Goal: Information Seeking & Learning: Check status

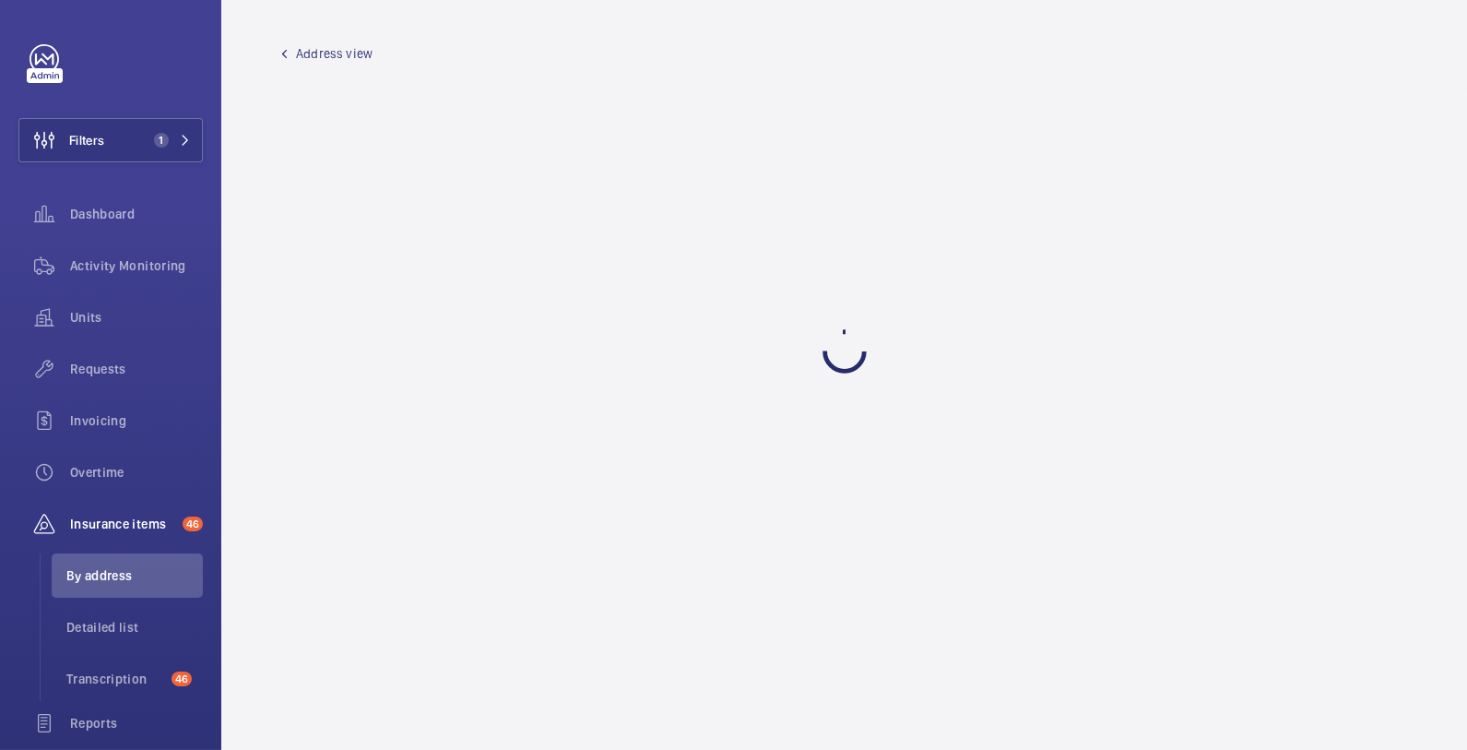
click at [321, 57] on span "Address view" at bounding box center [334, 53] width 77 height 18
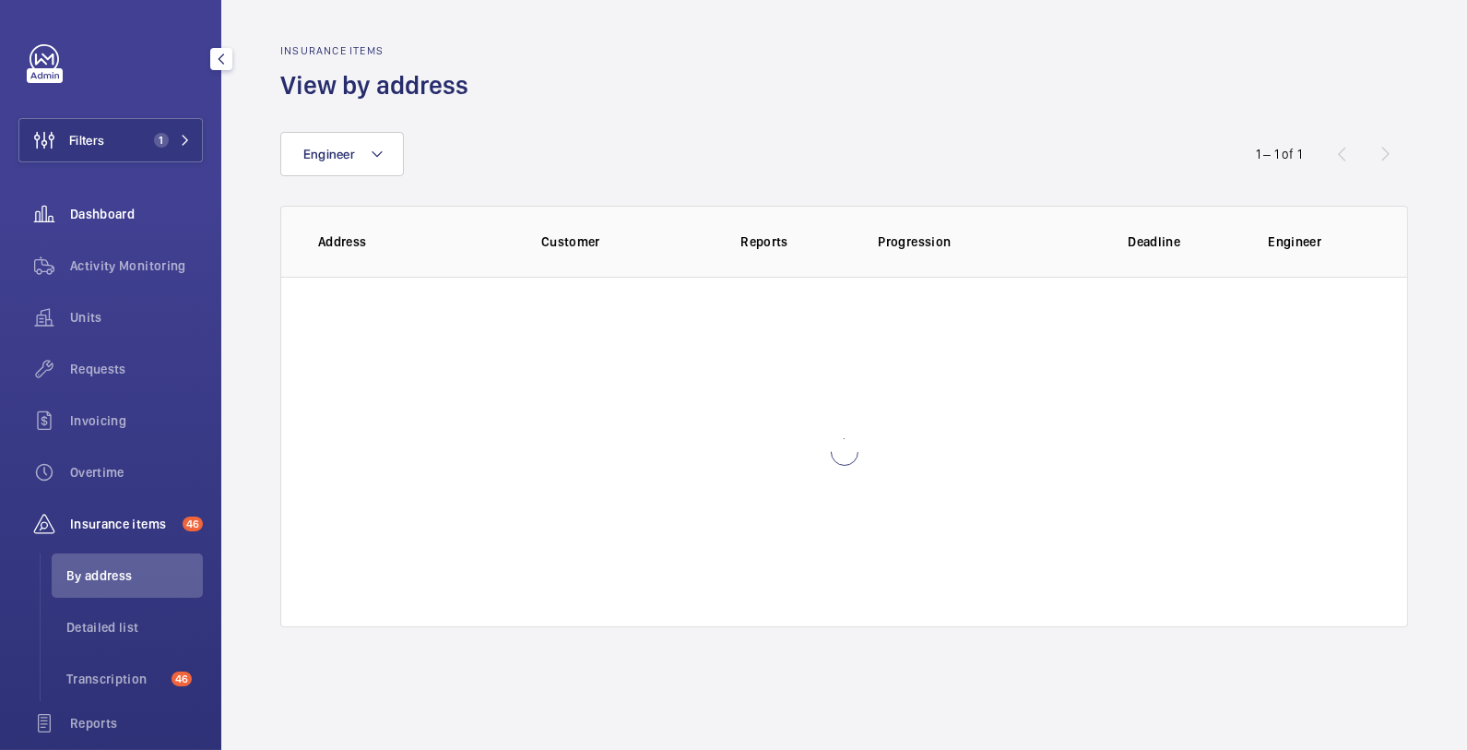
click at [93, 230] on div "Dashboard" at bounding box center [110, 214] width 184 height 44
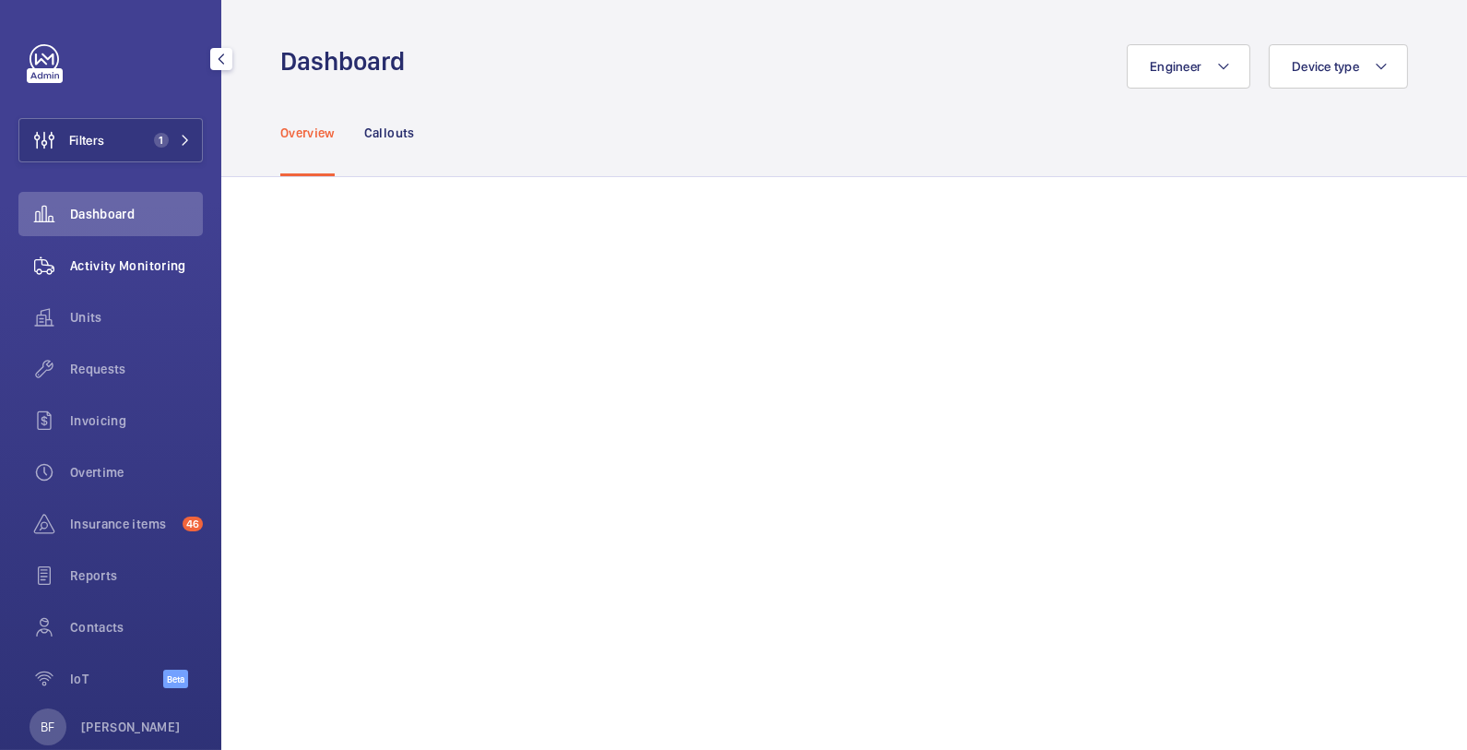
click at [95, 265] on span "Activity Monitoring" at bounding box center [136, 265] width 133 height 18
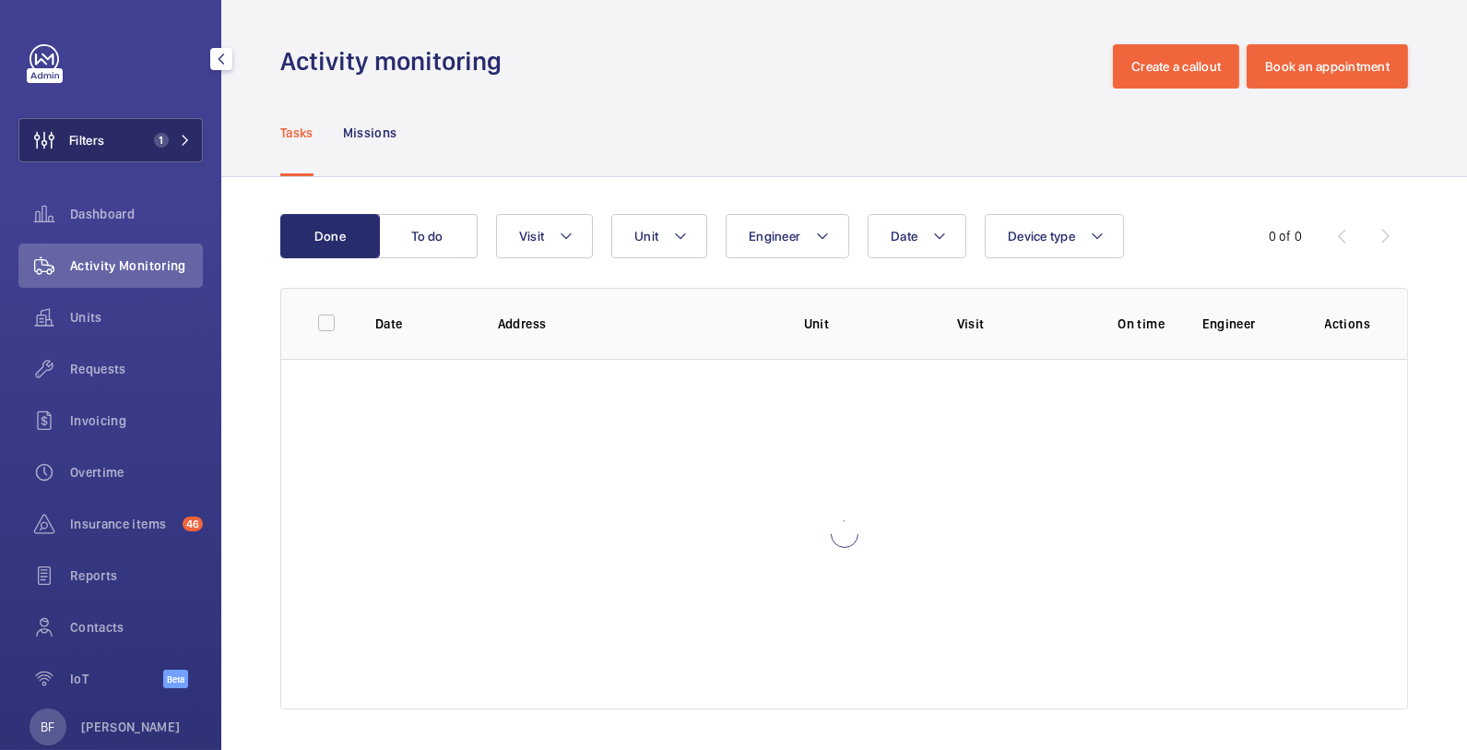
click at [156, 155] on button "Filters 1" at bounding box center [110, 140] width 184 height 44
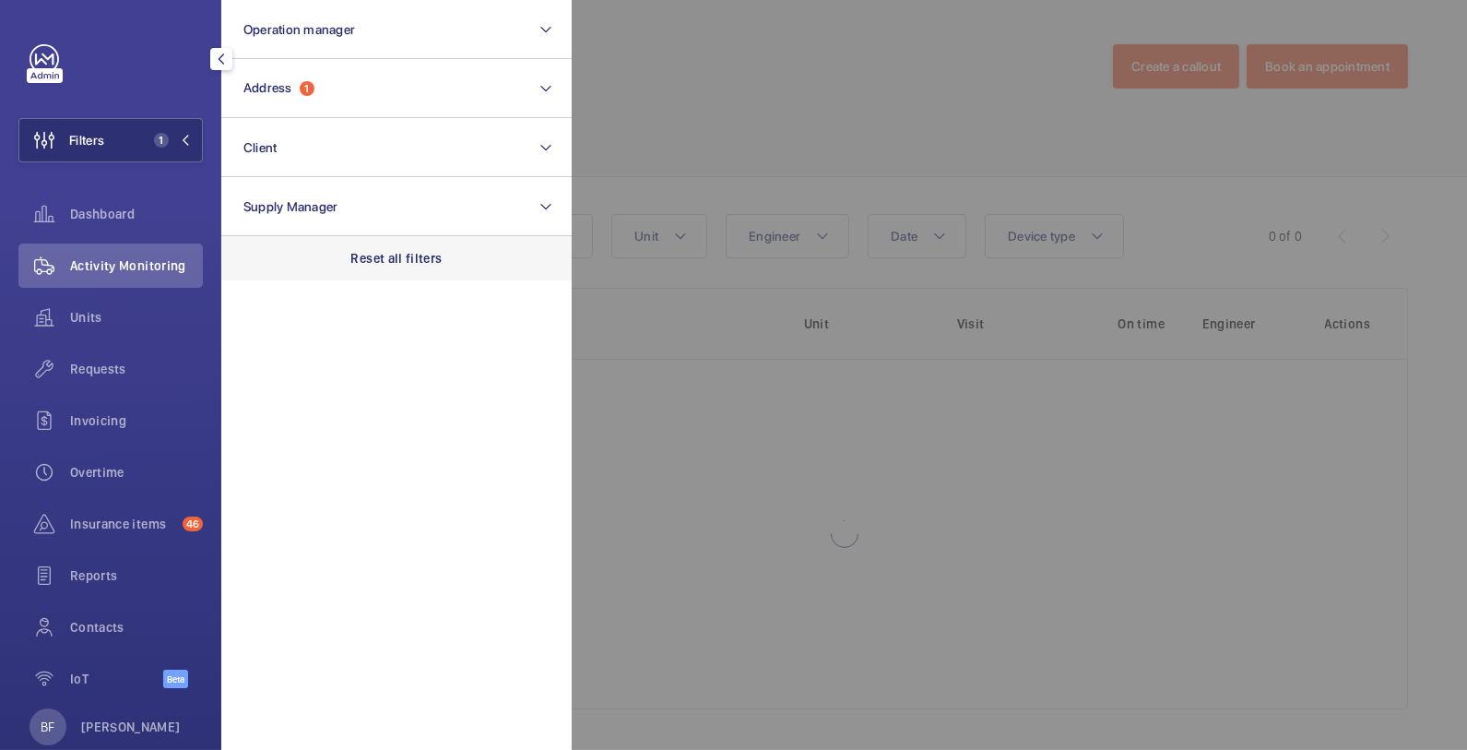
click at [346, 254] on div "Reset all filters" at bounding box center [396, 258] width 350 height 44
click at [670, 458] on div at bounding box center [1305, 375] width 1467 height 750
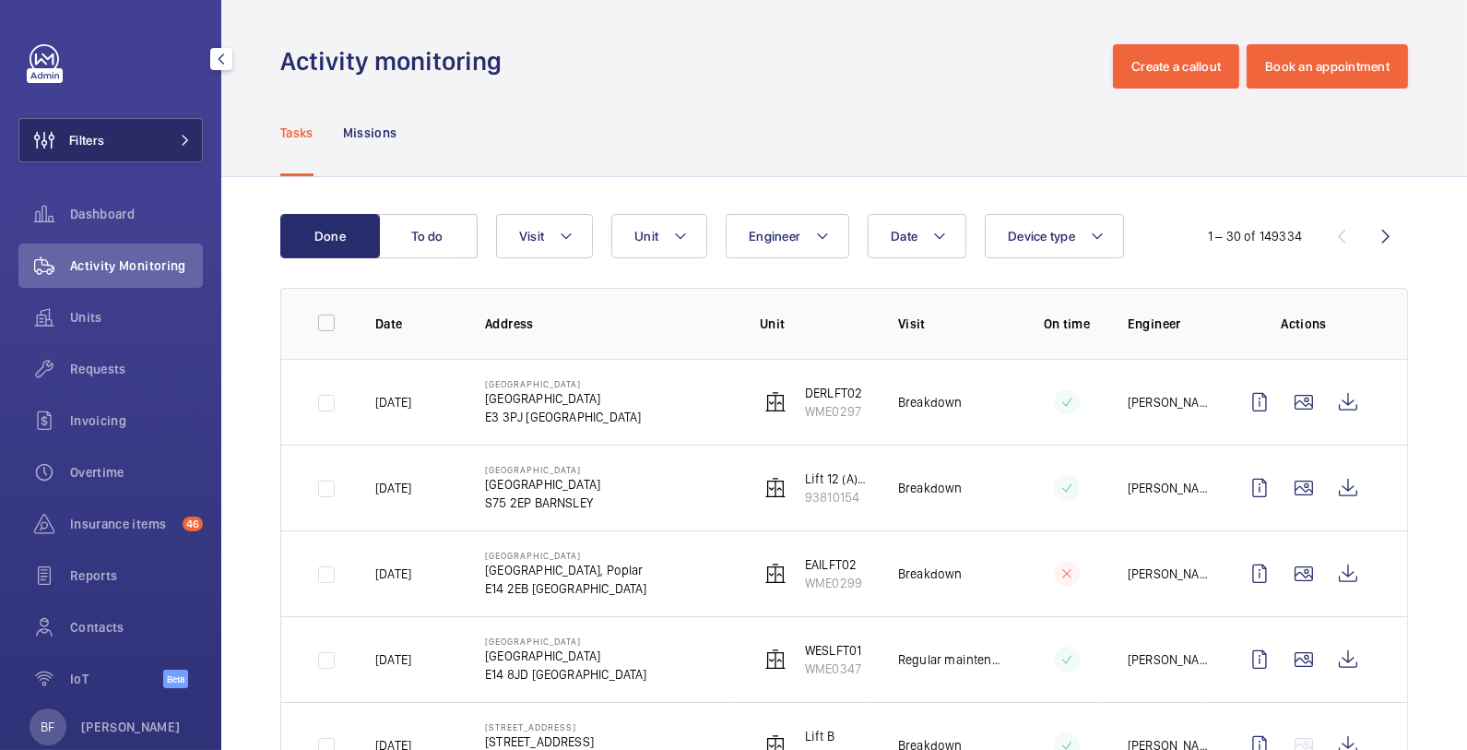
click at [169, 145] on span at bounding box center [180, 140] width 22 height 11
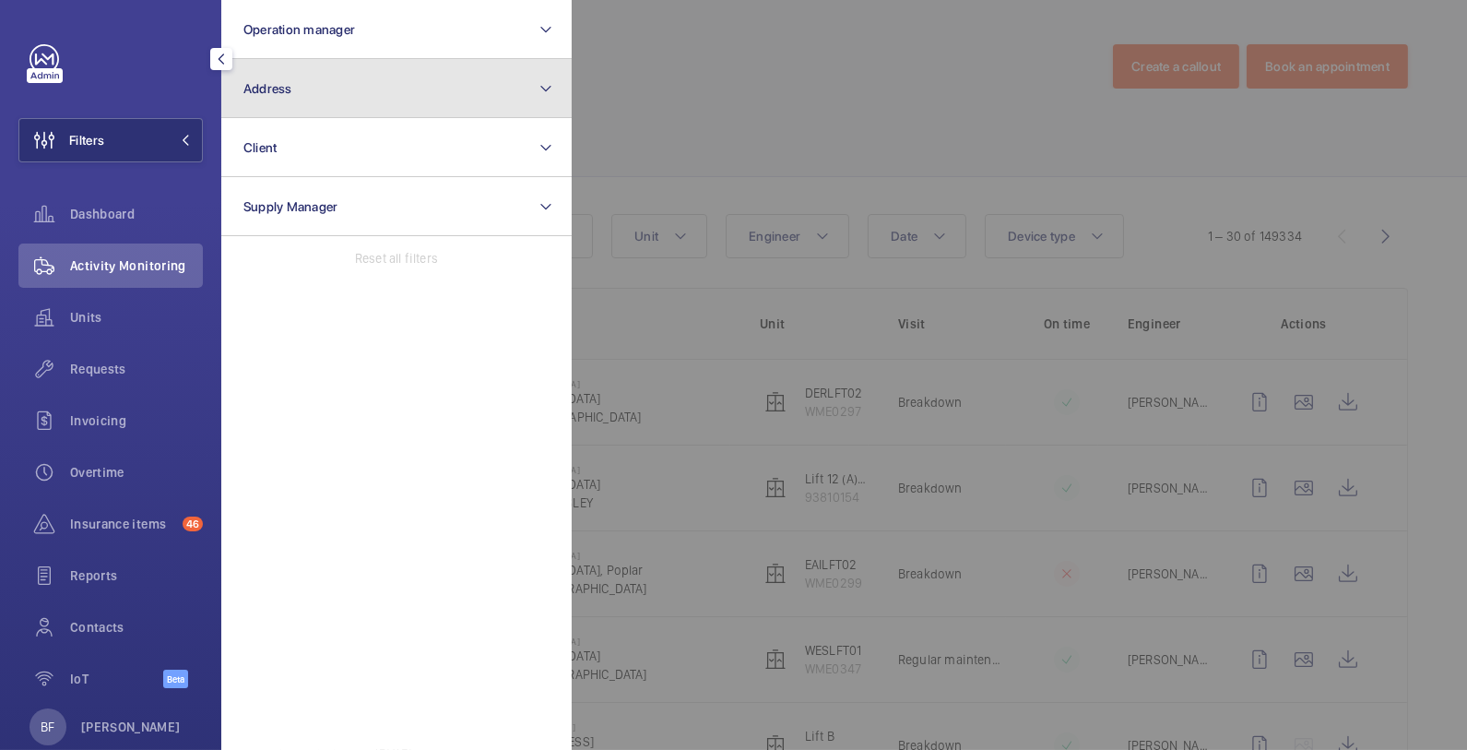
click at [331, 97] on button "Address" at bounding box center [396, 88] width 350 height 59
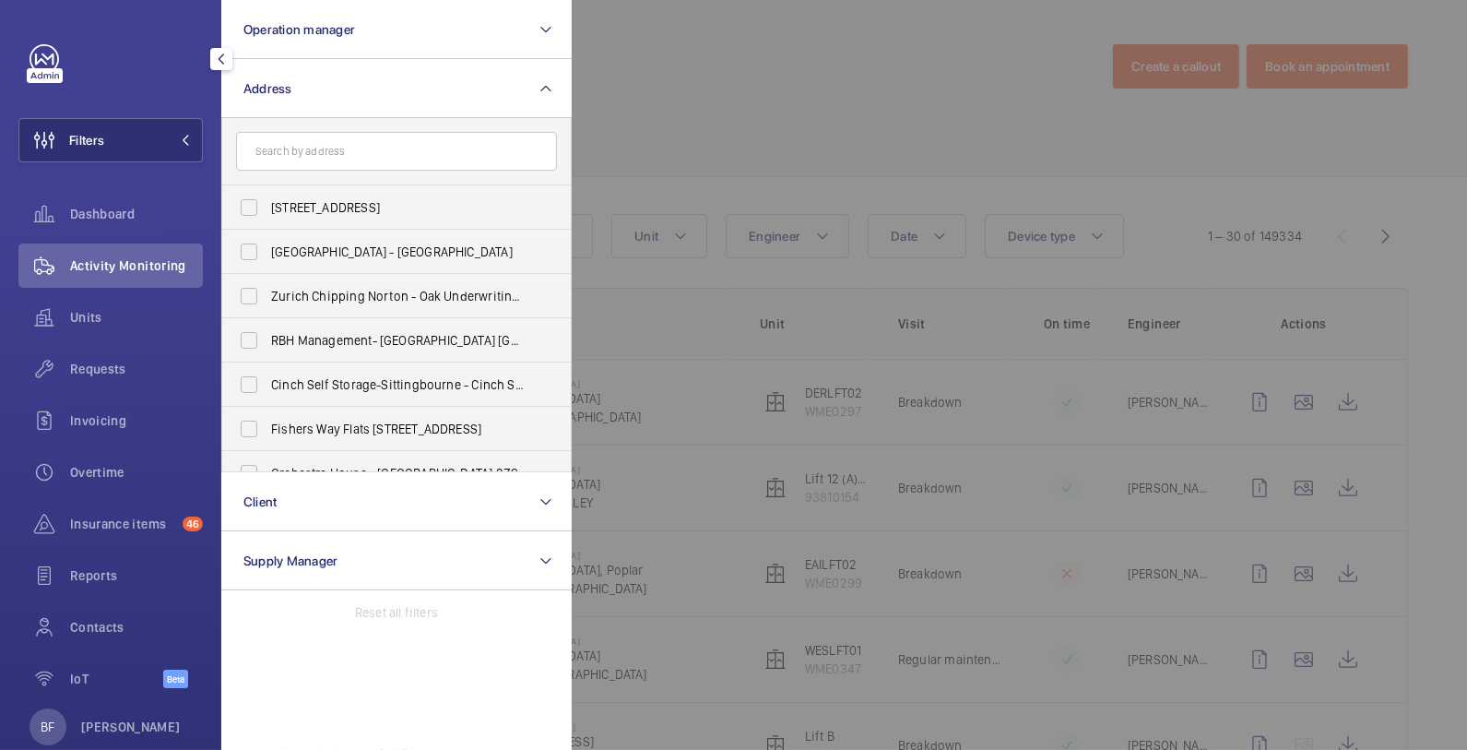
click at [345, 165] on input "text" at bounding box center [396, 151] width 321 height 39
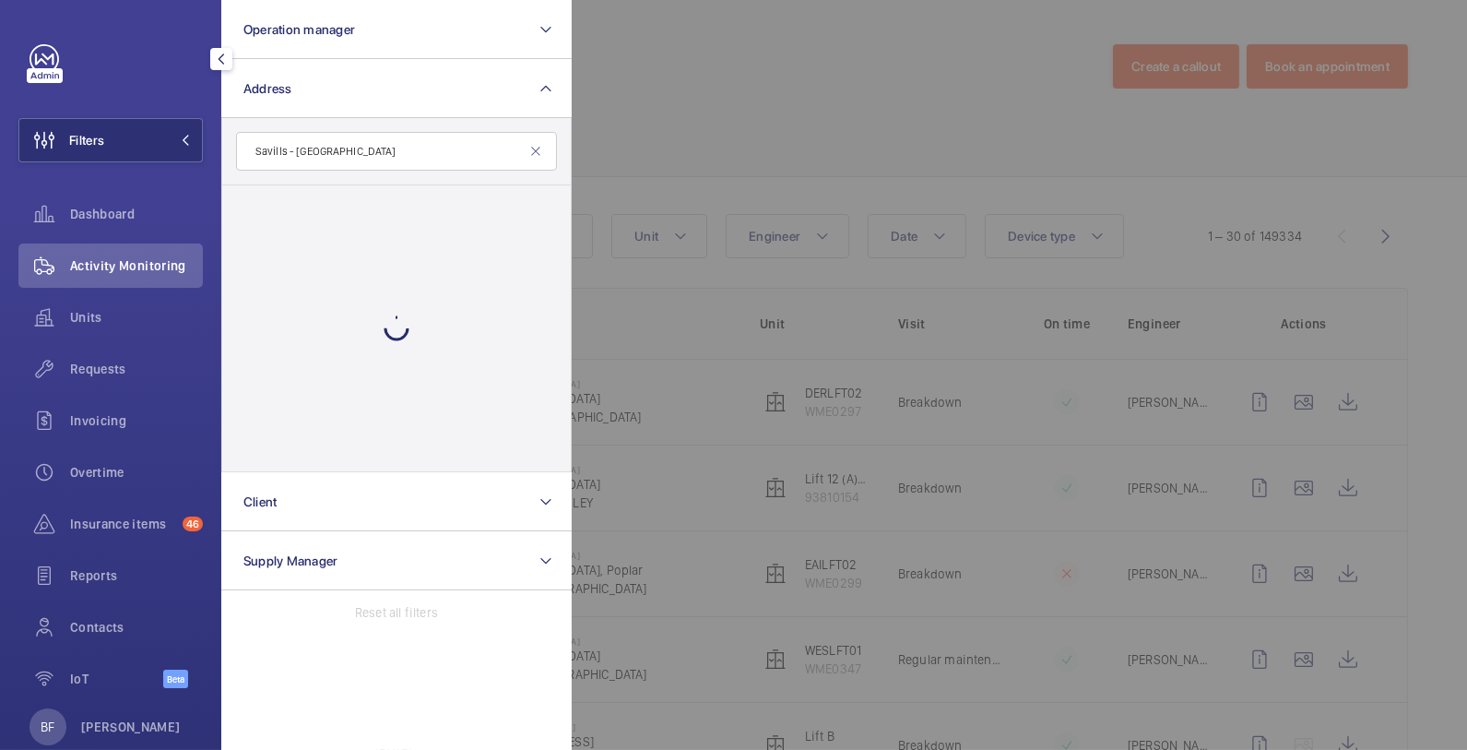
drag, startPoint x: 294, startPoint y: 152, endPoint x: 232, endPoint y: 143, distance: 62.5
click at [232, 143] on form "Savills - [GEOGRAPHIC_DATA]" at bounding box center [396, 151] width 349 height 67
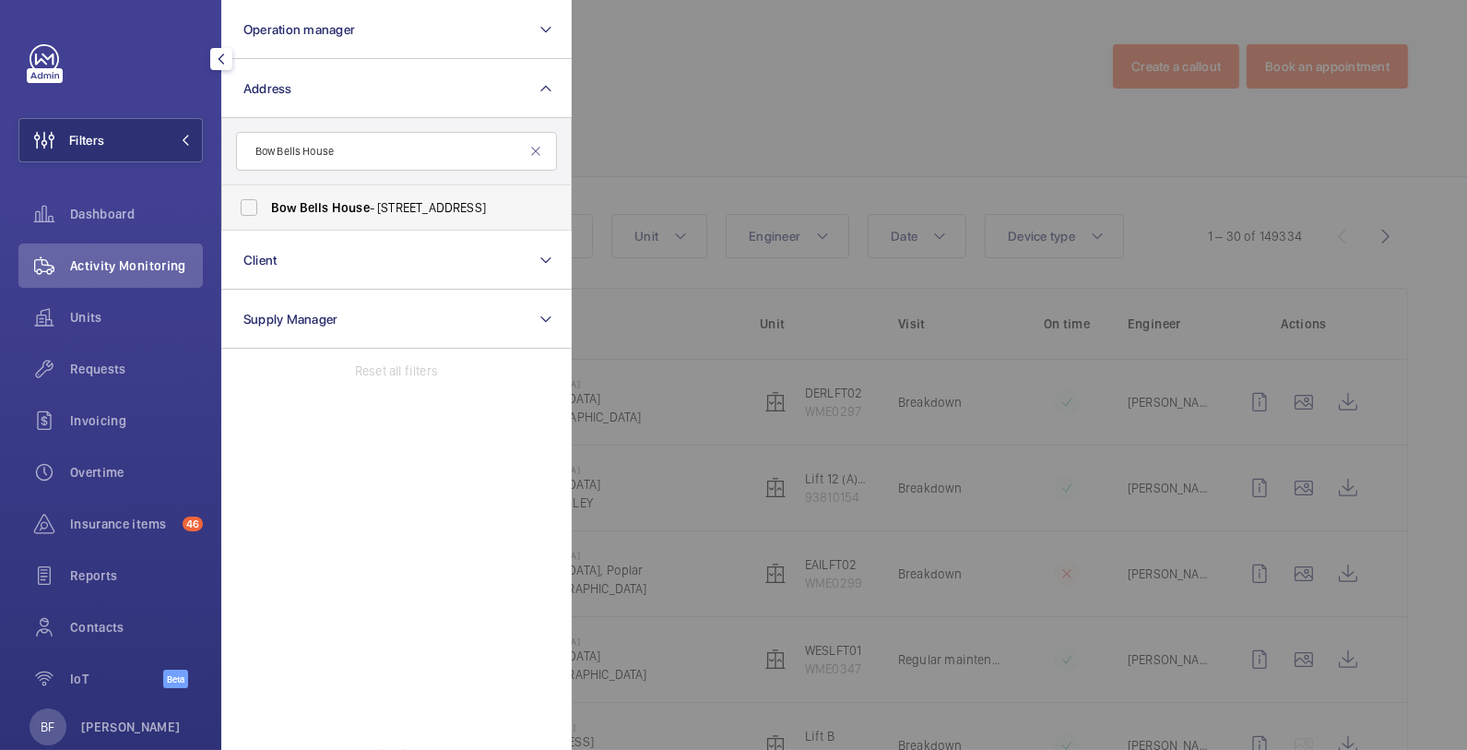
type input "Bow Bells House"
click at [279, 207] on span "Bow" at bounding box center [284, 207] width 26 height 15
click at [267, 207] on input "Bow Bells House - 1 Bread St, LONDON EC4M 9BE" at bounding box center [249, 207] width 37 height 37
checkbox input "true"
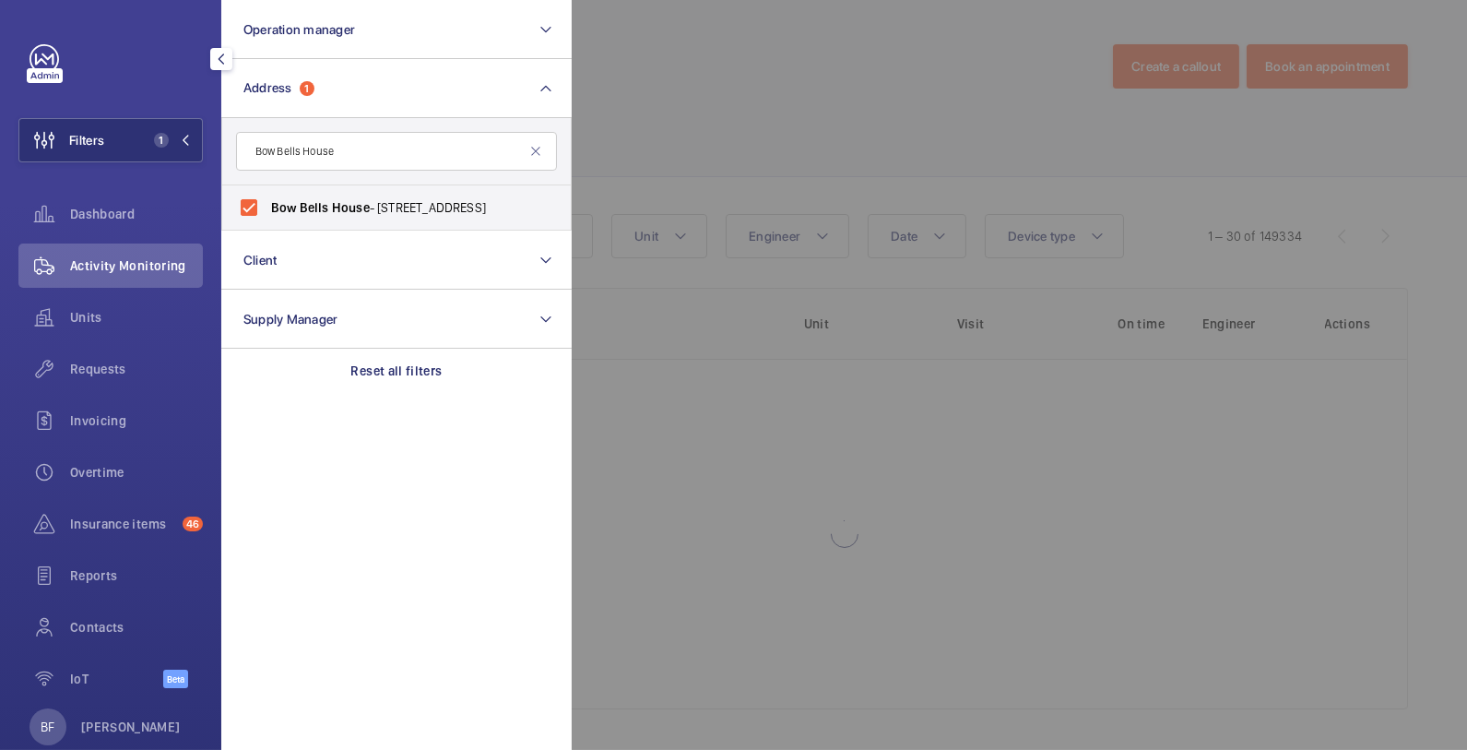
click at [923, 131] on div at bounding box center [1305, 375] width 1467 height 750
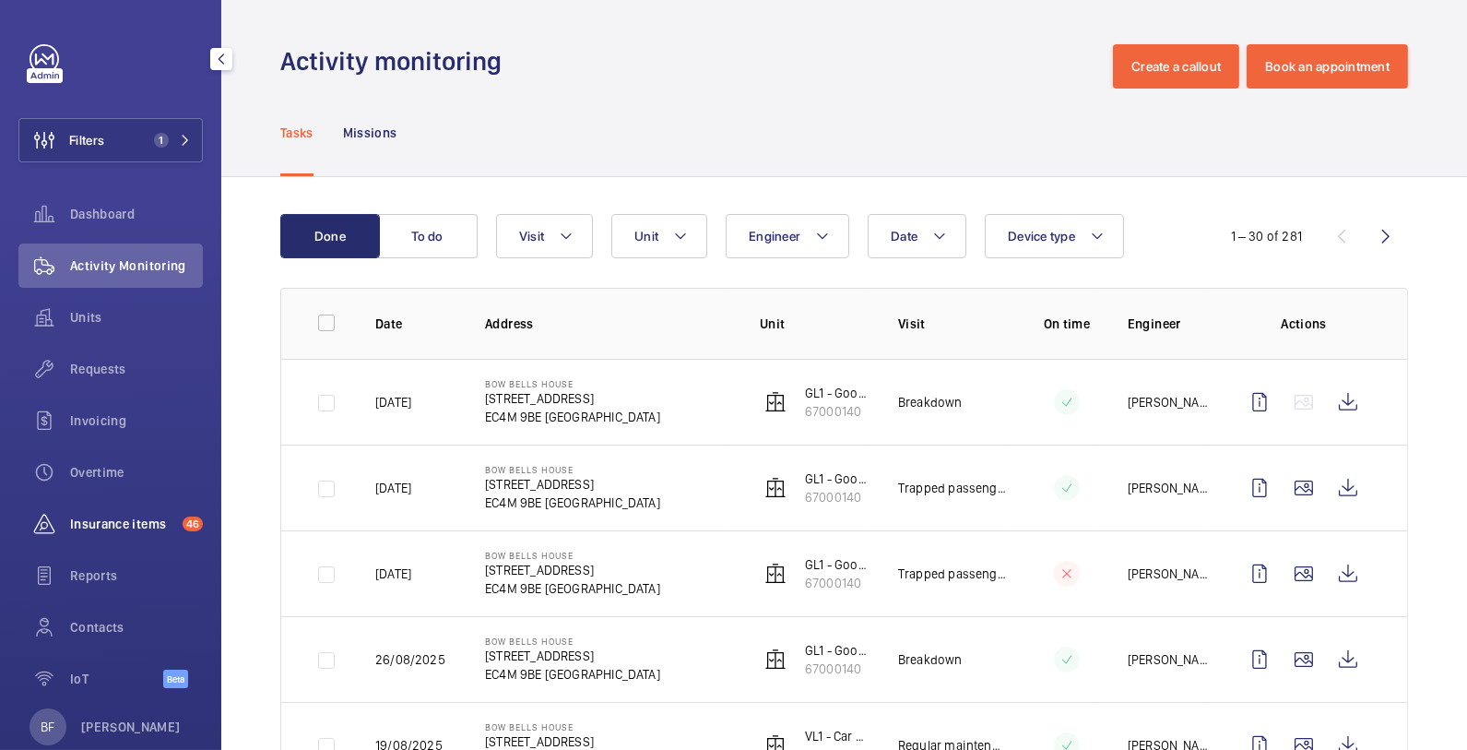
click at [158, 528] on span "Insurance items" at bounding box center [122, 524] width 105 height 18
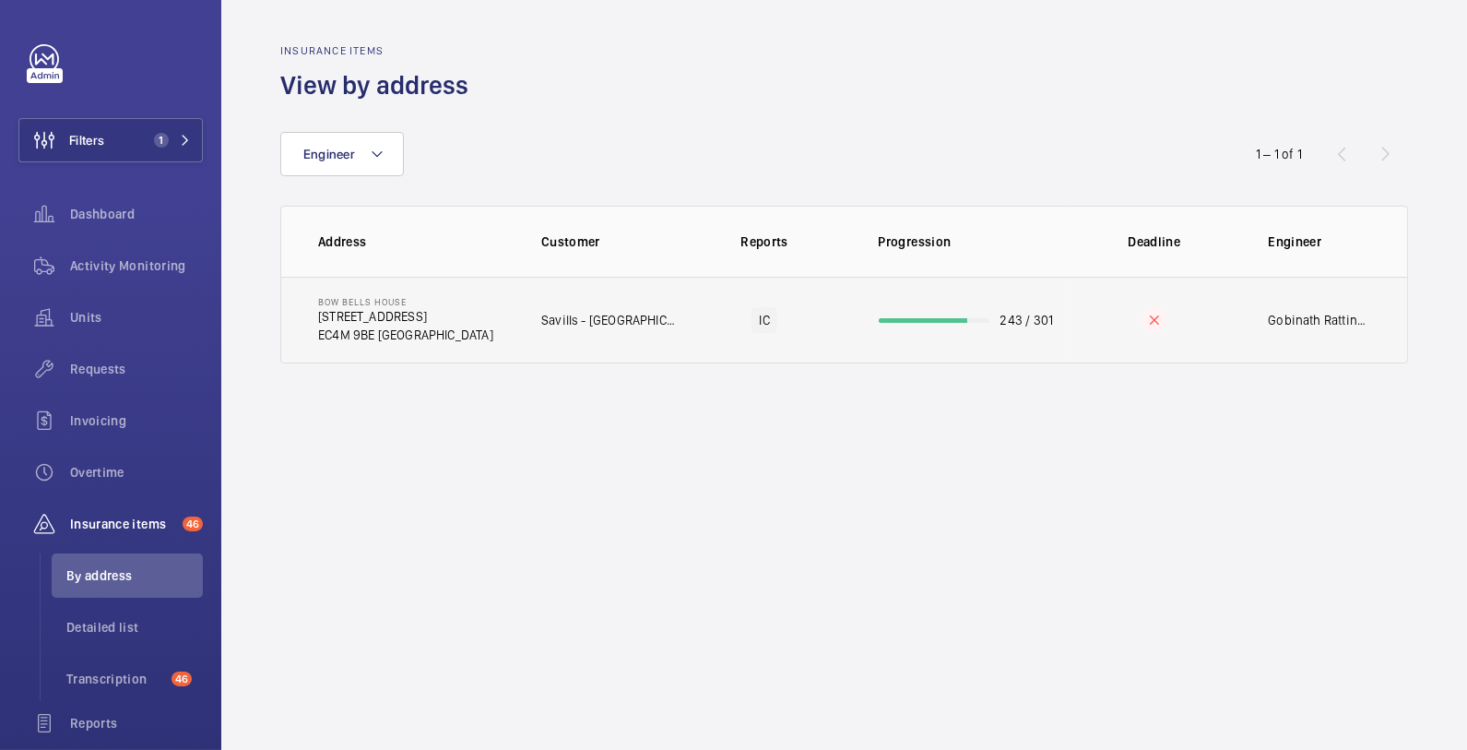
click at [688, 279] on td "IC" at bounding box center [765, 320] width 169 height 87
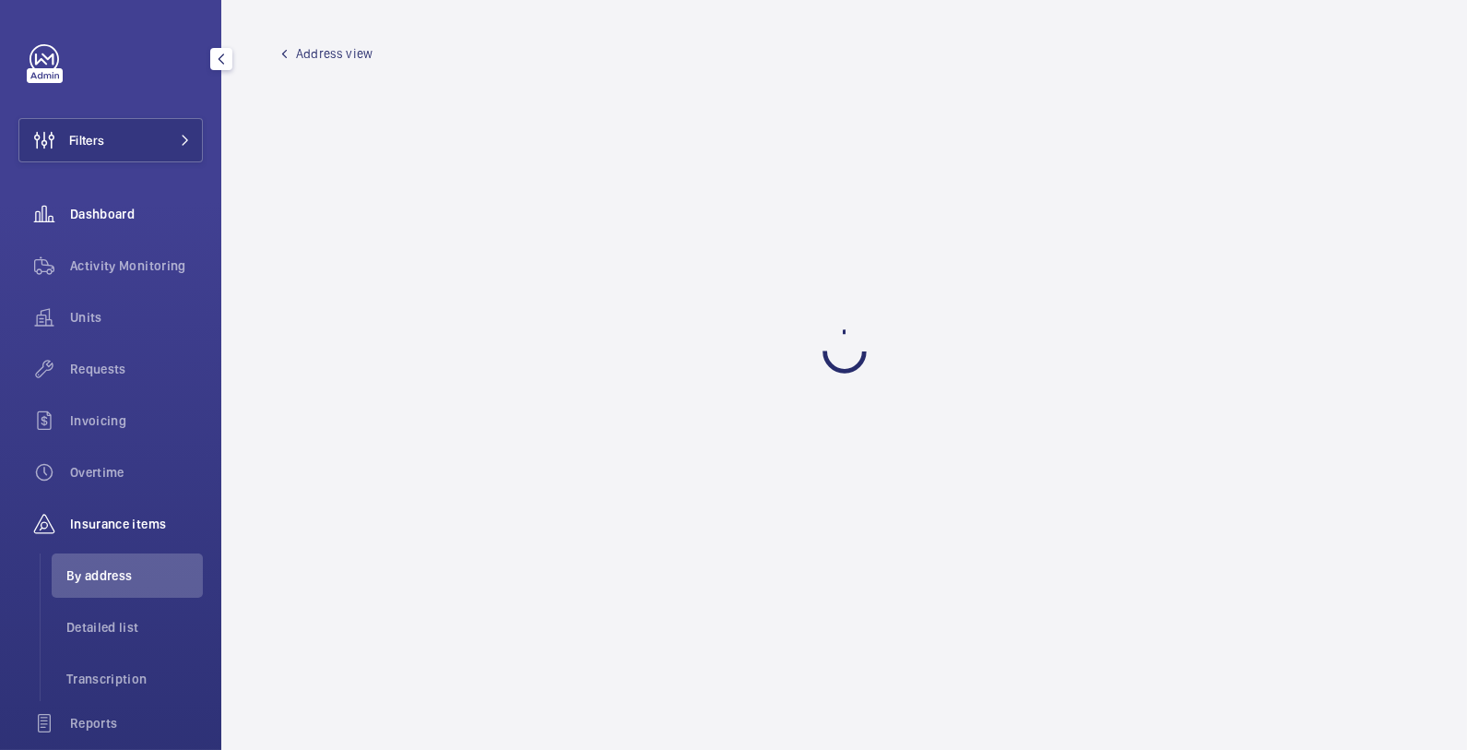
click at [107, 222] on span "Dashboard" at bounding box center [136, 214] width 133 height 18
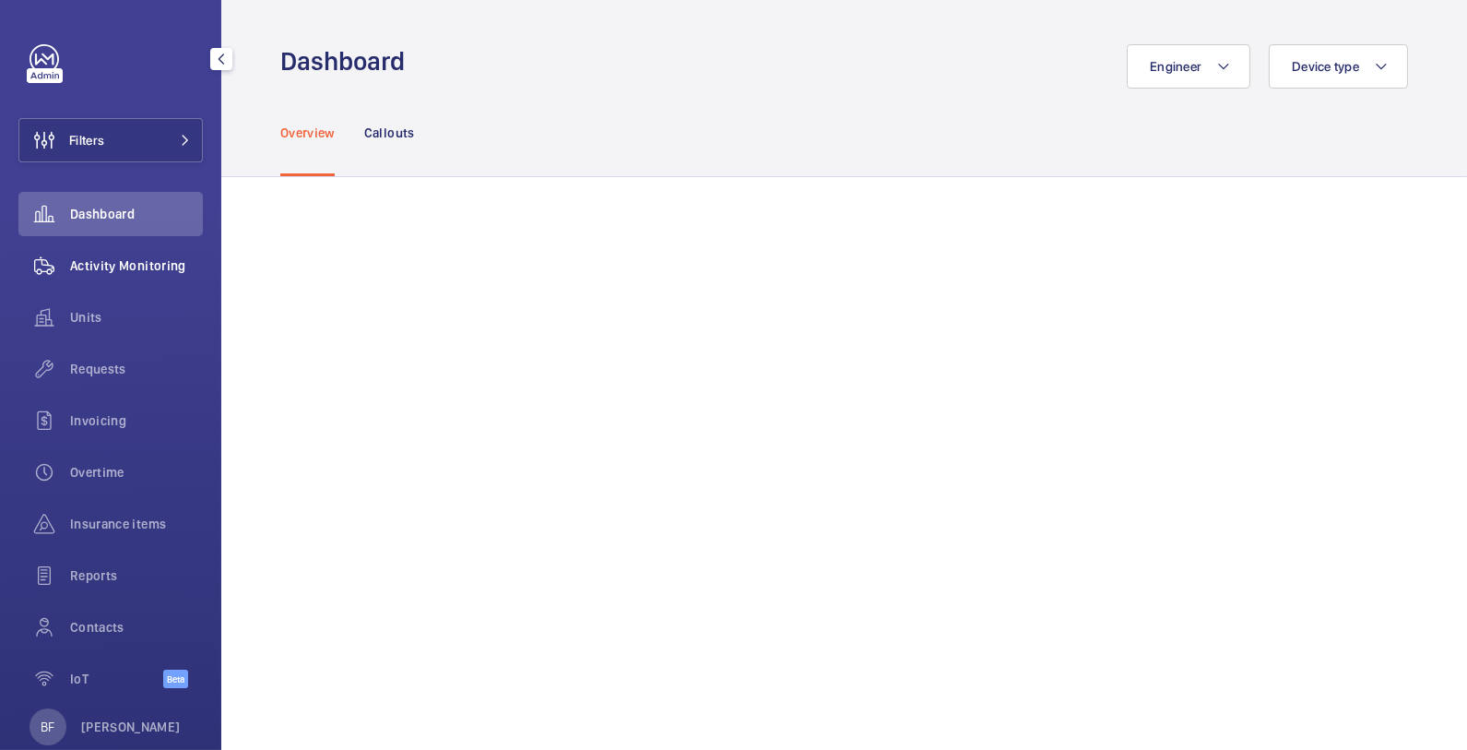
click at [123, 263] on span "Activity Monitoring" at bounding box center [136, 265] width 133 height 18
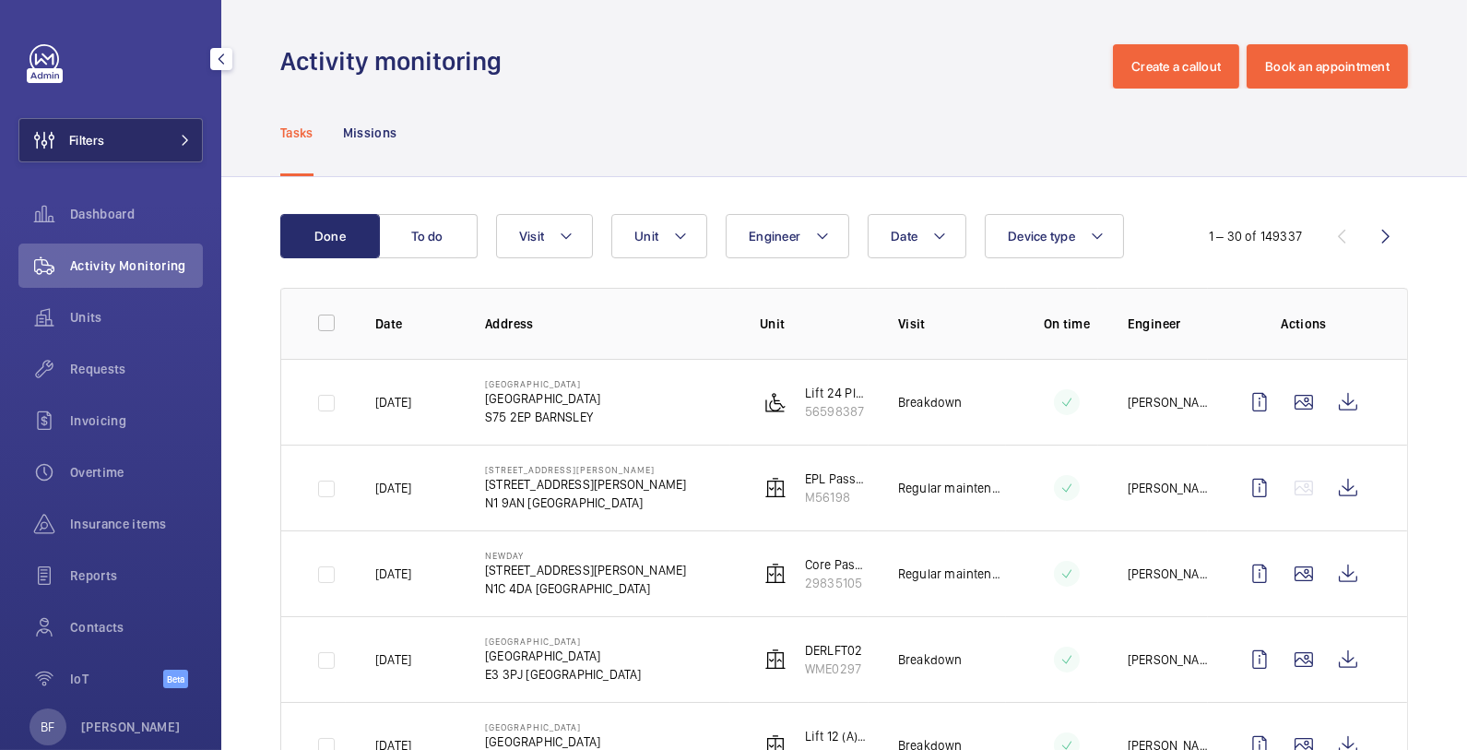
click at [148, 142] on button "Filters" at bounding box center [110, 140] width 184 height 44
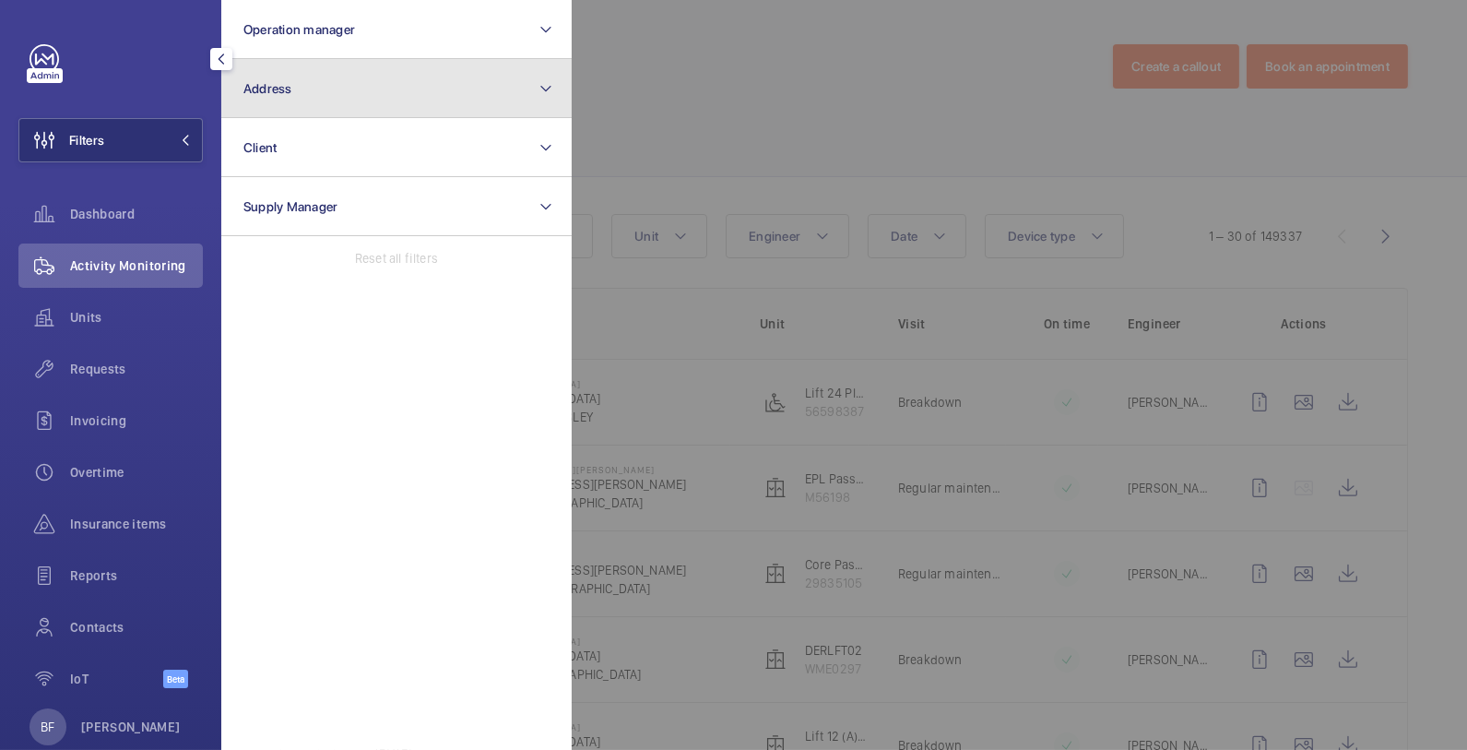
click at [367, 116] on button "Address" at bounding box center [396, 88] width 350 height 59
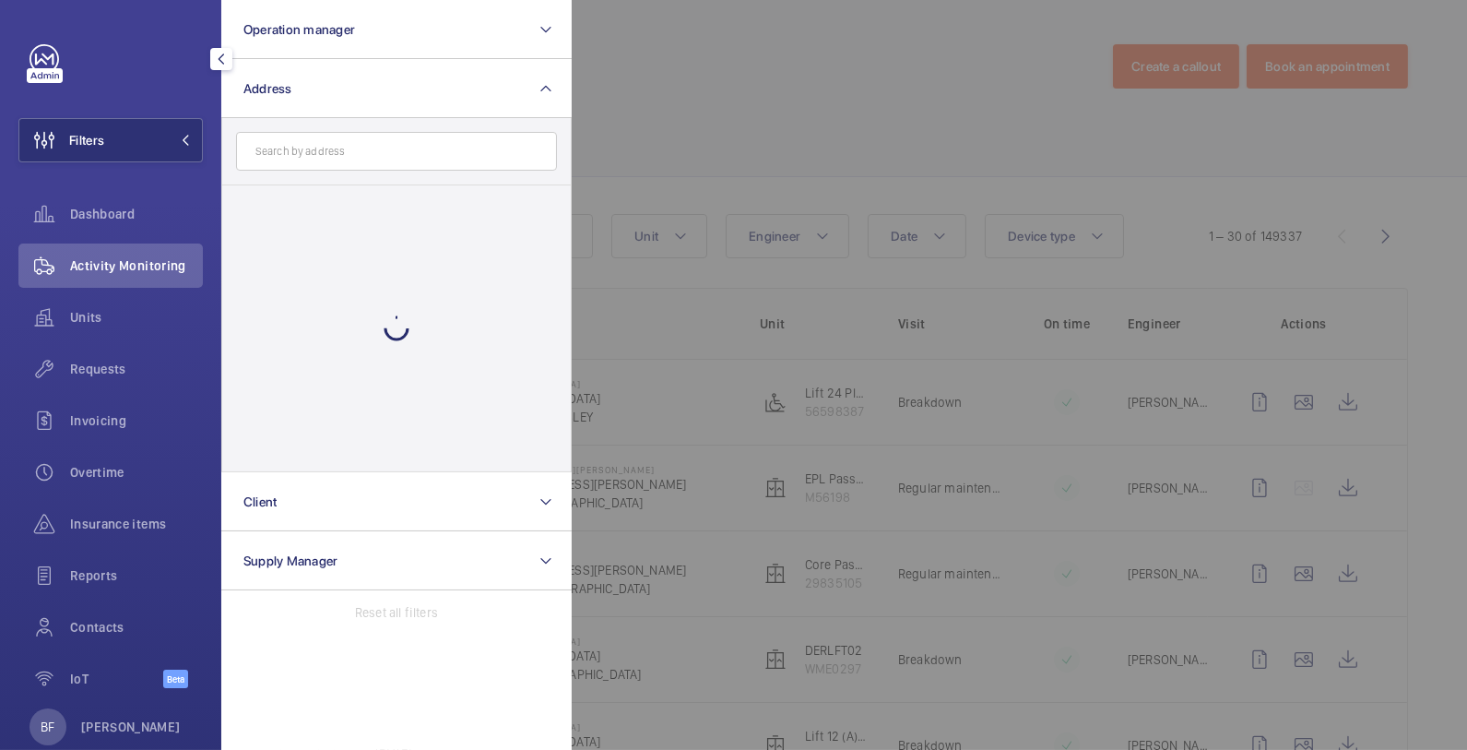
click at [379, 149] on input "text" at bounding box center [396, 151] width 321 height 39
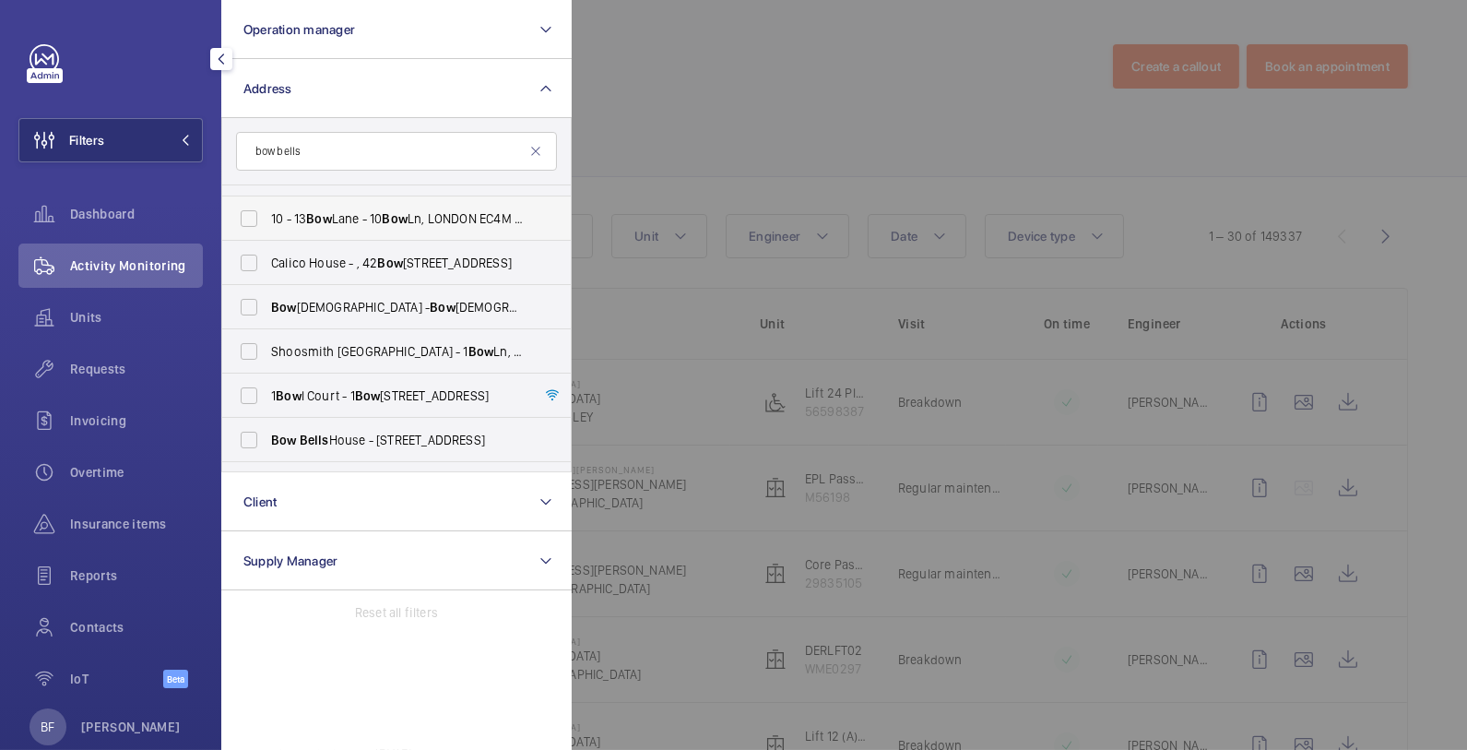
scroll to position [133, 0]
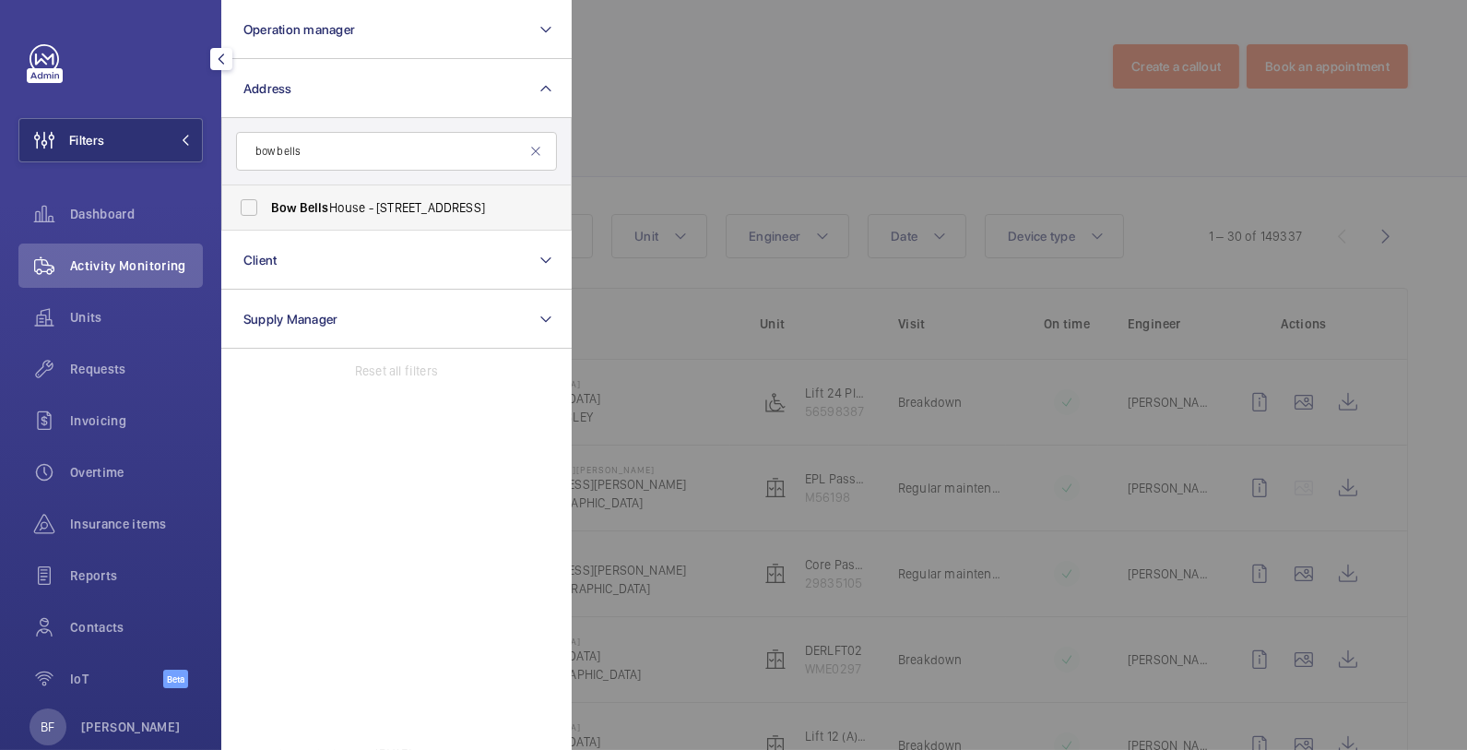
type input "bow bells"
click at [410, 206] on span "Bow Bells House - 1 Bread St, LONDON EC4M 9BE" at bounding box center [398, 207] width 254 height 18
click at [267, 206] on input "Bow Bells House - 1 Bread St, LONDON EC4M 9BE" at bounding box center [249, 207] width 37 height 37
checkbox input "true"
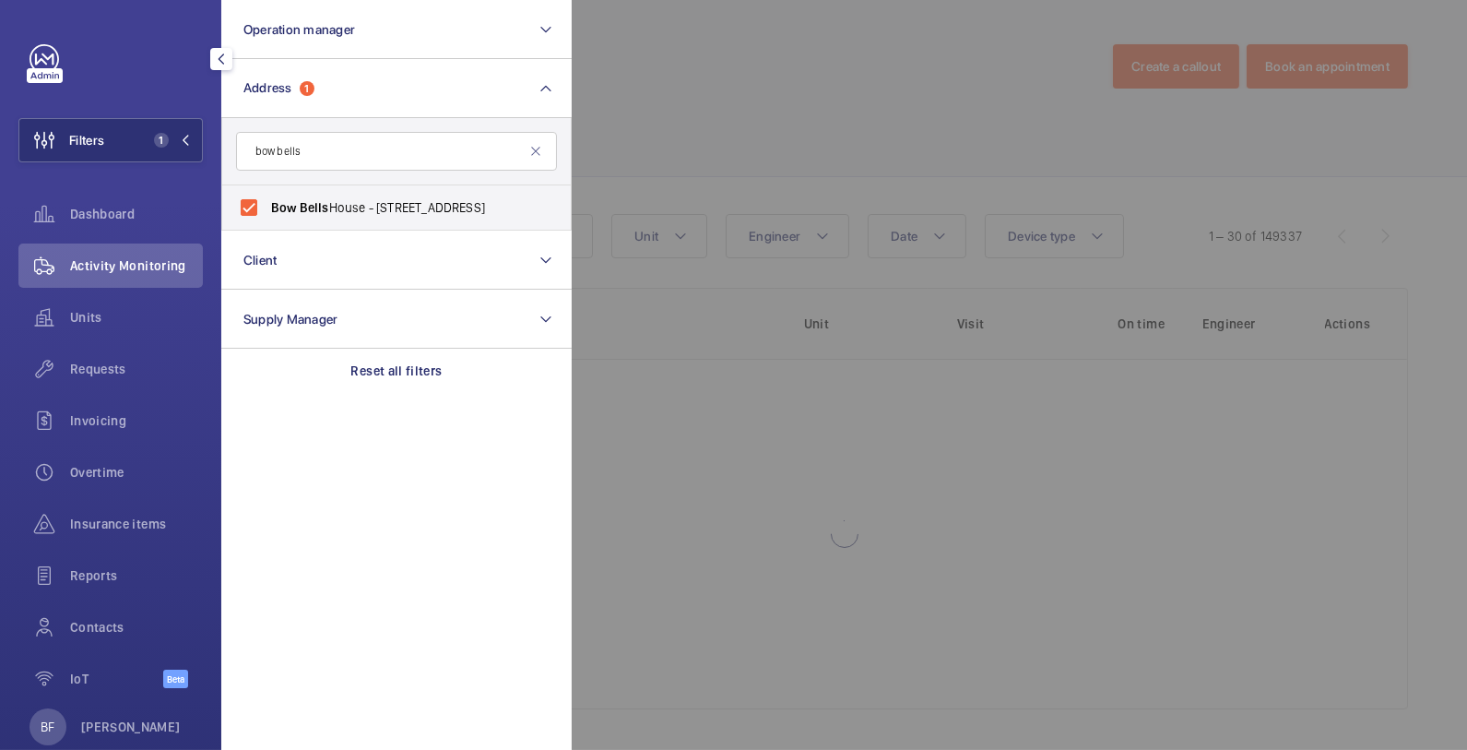
click at [717, 131] on div at bounding box center [1305, 375] width 1467 height 750
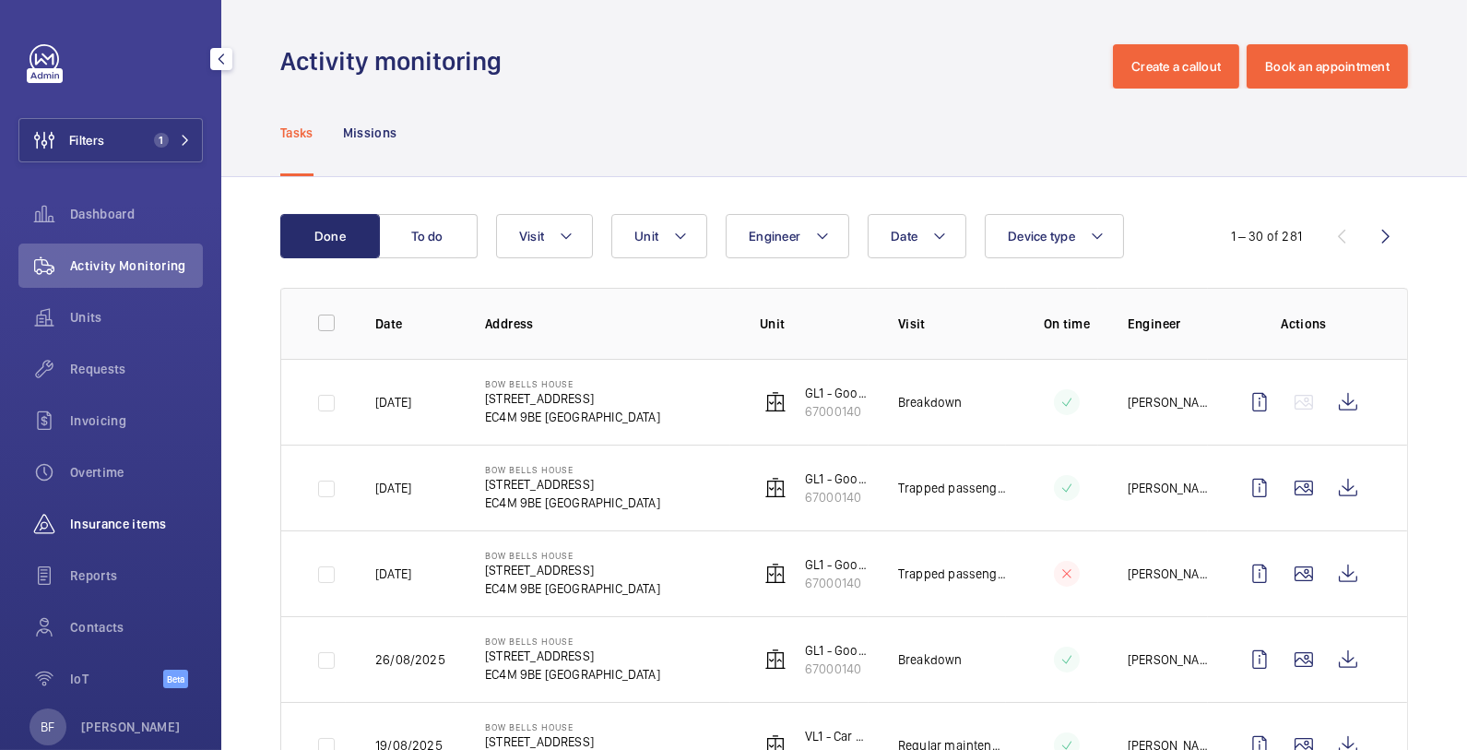
click at [127, 527] on span "Insurance items" at bounding box center [136, 524] width 133 height 18
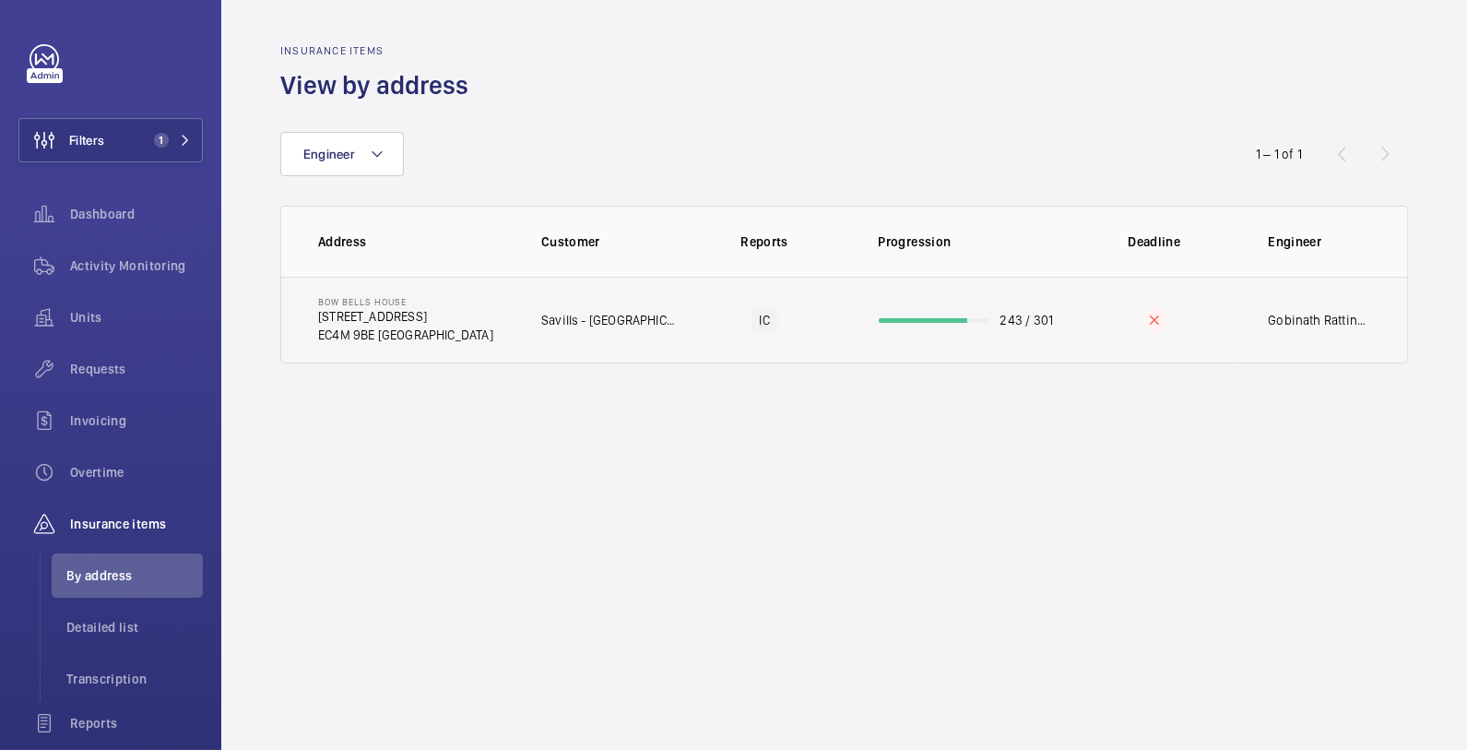
click at [570, 297] on td "Savills - [GEOGRAPHIC_DATA]" at bounding box center [596, 320] width 169 height 87
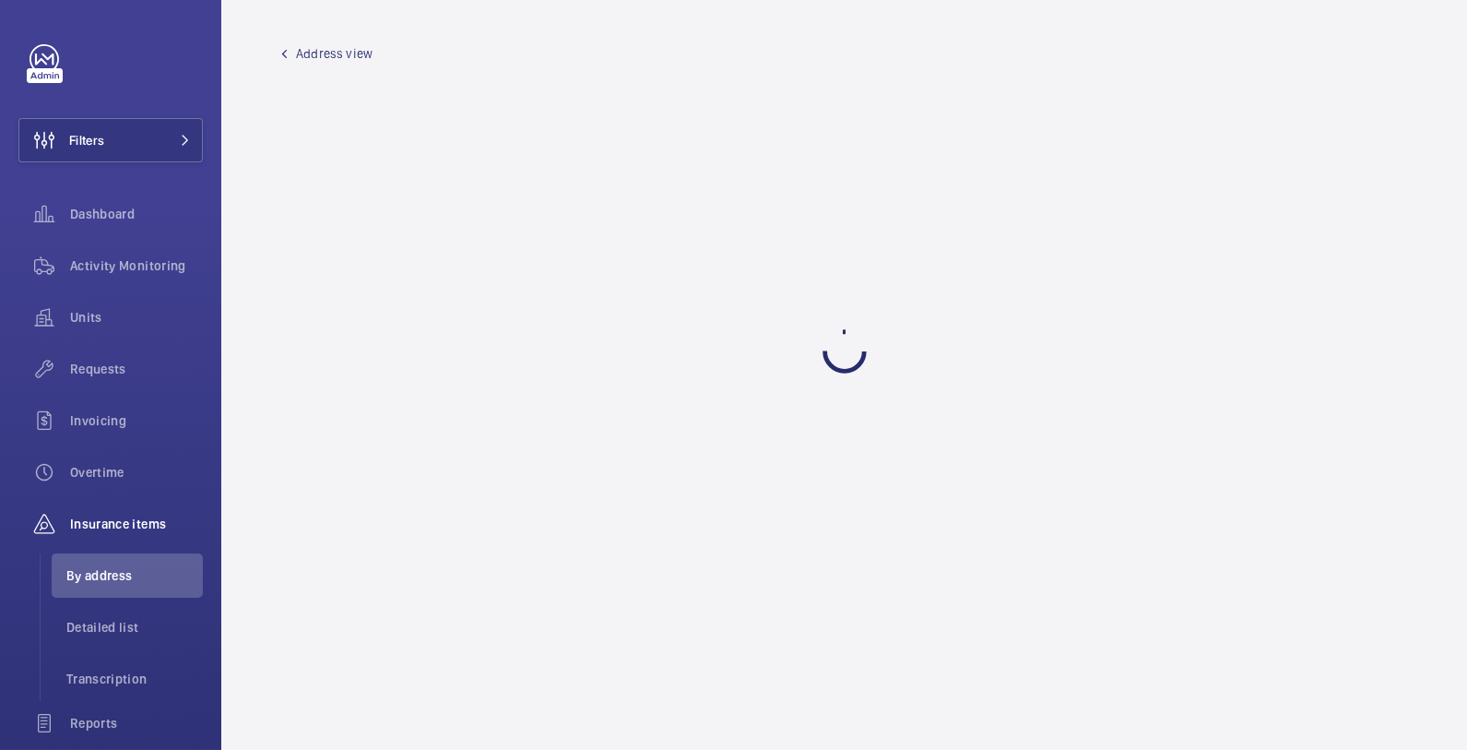
click at [669, 402] on wm-front-admin-audit-building-devices "Address view" at bounding box center [844, 375] width 1246 height 750
click at [120, 268] on span "Activity Monitoring" at bounding box center [136, 265] width 133 height 18
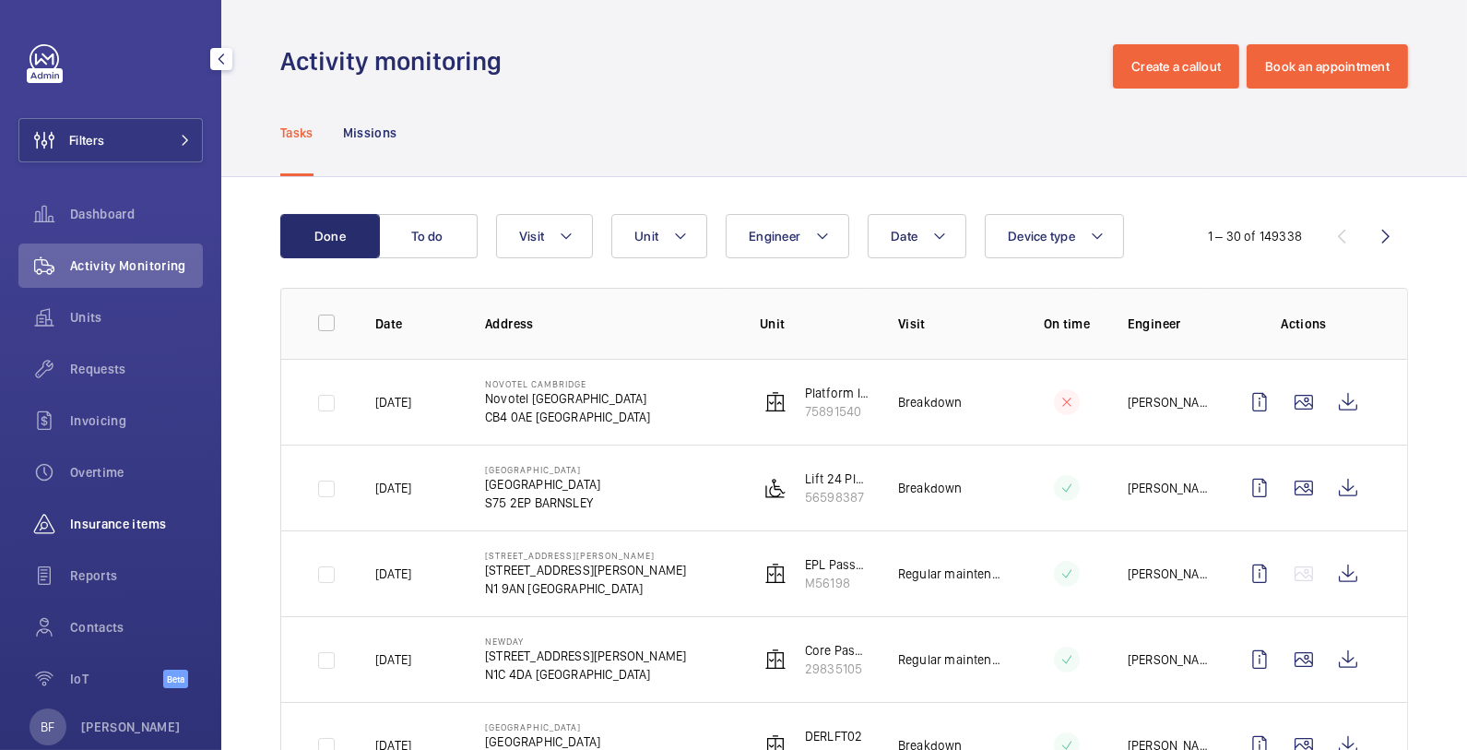
click at [142, 518] on span "Insurance items" at bounding box center [136, 524] width 133 height 18
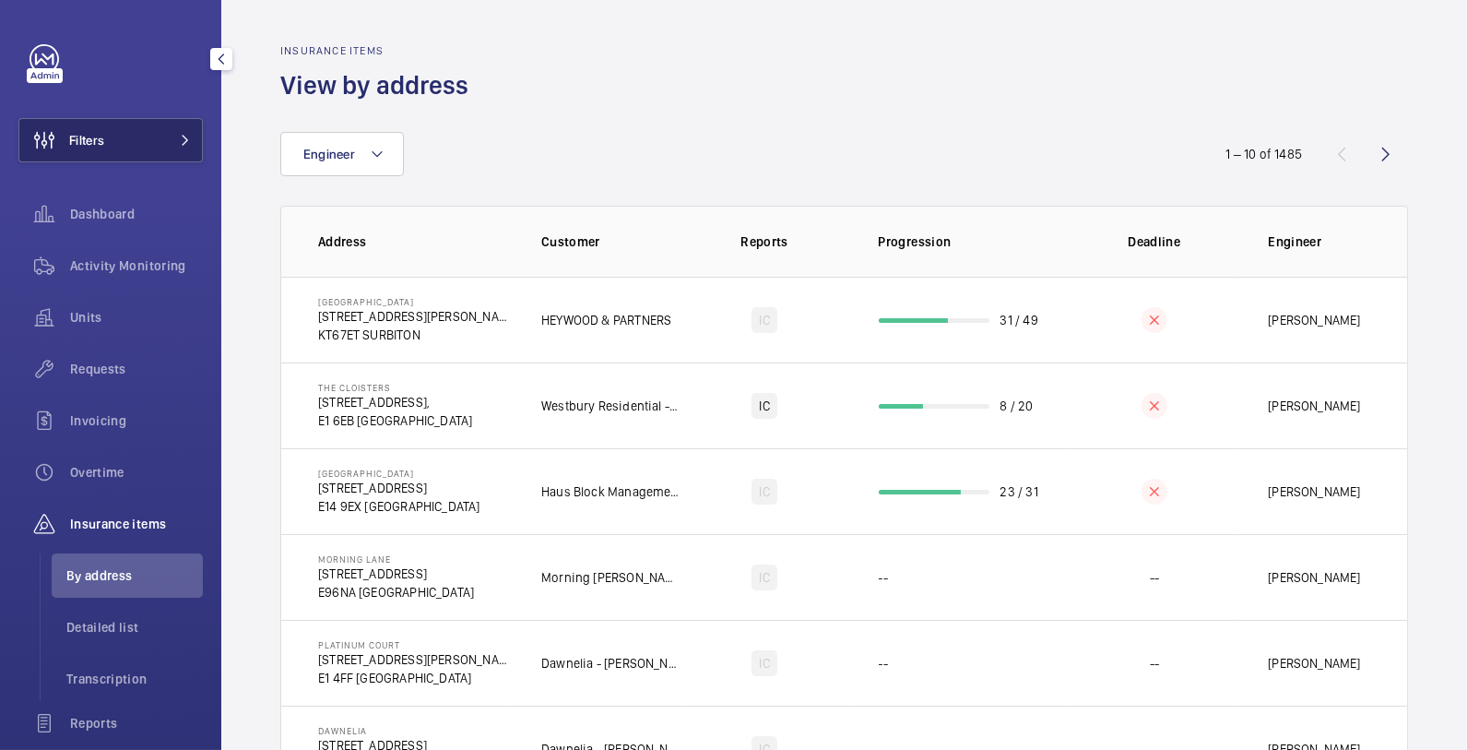
click at [176, 132] on button "Filters" at bounding box center [110, 140] width 184 height 44
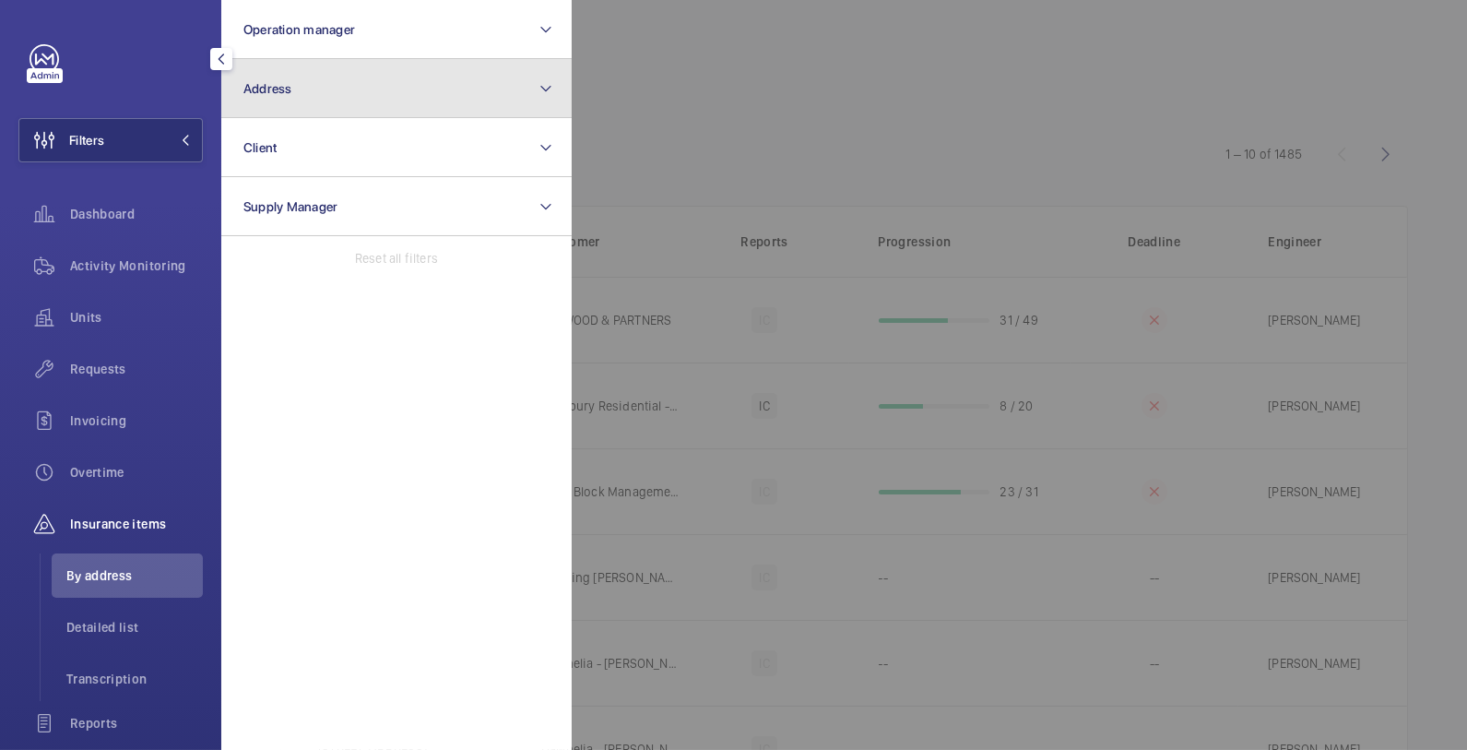
click at [353, 93] on button "Address" at bounding box center [396, 88] width 350 height 59
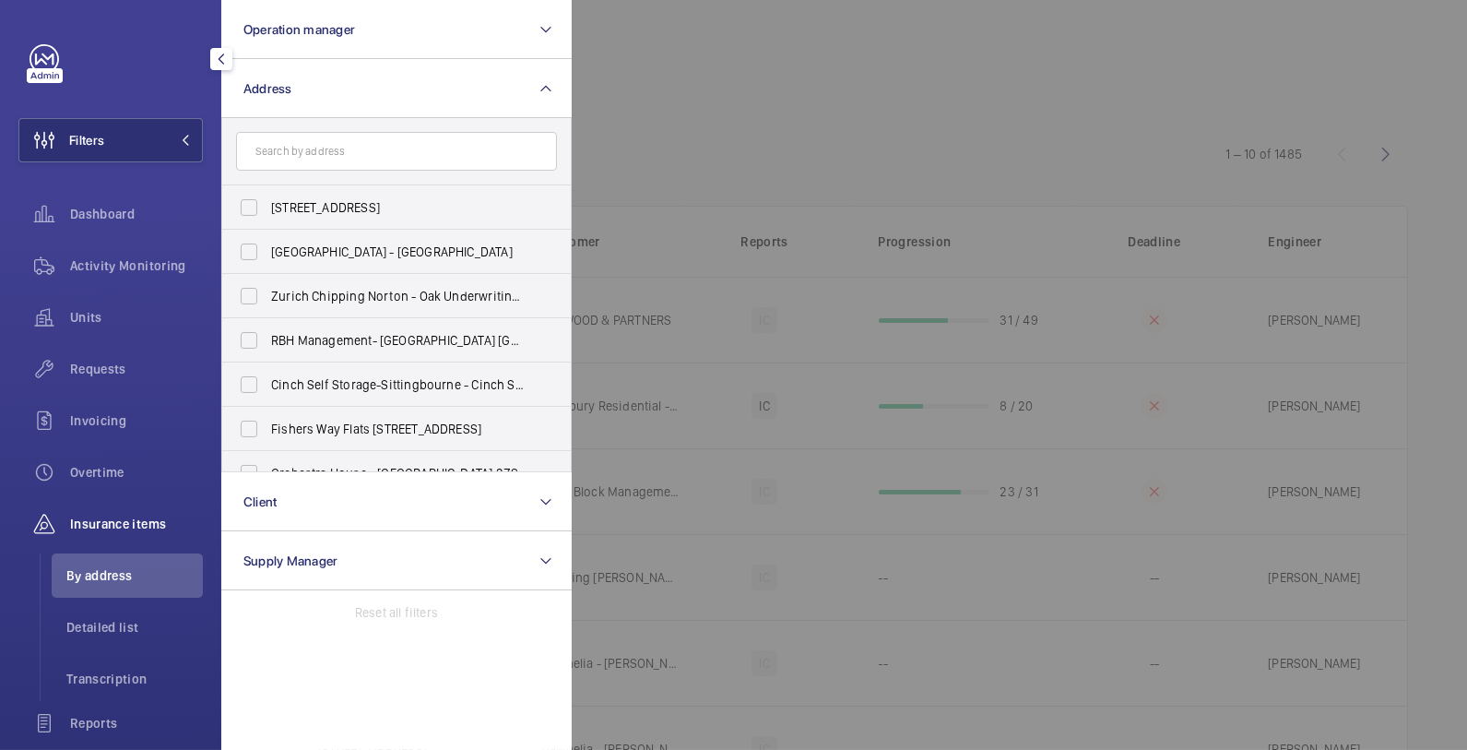
click at [360, 147] on input "text" at bounding box center [396, 151] width 321 height 39
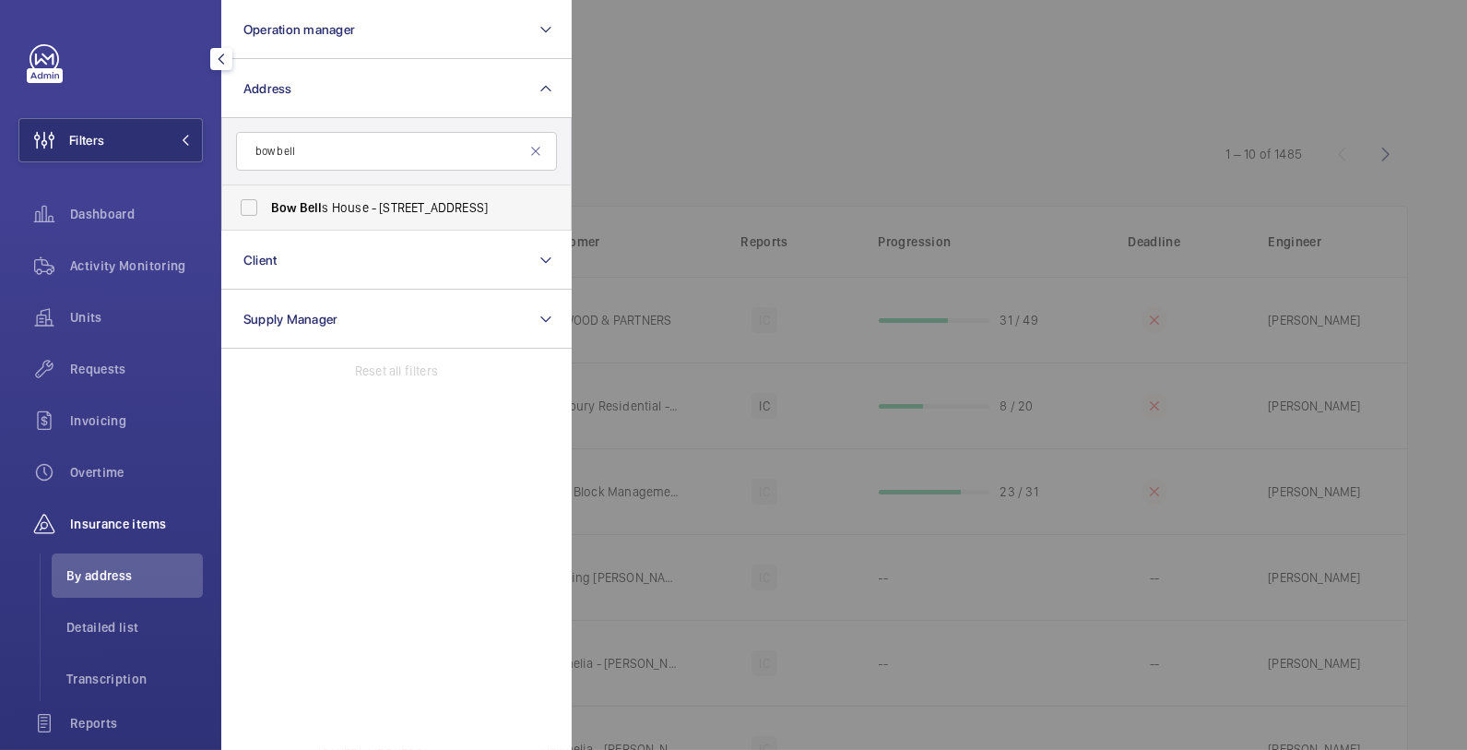
type input "bow bell"
click at [394, 218] on label "Bow Bell s House - [STREET_ADDRESS]" at bounding box center [382, 207] width 321 height 44
click at [267, 218] on input "Bow Bell s House - [STREET_ADDRESS]" at bounding box center [249, 207] width 37 height 37
checkbox input "true"
click at [800, 46] on div at bounding box center [1305, 375] width 1467 height 750
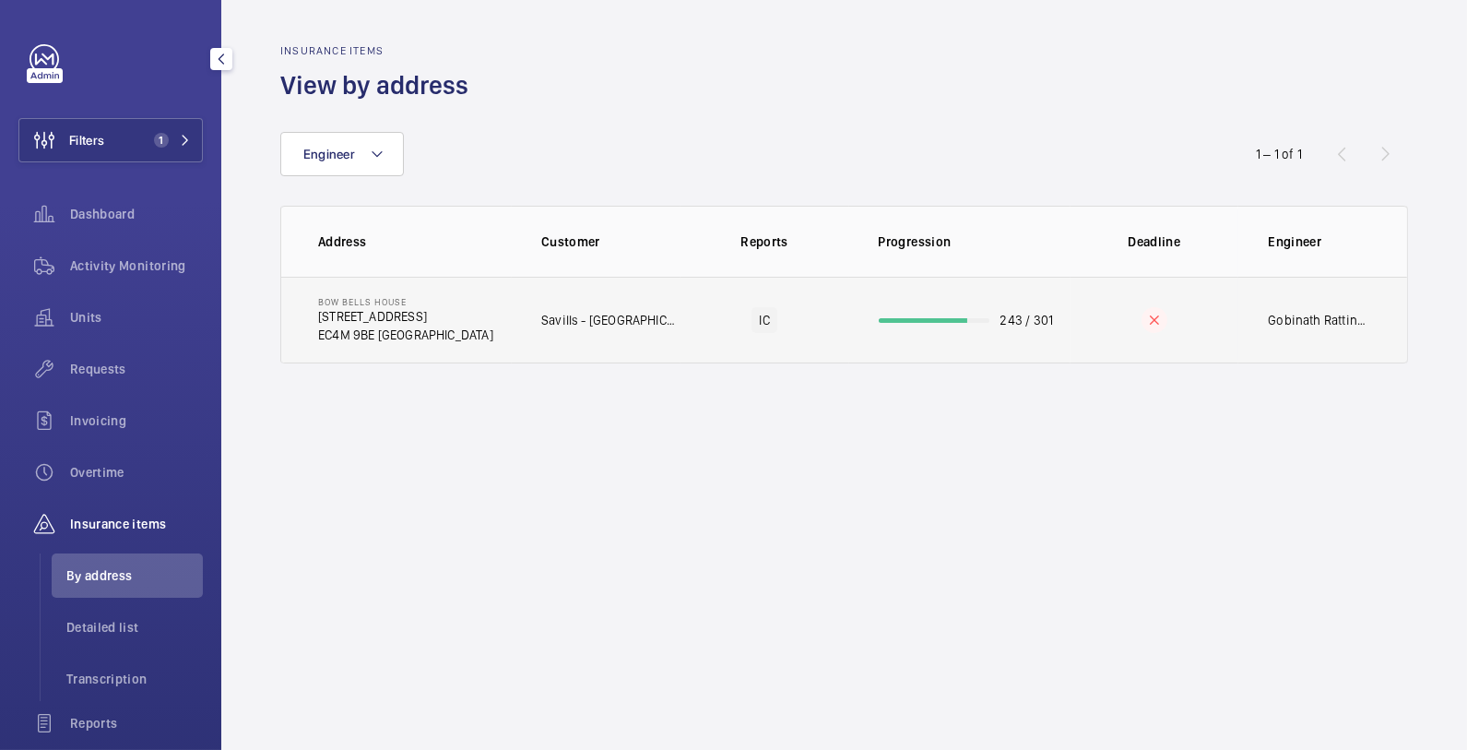
click at [565, 284] on td "Savills - [GEOGRAPHIC_DATA]" at bounding box center [596, 320] width 169 height 87
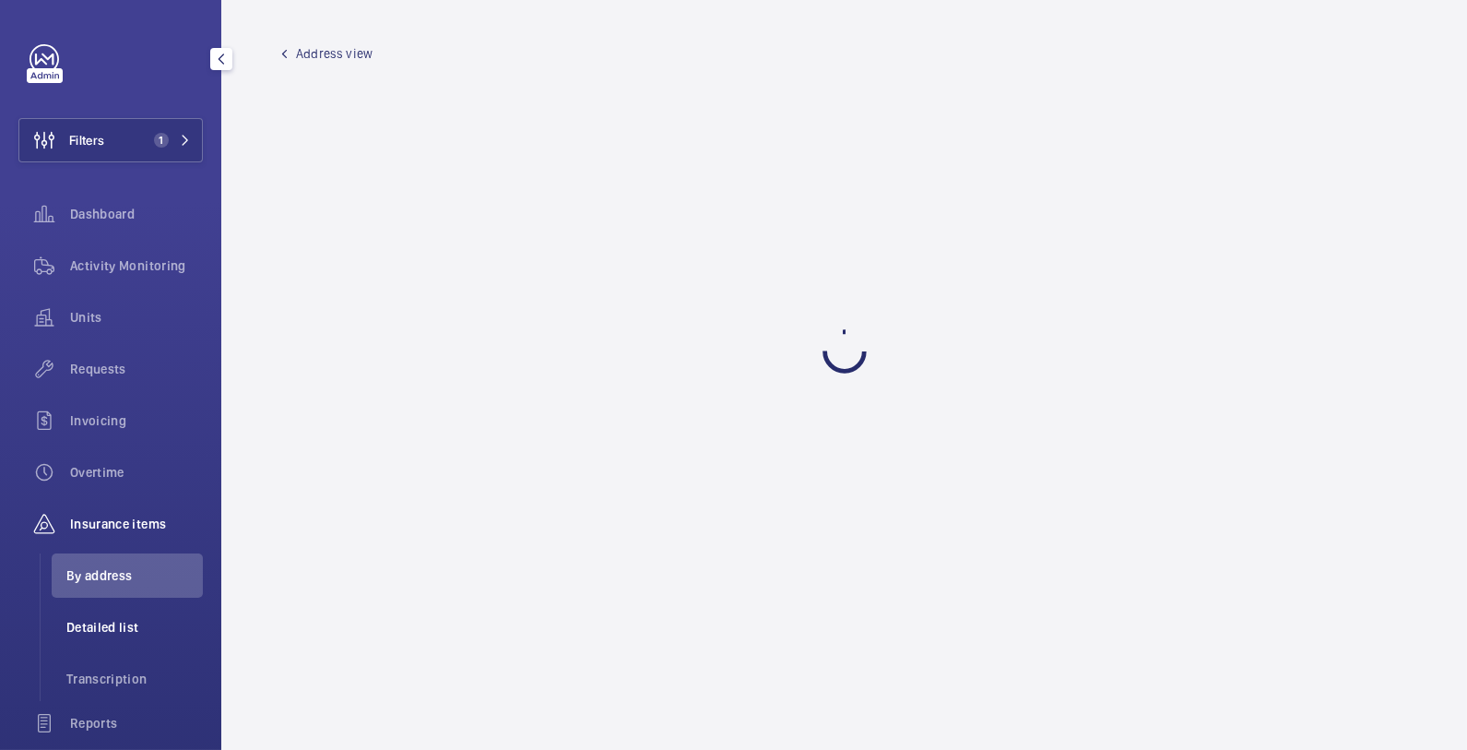
click at [130, 619] on span "Detailed list" at bounding box center [134, 627] width 137 height 18
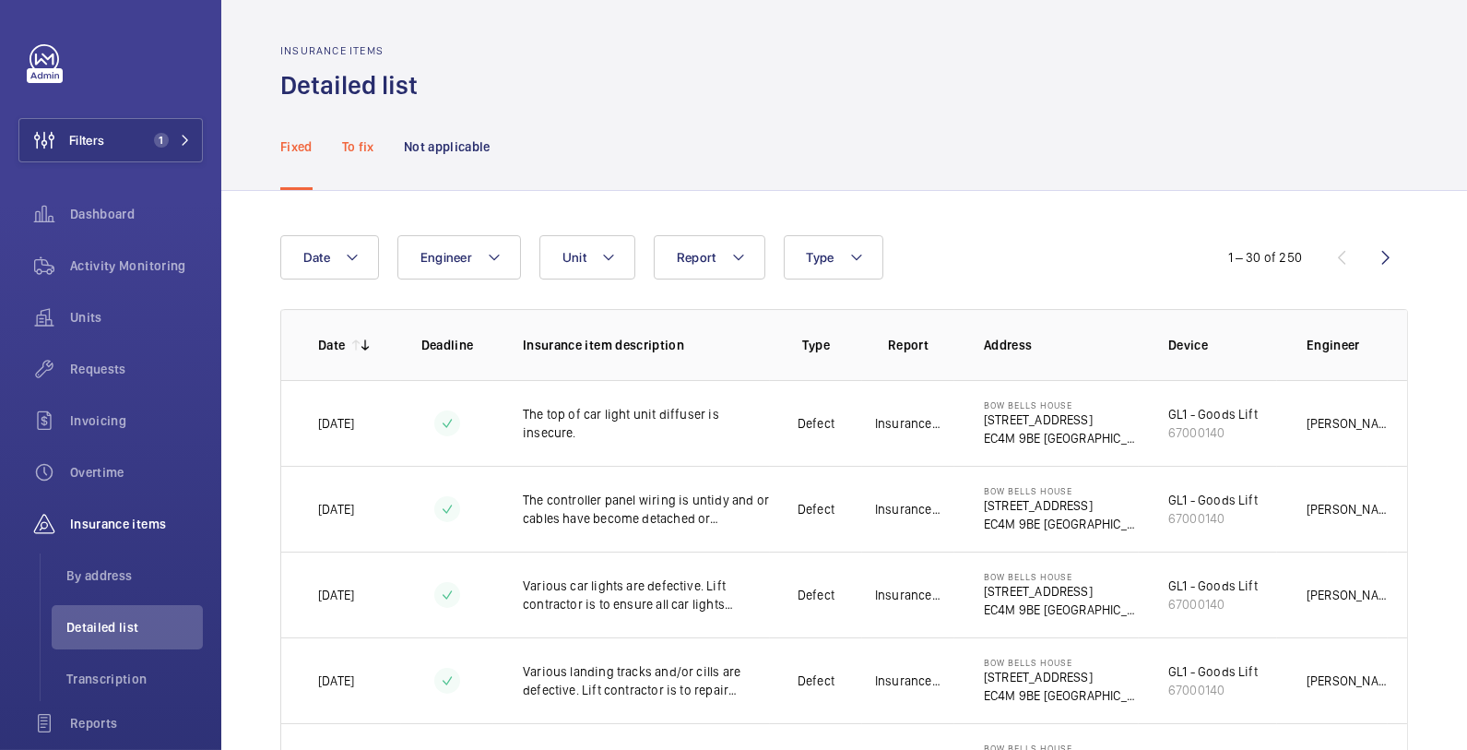
click at [353, 147] on p "To fix" at bounding box center [358, 146] width 32 height 18
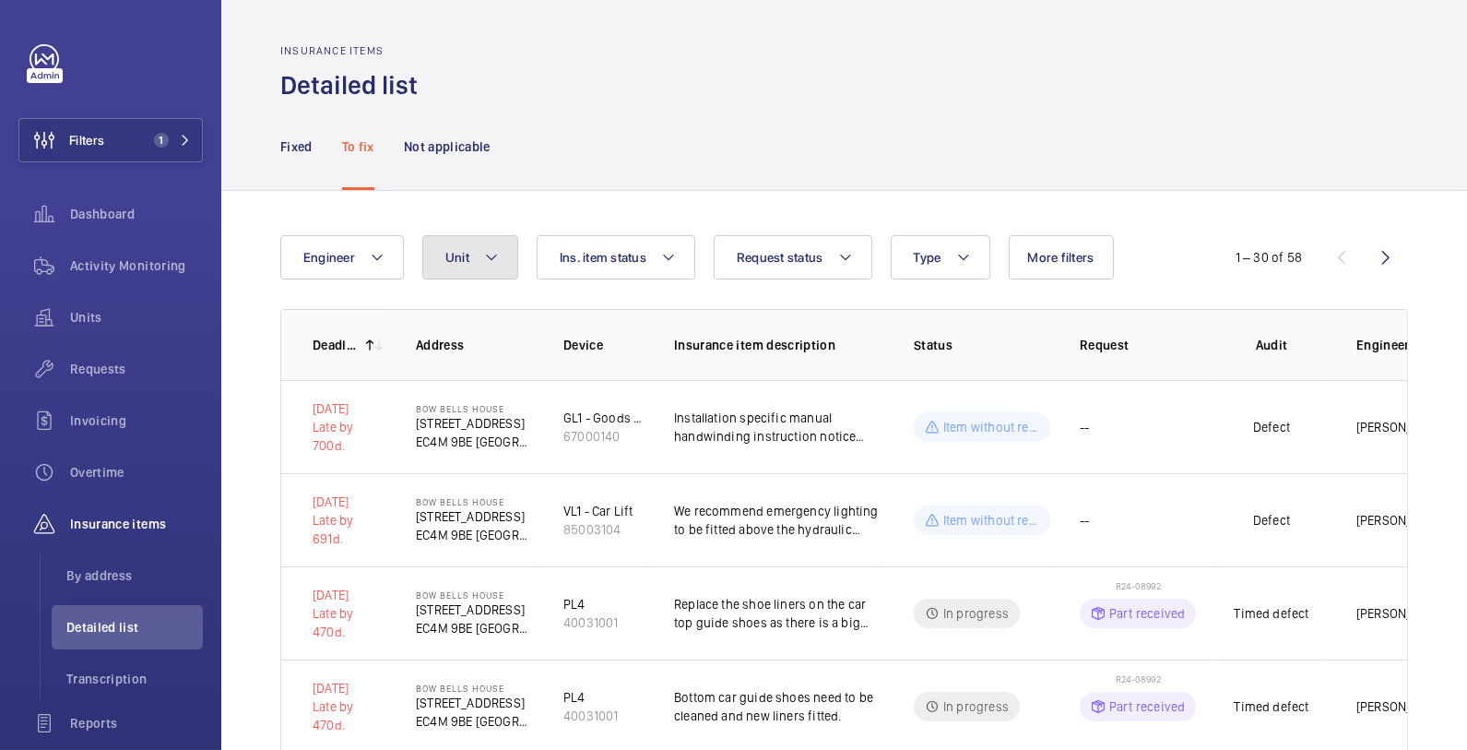
click at [496, 261] on mat-icon at bounding box center [491, 257] width 15 height 22
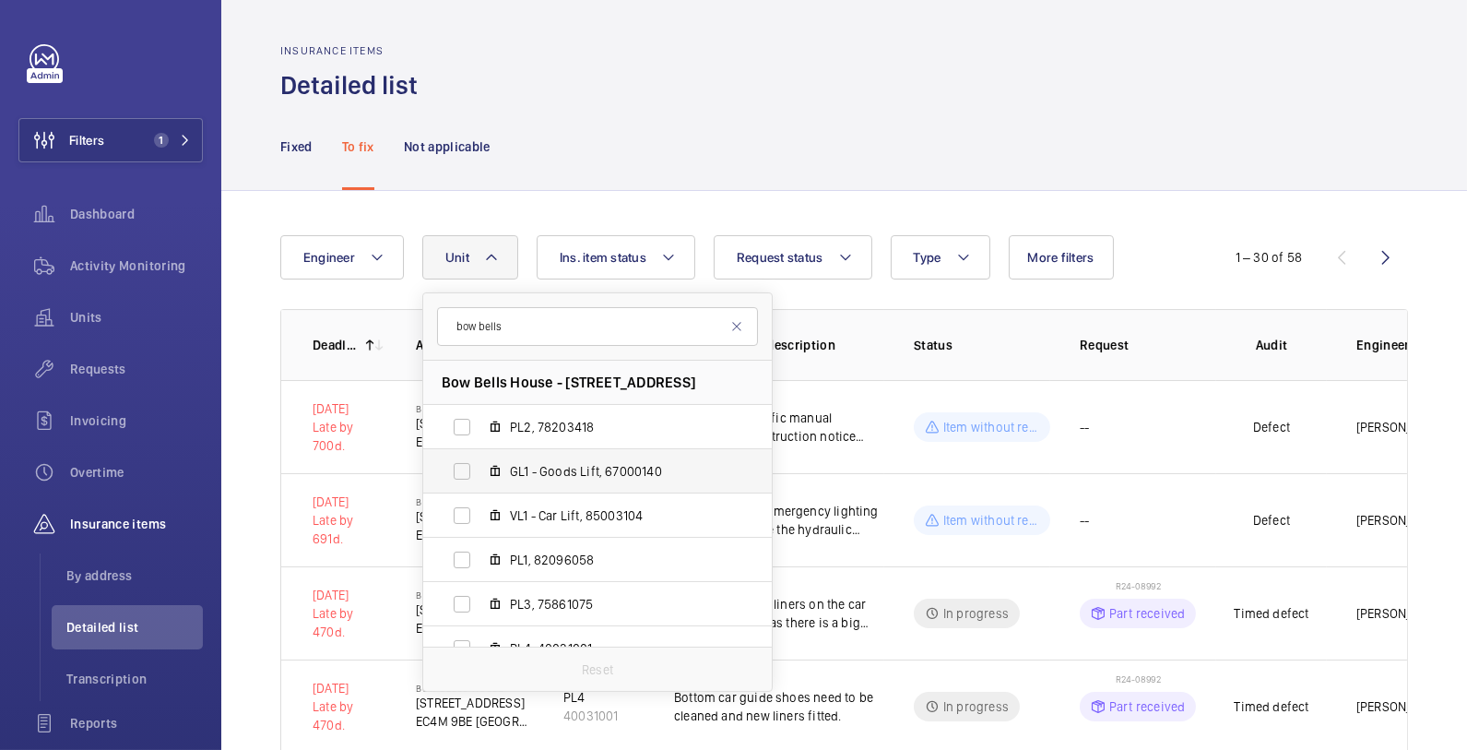
type input "bow bells"
click at [558, 473] on span "GL1 - Goods Lift, 67000140" at bounding box center [617, 471] width 214 height 18
click at [481, 473] on input "GL1 - Goods Lift, 67000140" at bounding box center [462, 471] width 37 height 37
checkbox input "true"
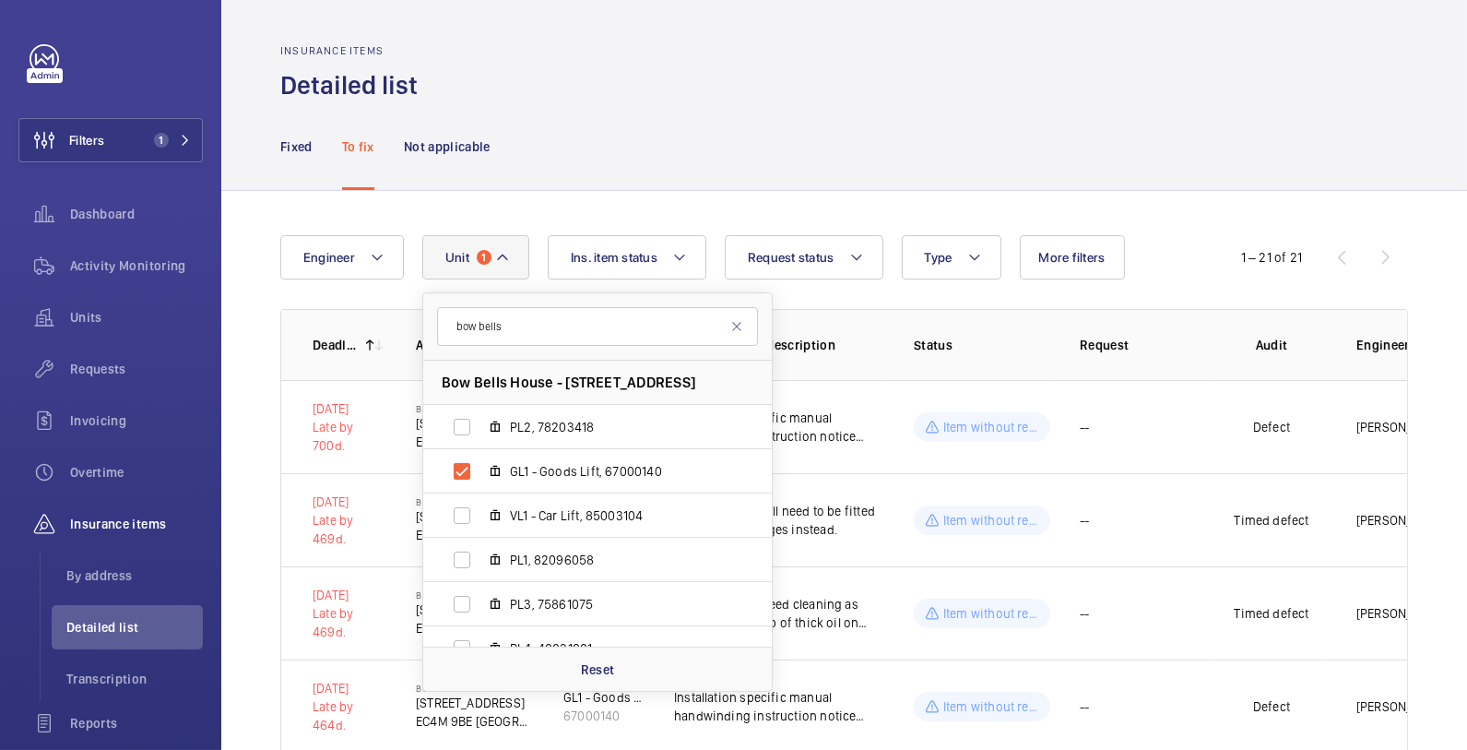
click at [630, 121] on div "Fixed To fix Not applicable" at bounding box center [844, 146] width 1128 height 88
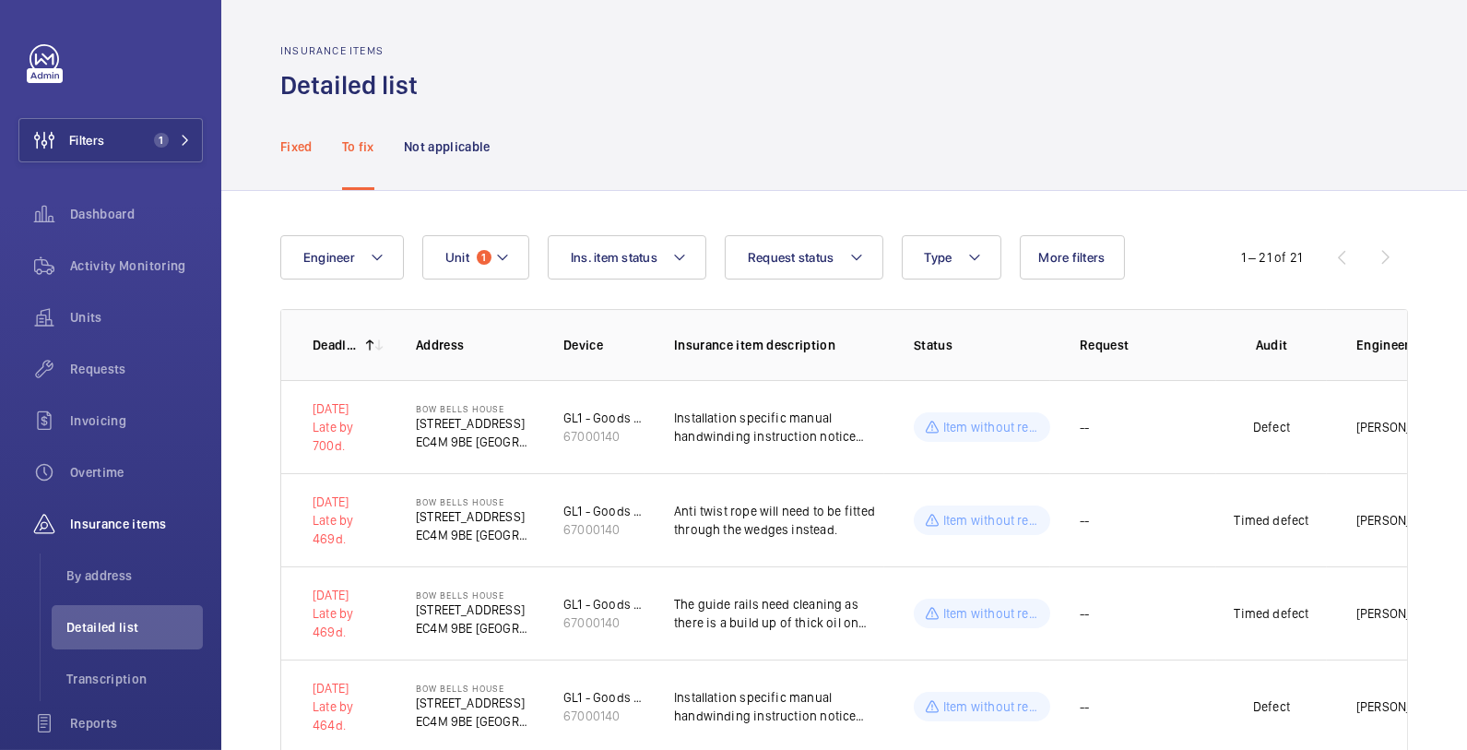
click at [283, 137] on div "Fixed" at bounding box center [296, 146] width 32 height 88
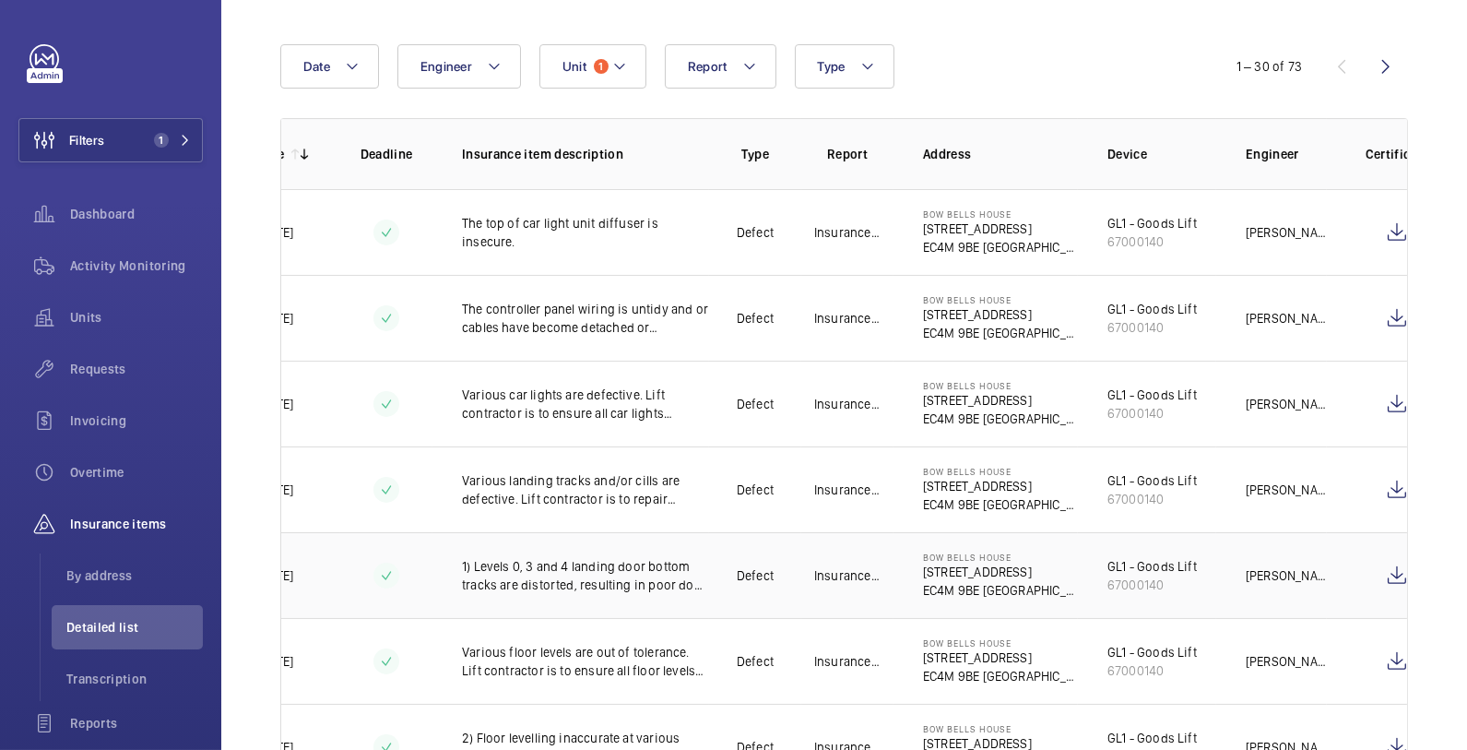
scroll to position [0, 142]
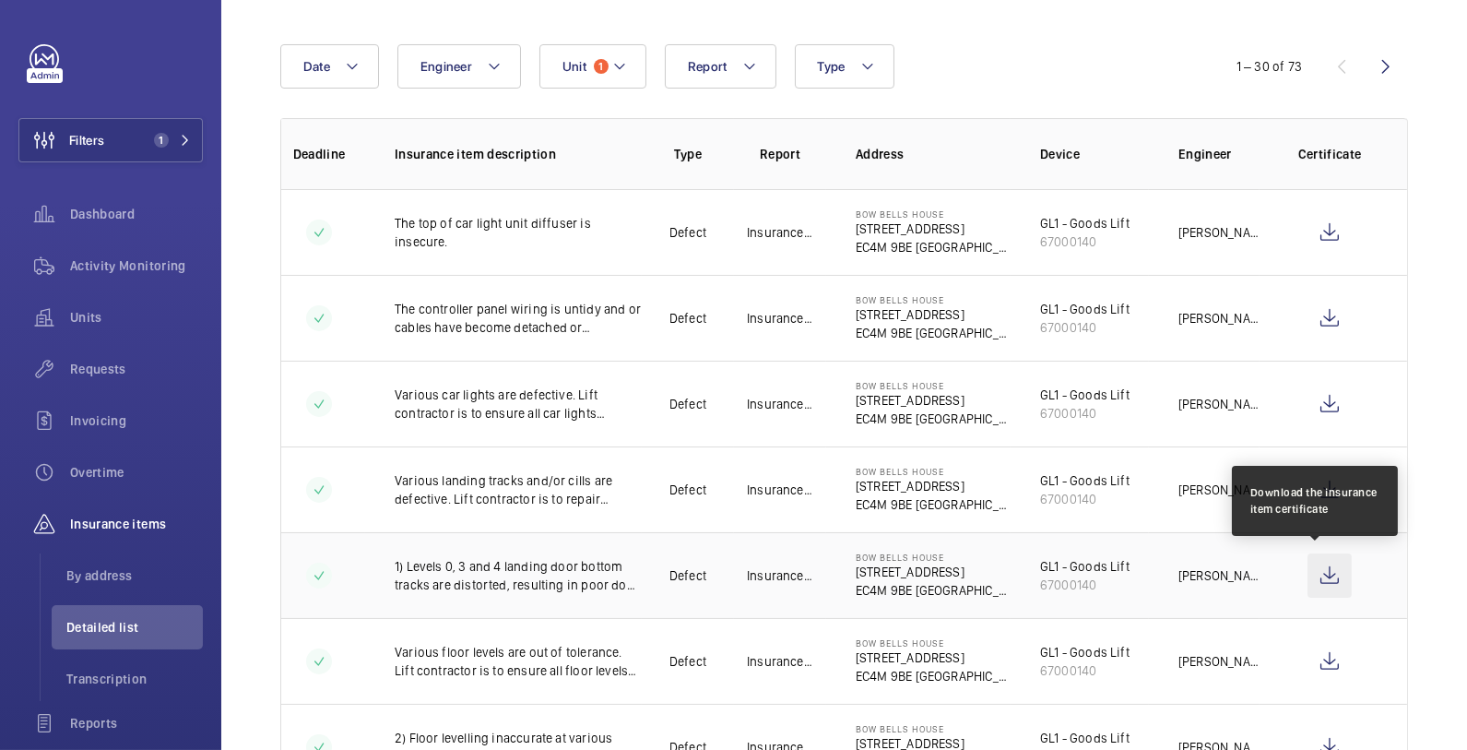
click at [1324, 576] on wm-front-icon-button at bounding box center [1330, 575] width 44 height 44
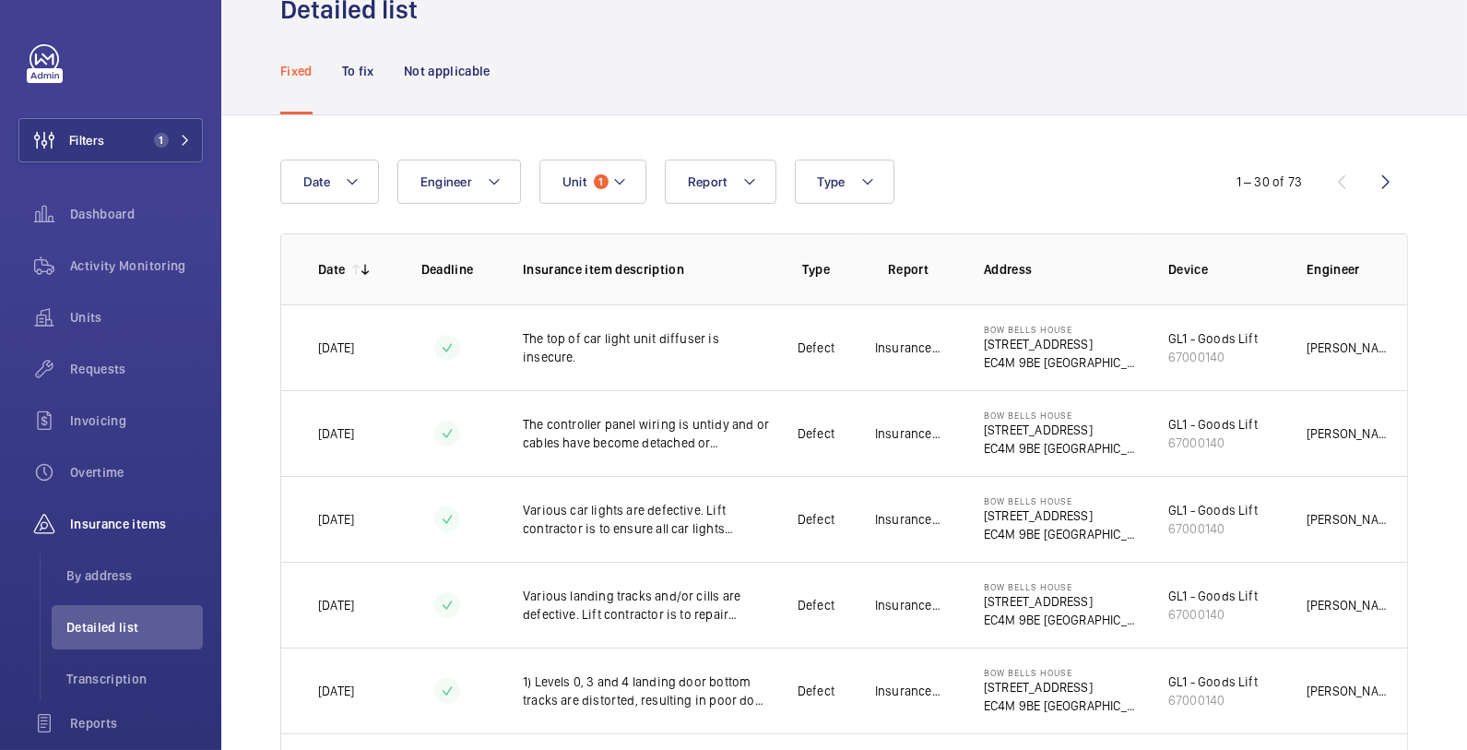
scroll to position [0, 0]
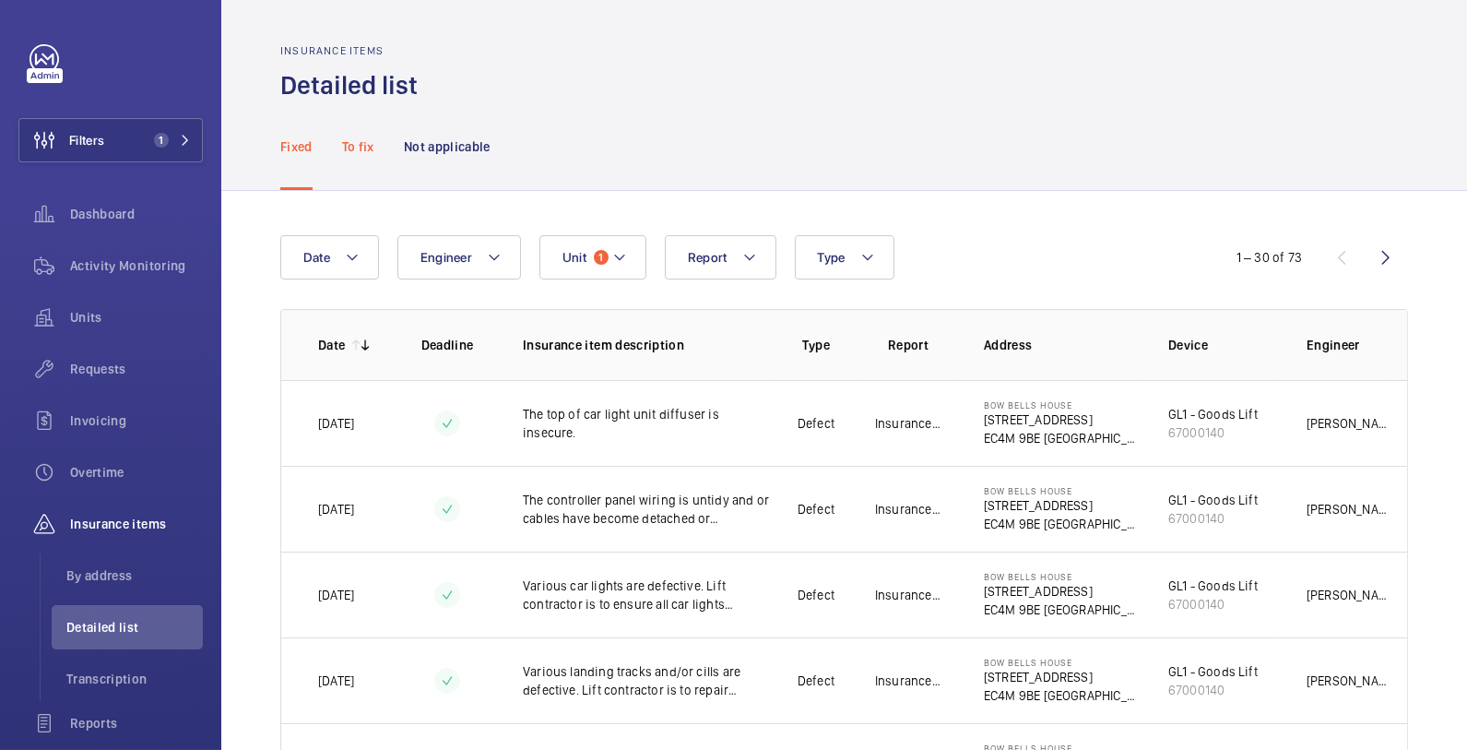
click at [363, 143] on p "To fix" at bounding box center [358, 146] width 32 height 18
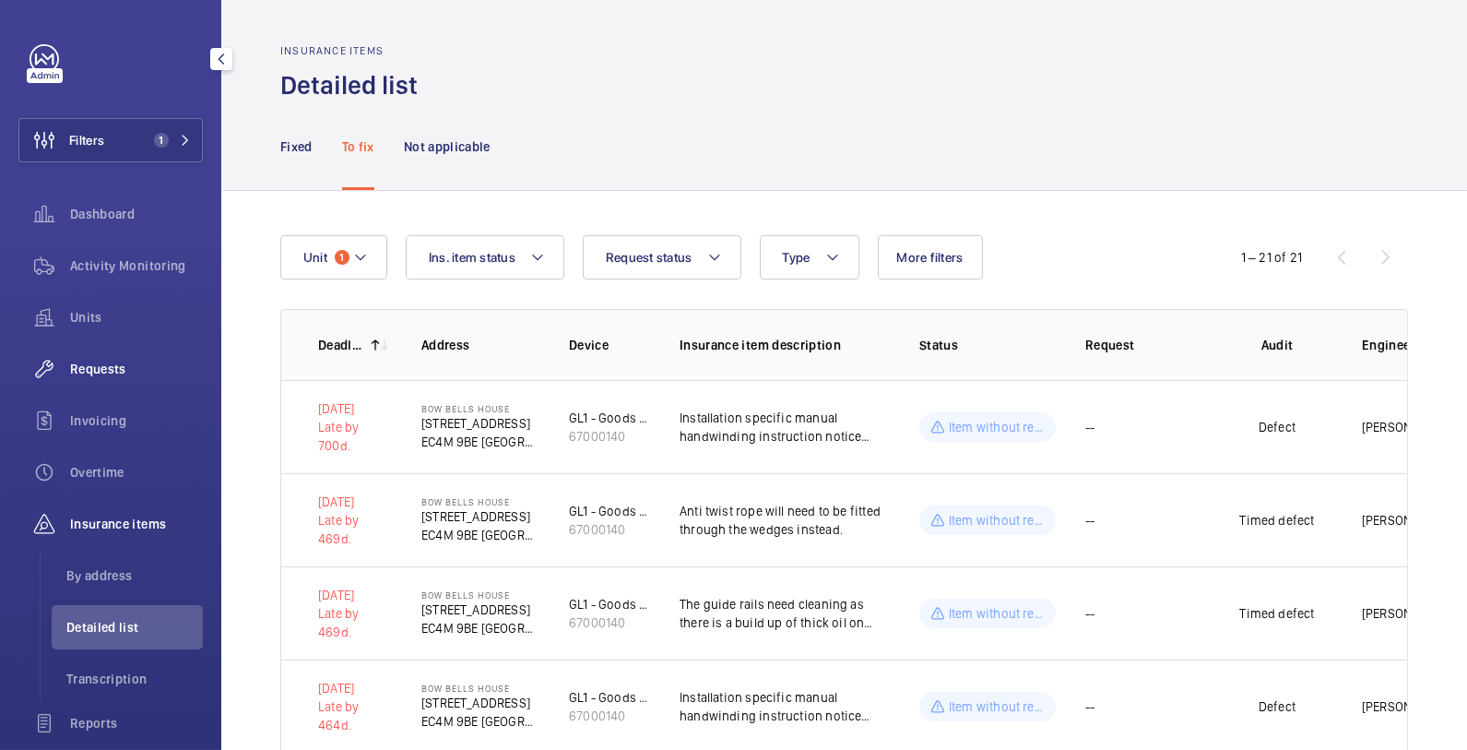
click at [120, 379] on div "Requests" at bounding box center [110, 369] width 184 height 44
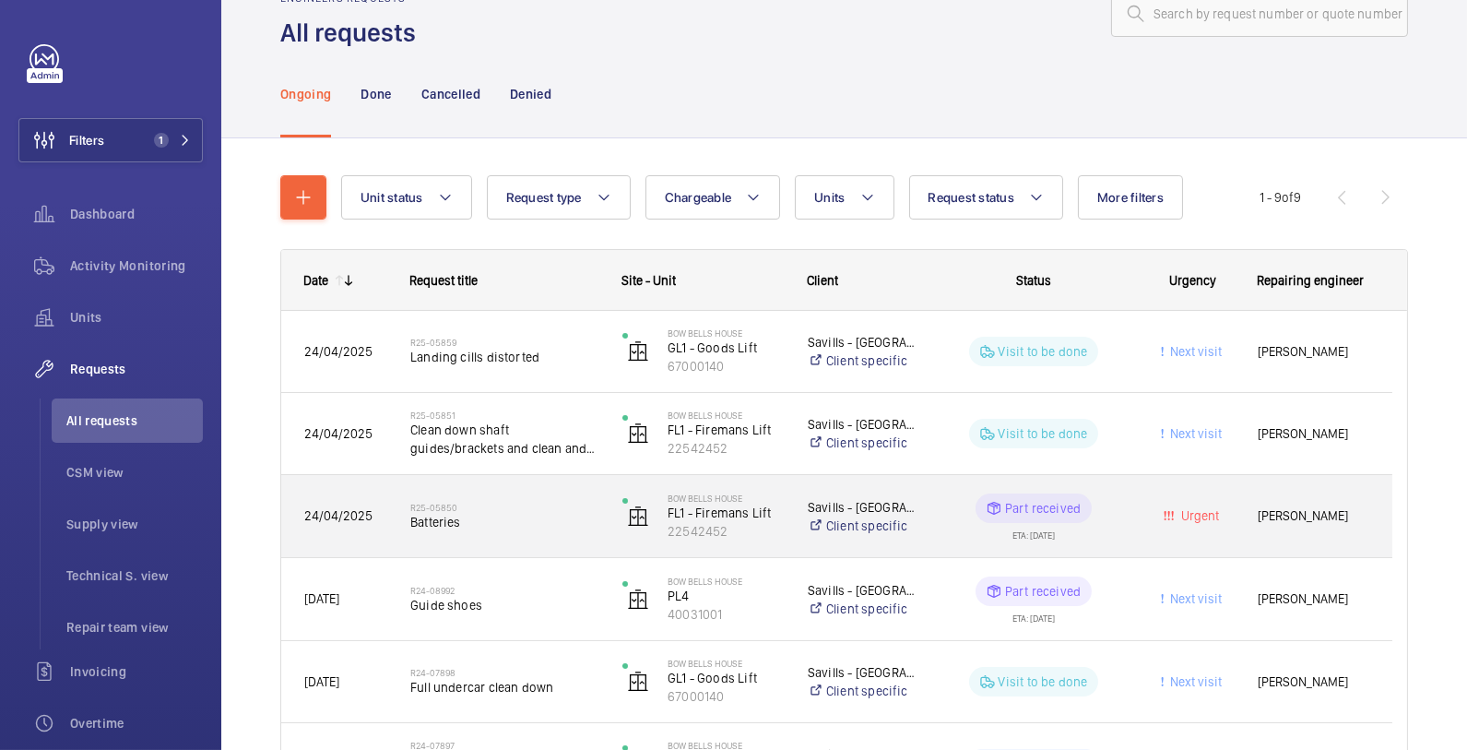
scroll to position [53, 0]
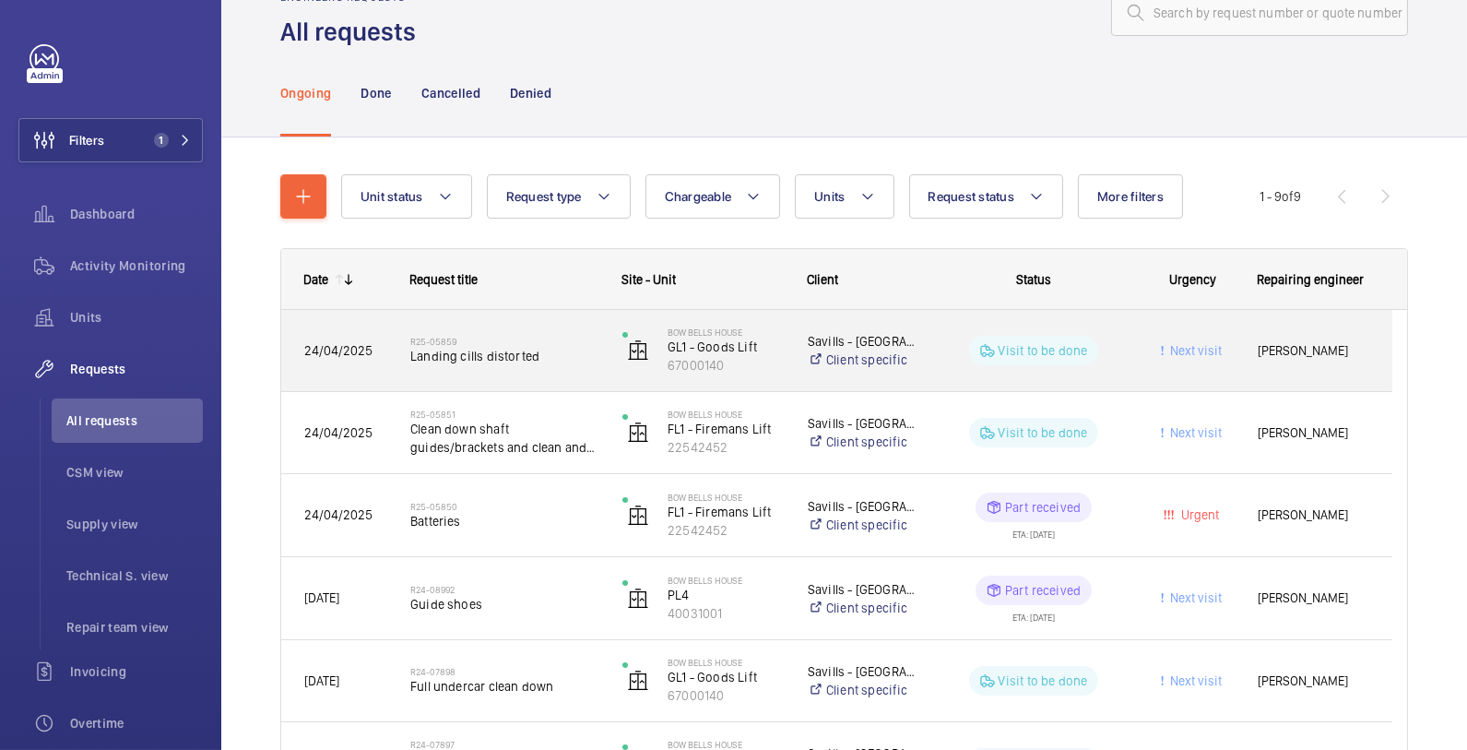
click at [552, 381] on div "R25-05859 Landing cills distorted" at bounding box center [493, 350] width 210 height 83
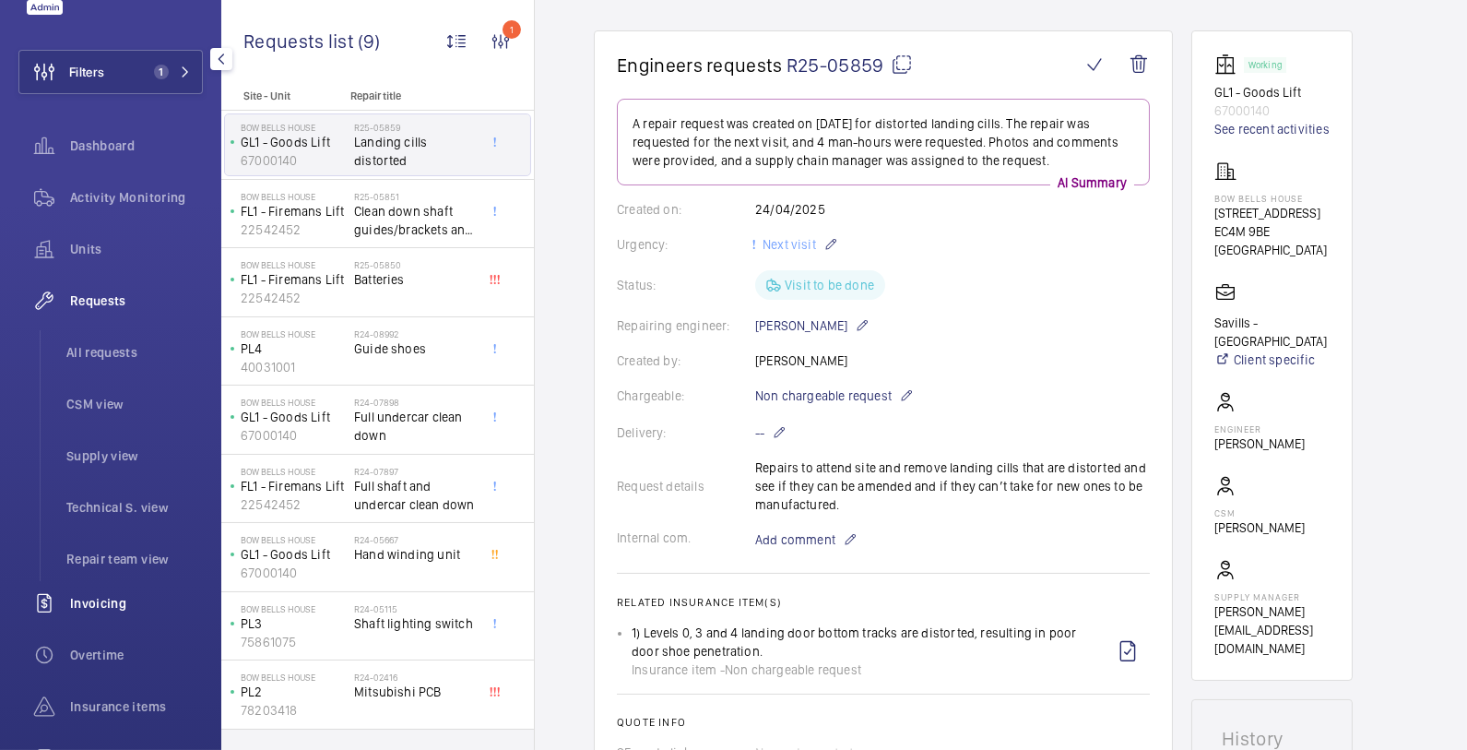
scroll to position [123, 0]
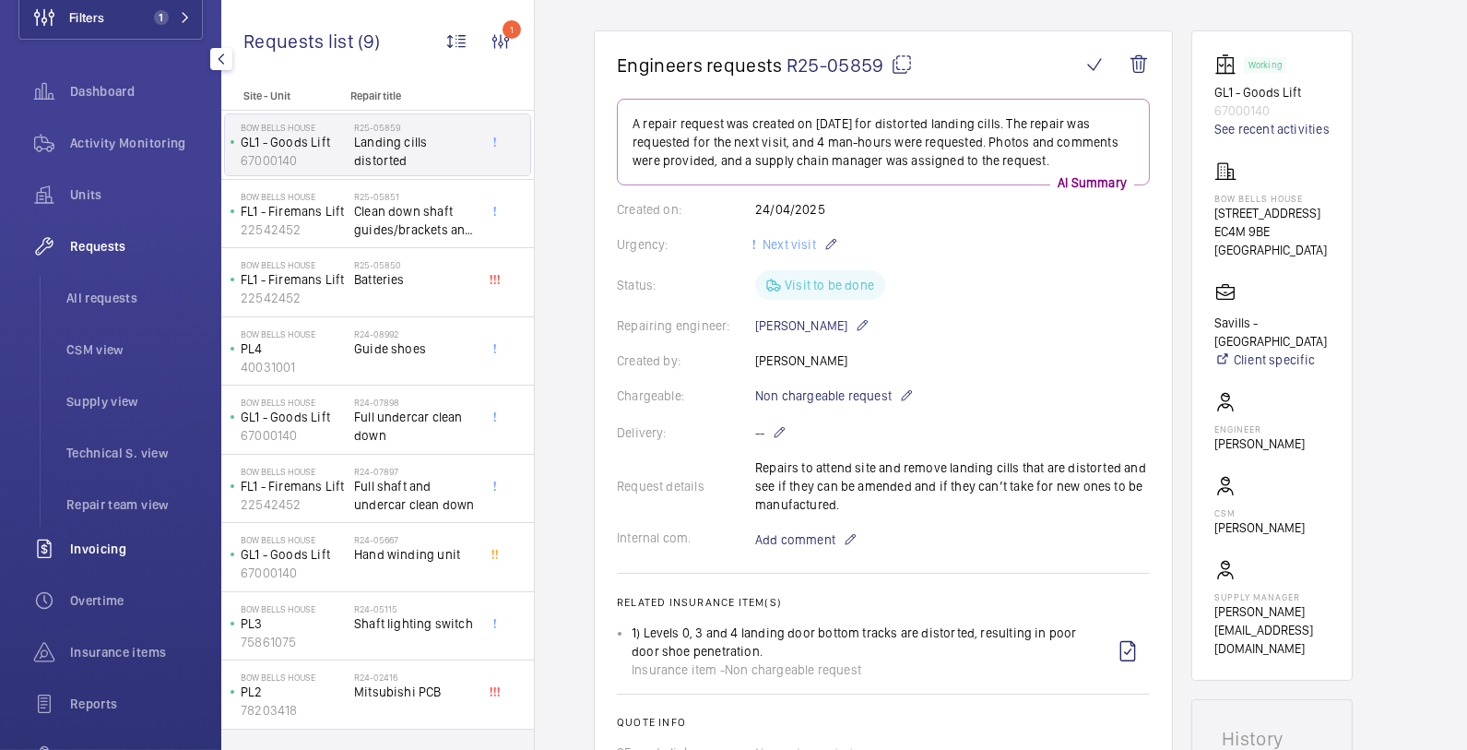
click at [104, 660] on div "Insurance items" at bounding box center [110, 652] width 184 height 44
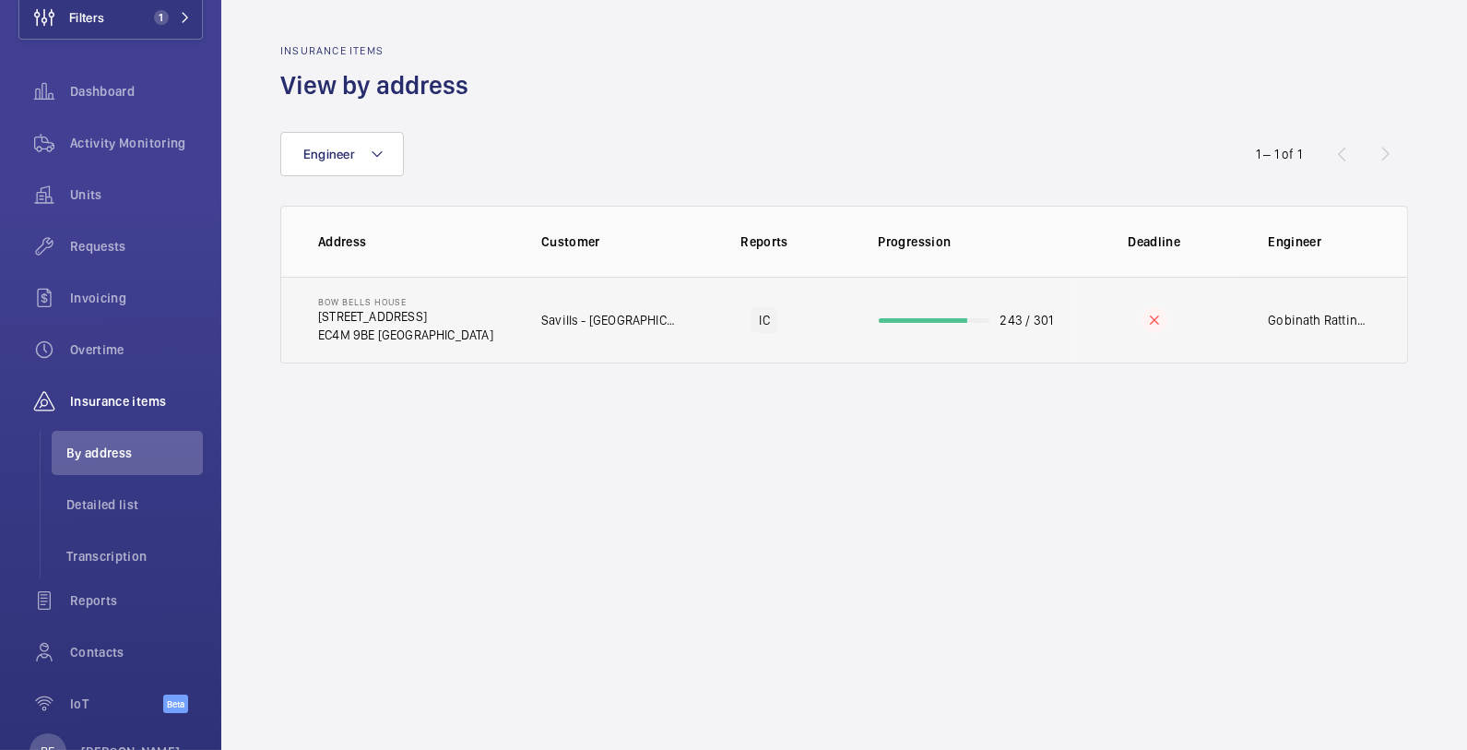
click at [476, 358] on td "Bow Bells House [STREET_ADDRESS]" at bounding box center [396, 320] width 231 height 87
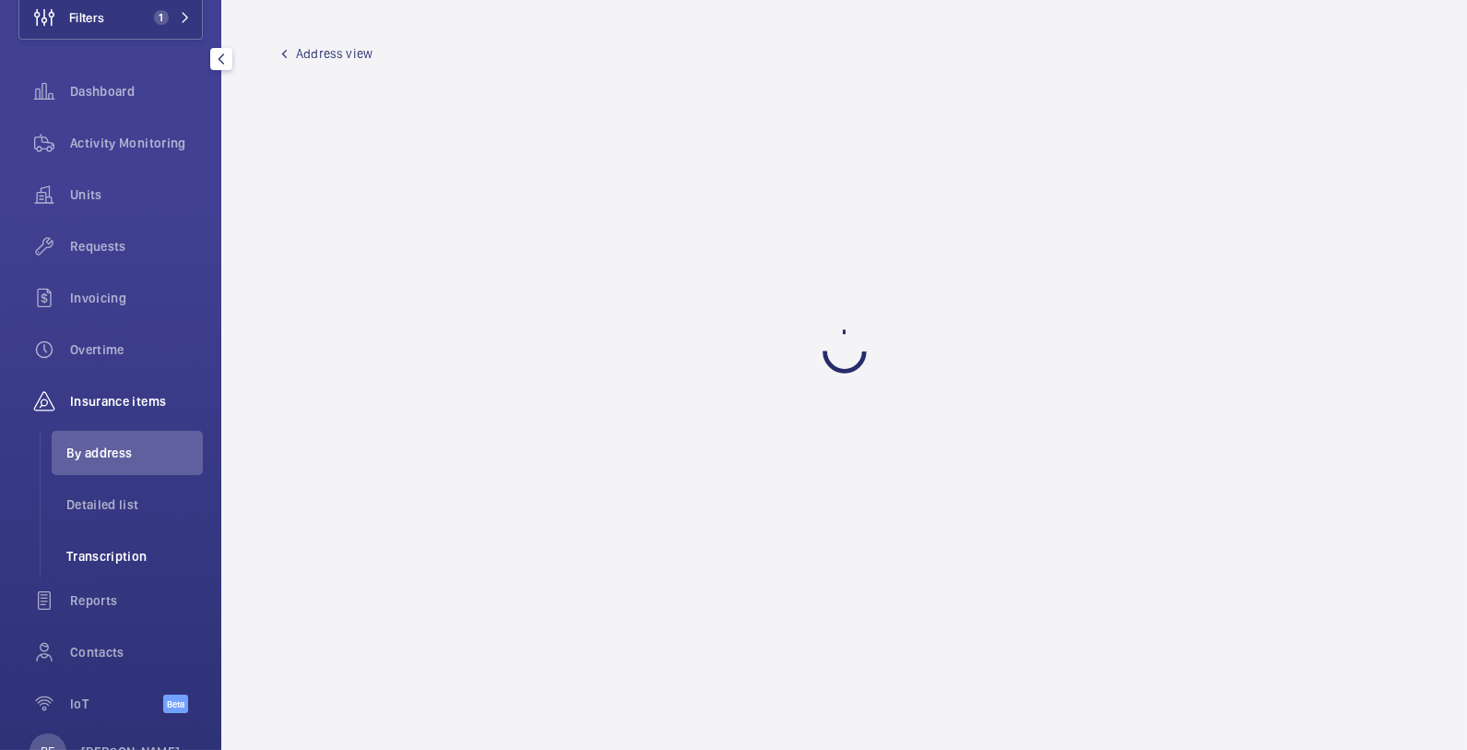
click at [128, 551] on span "Transcription" at bounding box center [134, 556] width 137 height 18
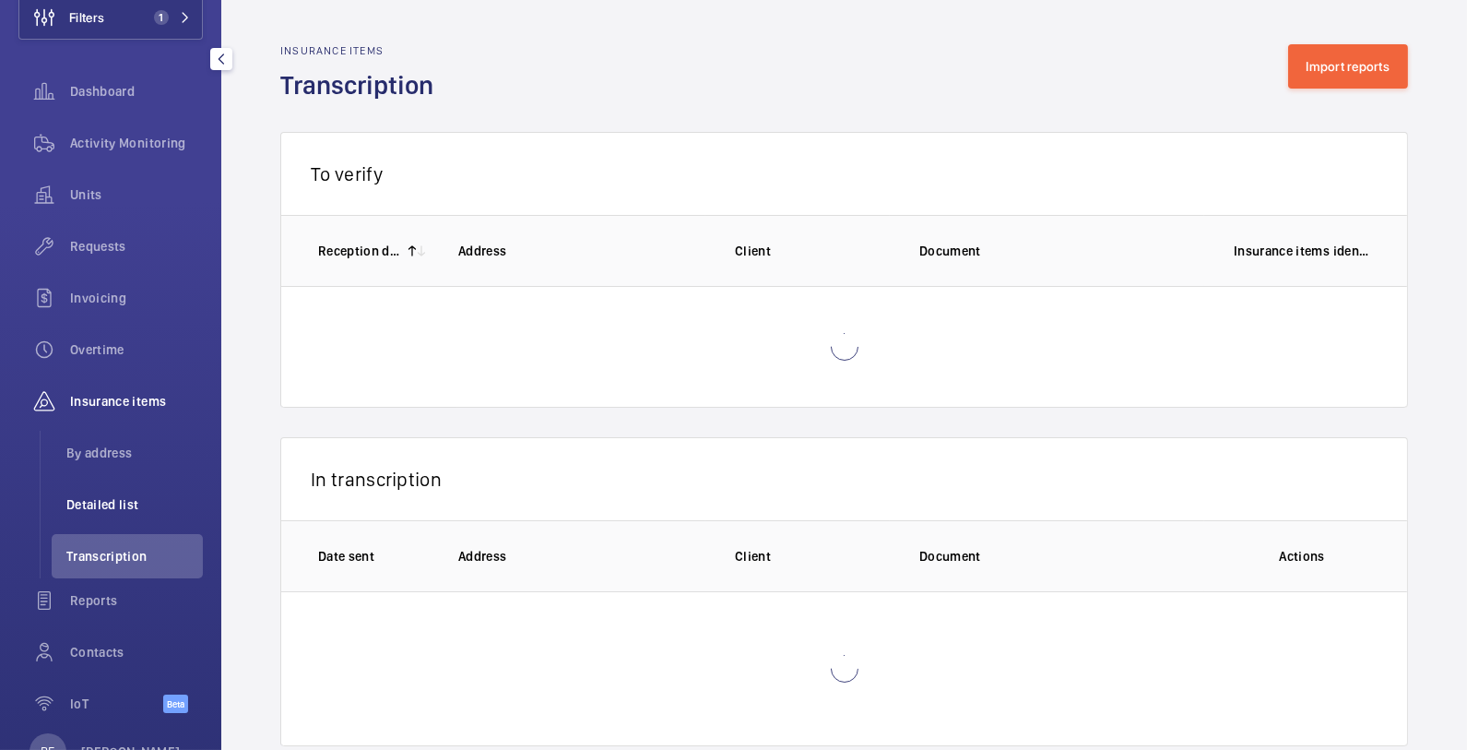
click at [123, 496] on span "Detailed list" at bounding box center [134, 504] width 137 height 18
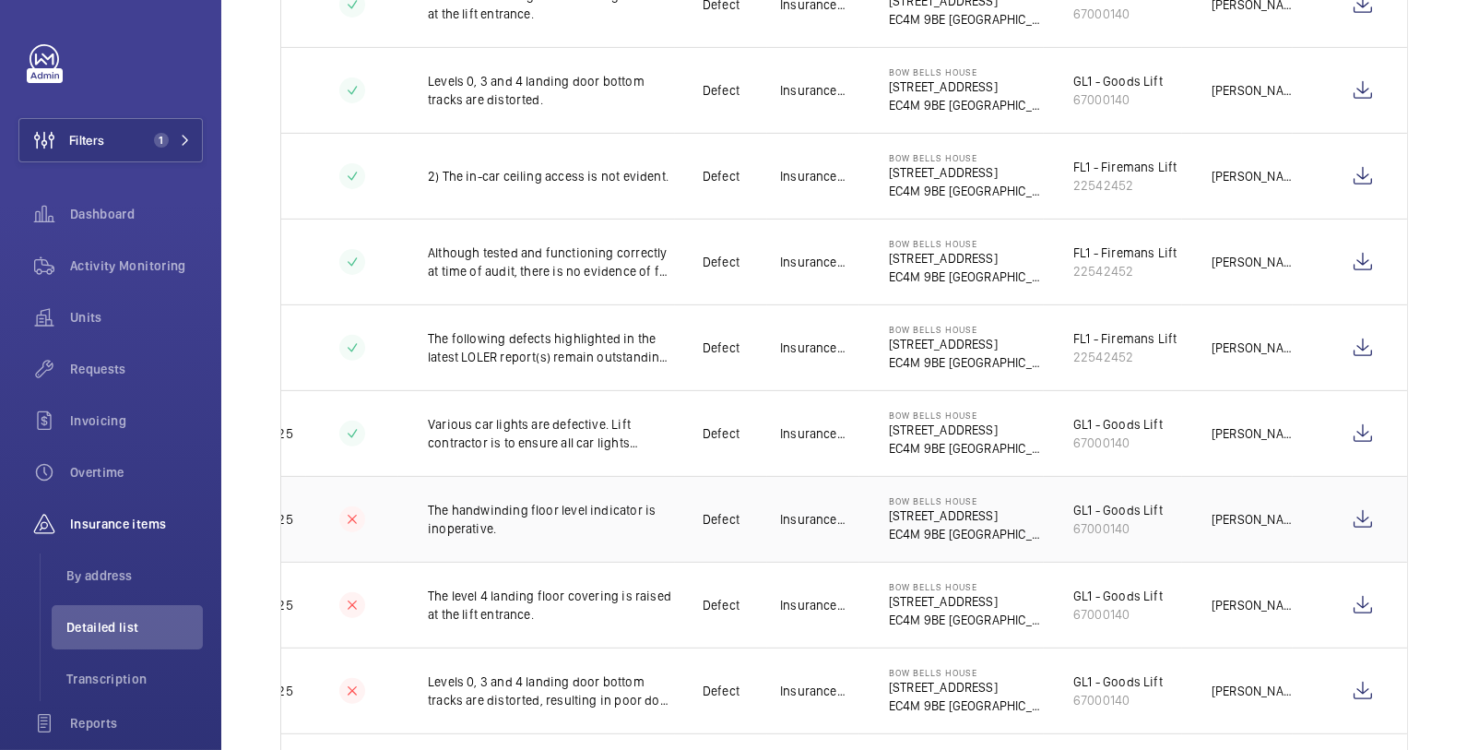
scroll to position [0, 142]
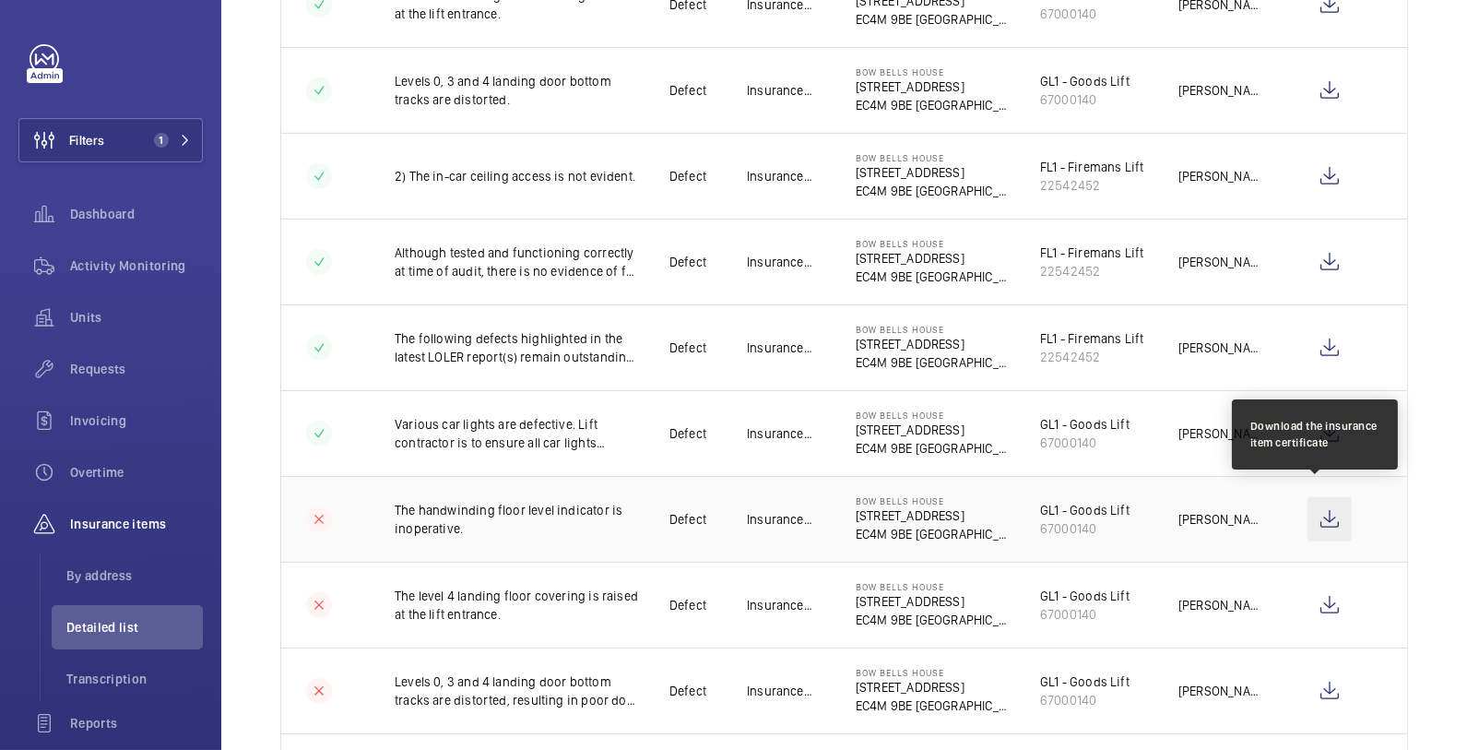
click at [1312, 505] on wm-front-icon-button at bounding box center [1330, 519] width 44 height 44
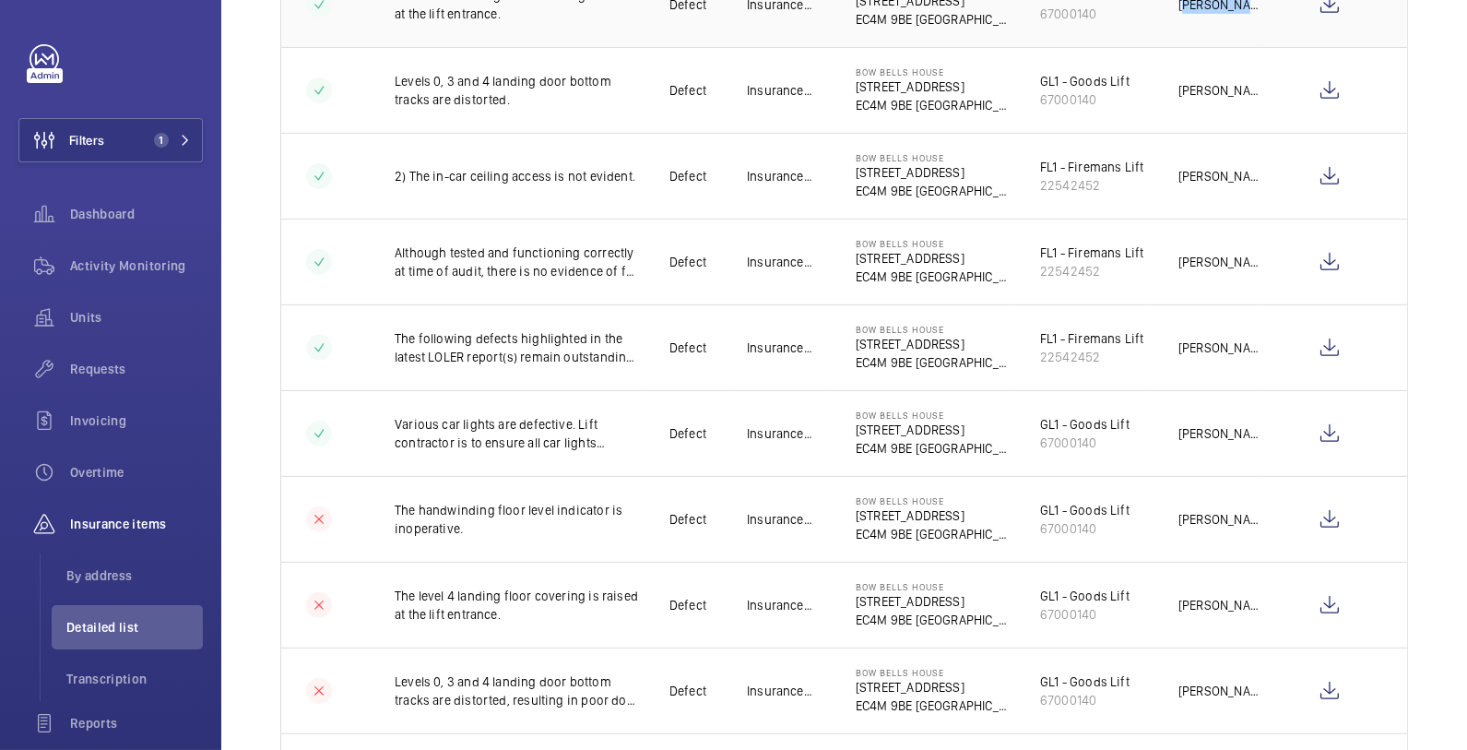
click at [1181, 36] on td "[PERSON_NAME]" at bounding box center [1204, 4] width 111 height 86
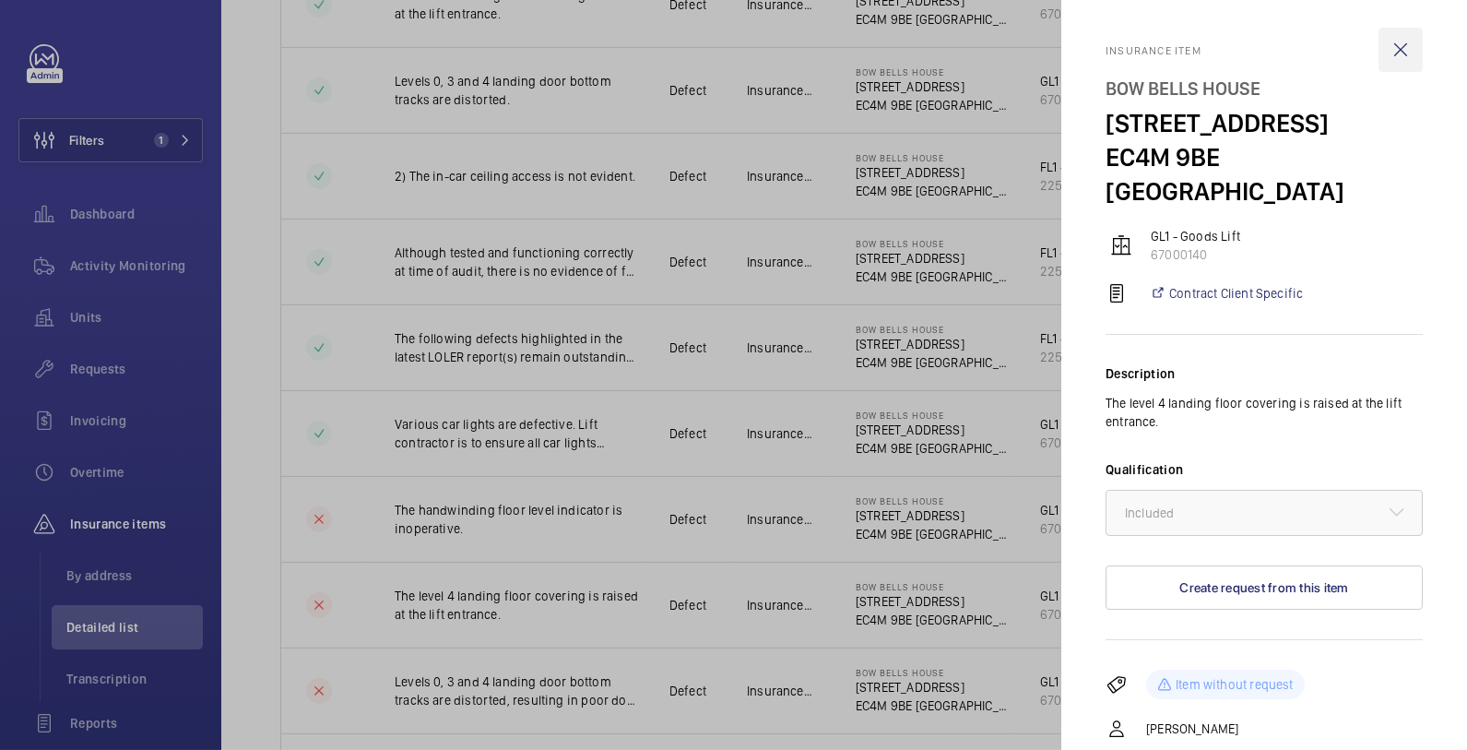
click at [1379, 57] on wm-front-icon-button at bounding box center [1401, 50] width 44 height 44
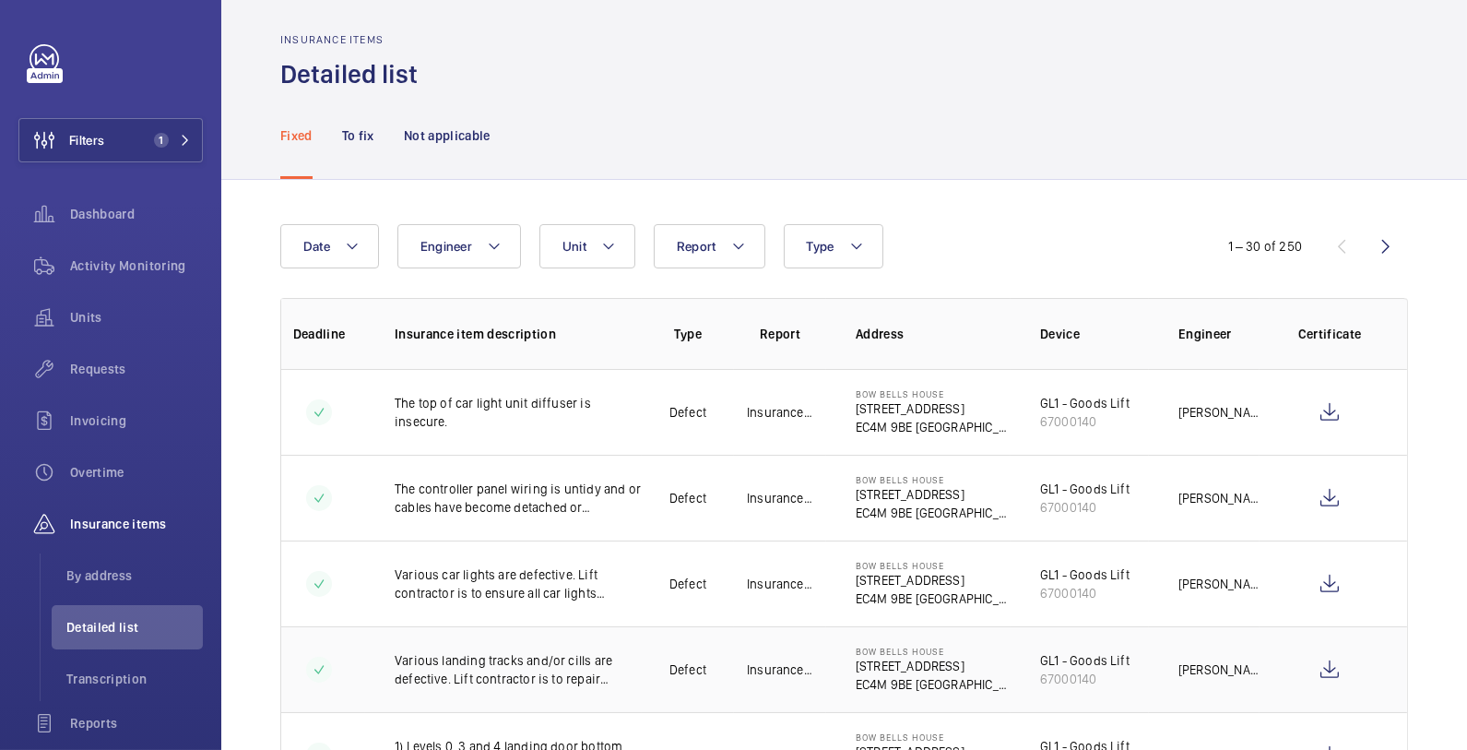
scroll to position [0, 0]
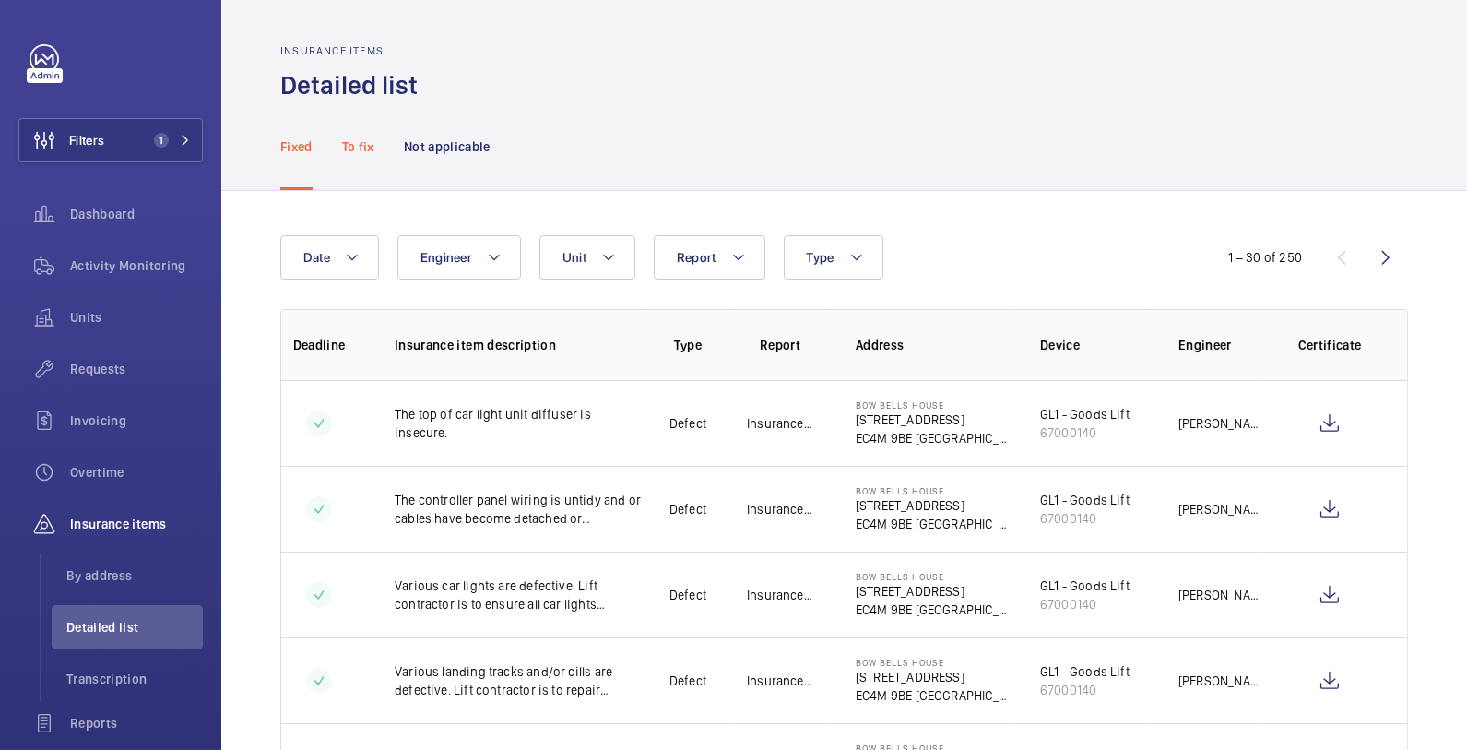
click at [366, 142] on p "To fix" at bounding box center [358, 146] width 32 height 18
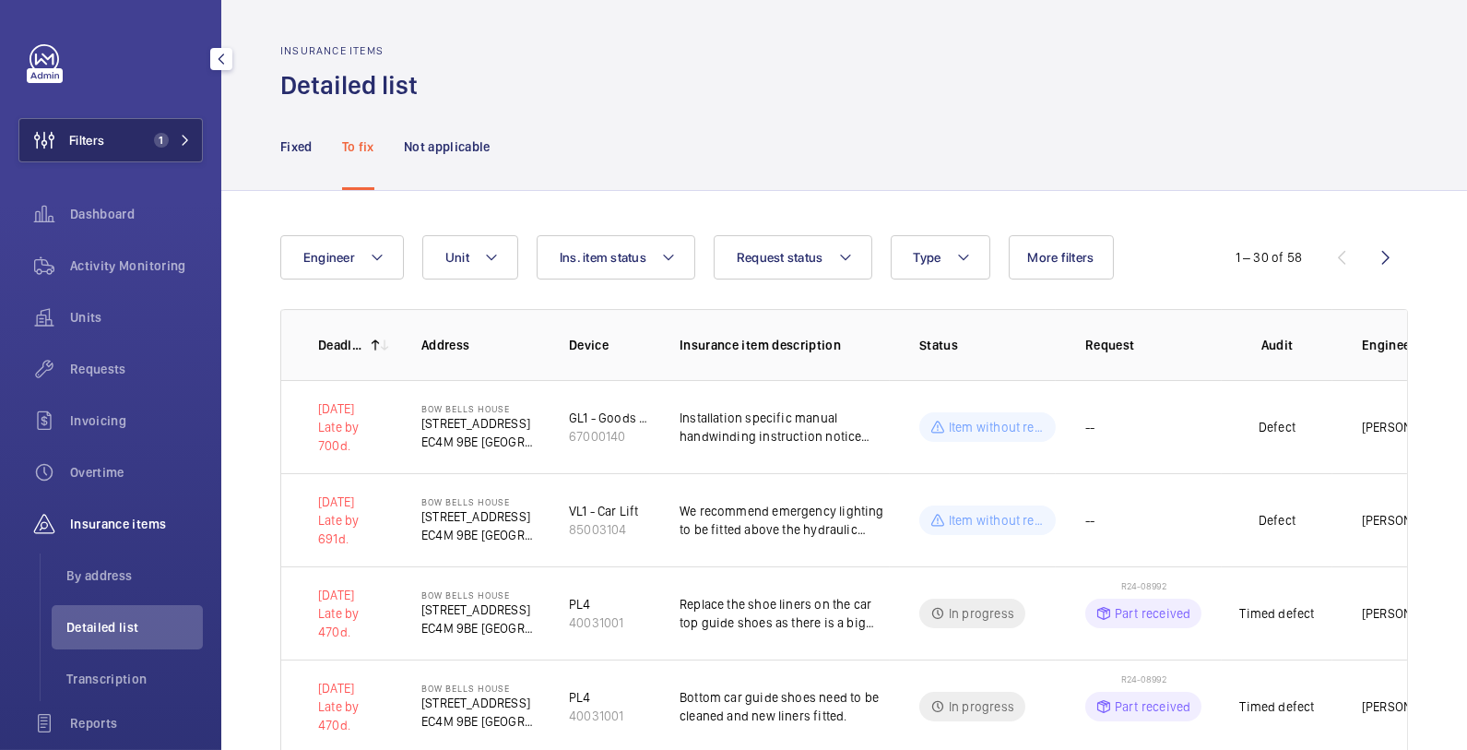
click at [180, 139] on mat-icon at bounding box center [185, 140] width 11 height 11
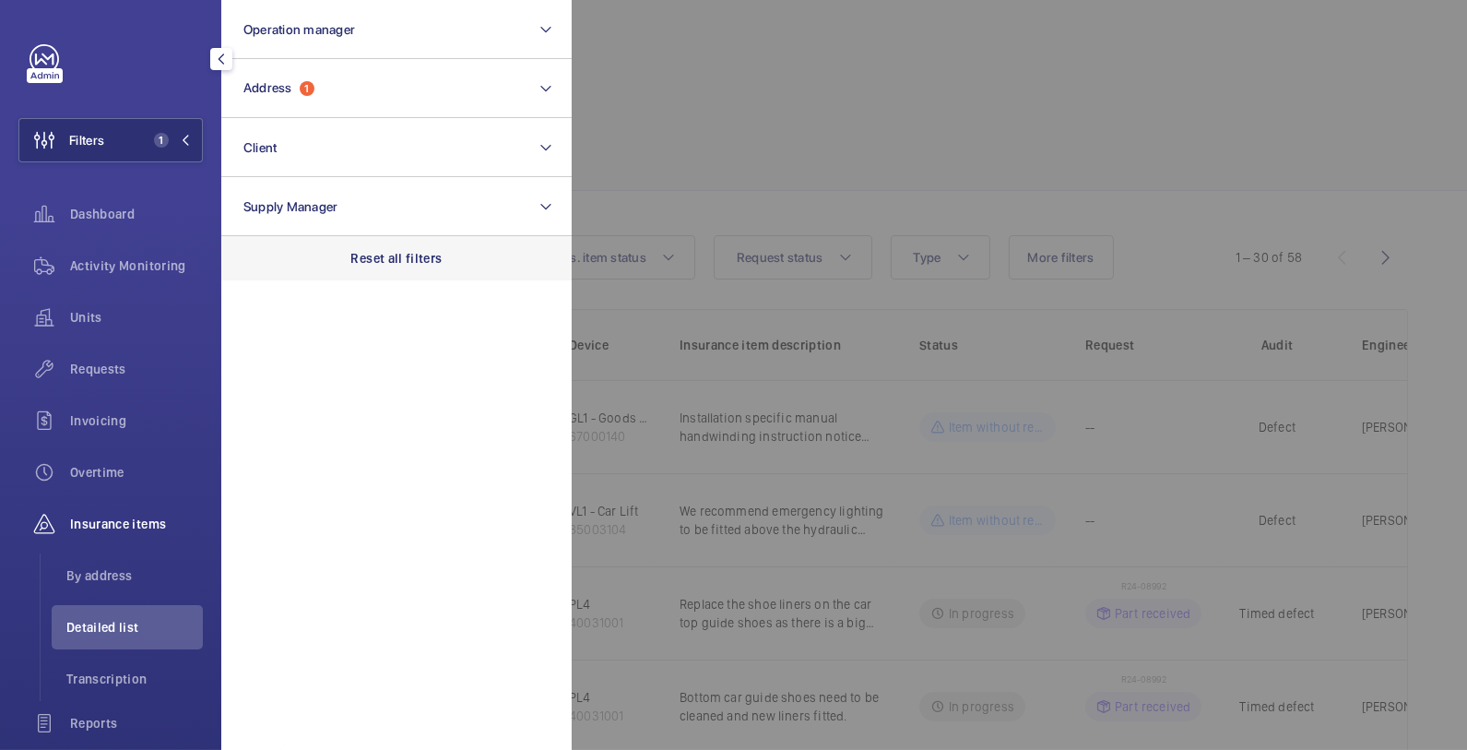
click at [384, 252] on p "Reset all filters" at bounding box center [396, 258] width 91 height 18
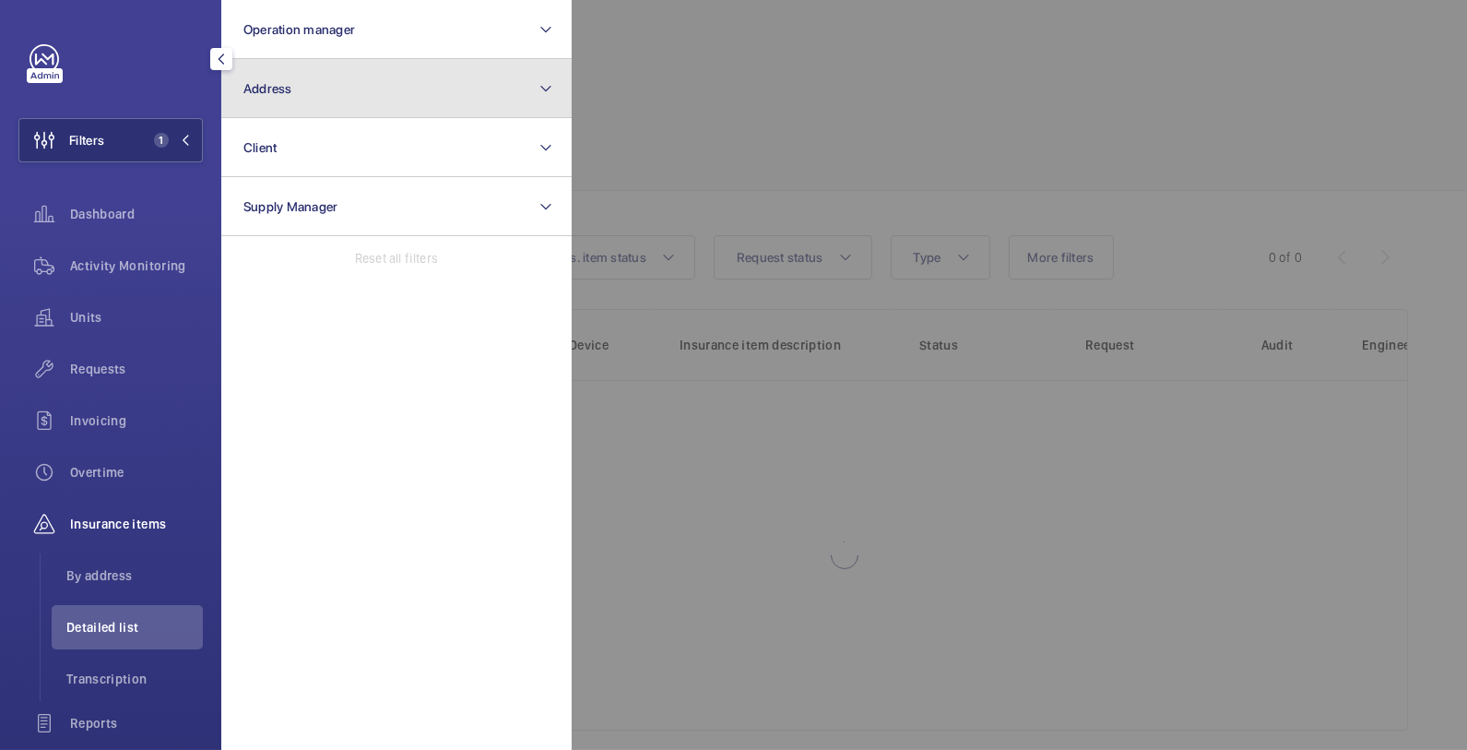
click at [334, 116] on button "Address" at bounding box center [396, 88] width 350 height 59
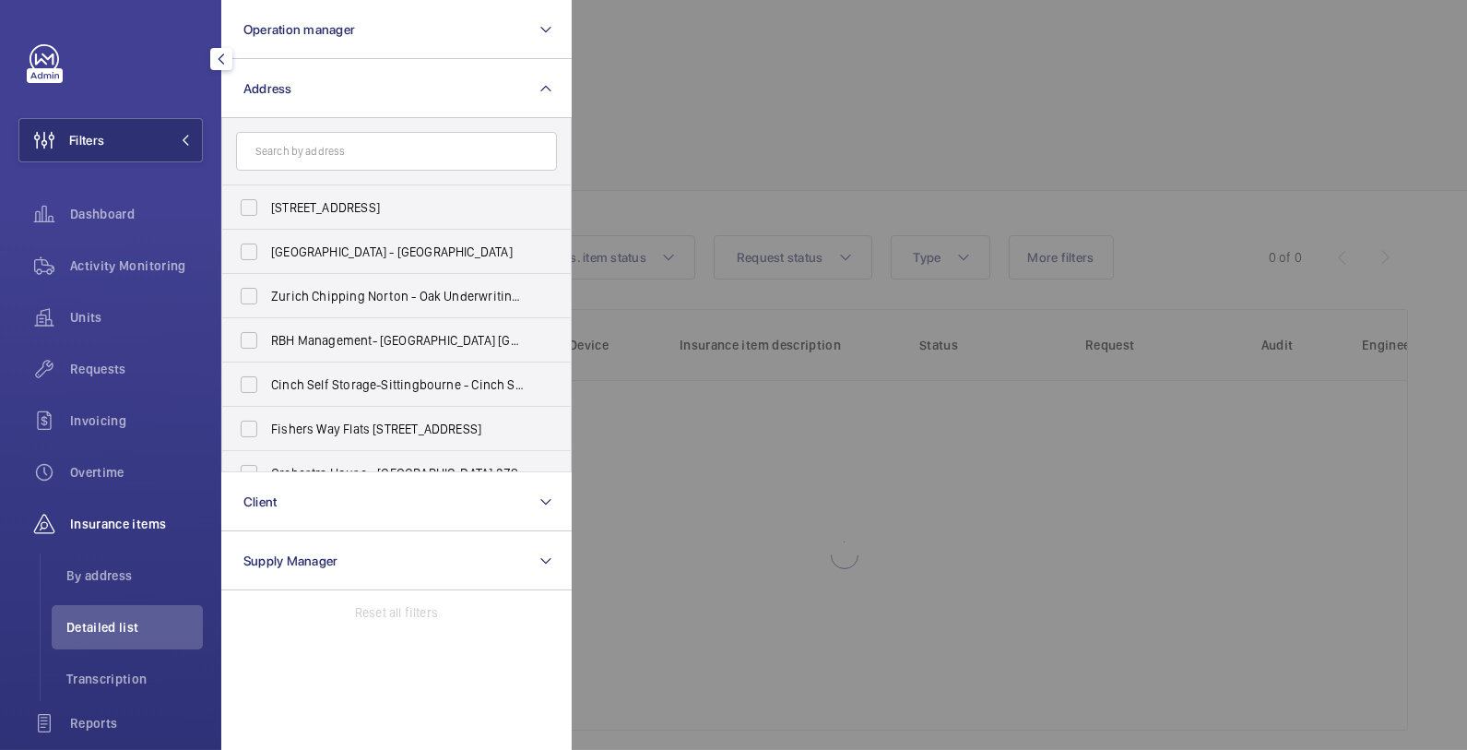
click at [337, 150] on input "text" at bounding box center [396, 151] width 321 height 39
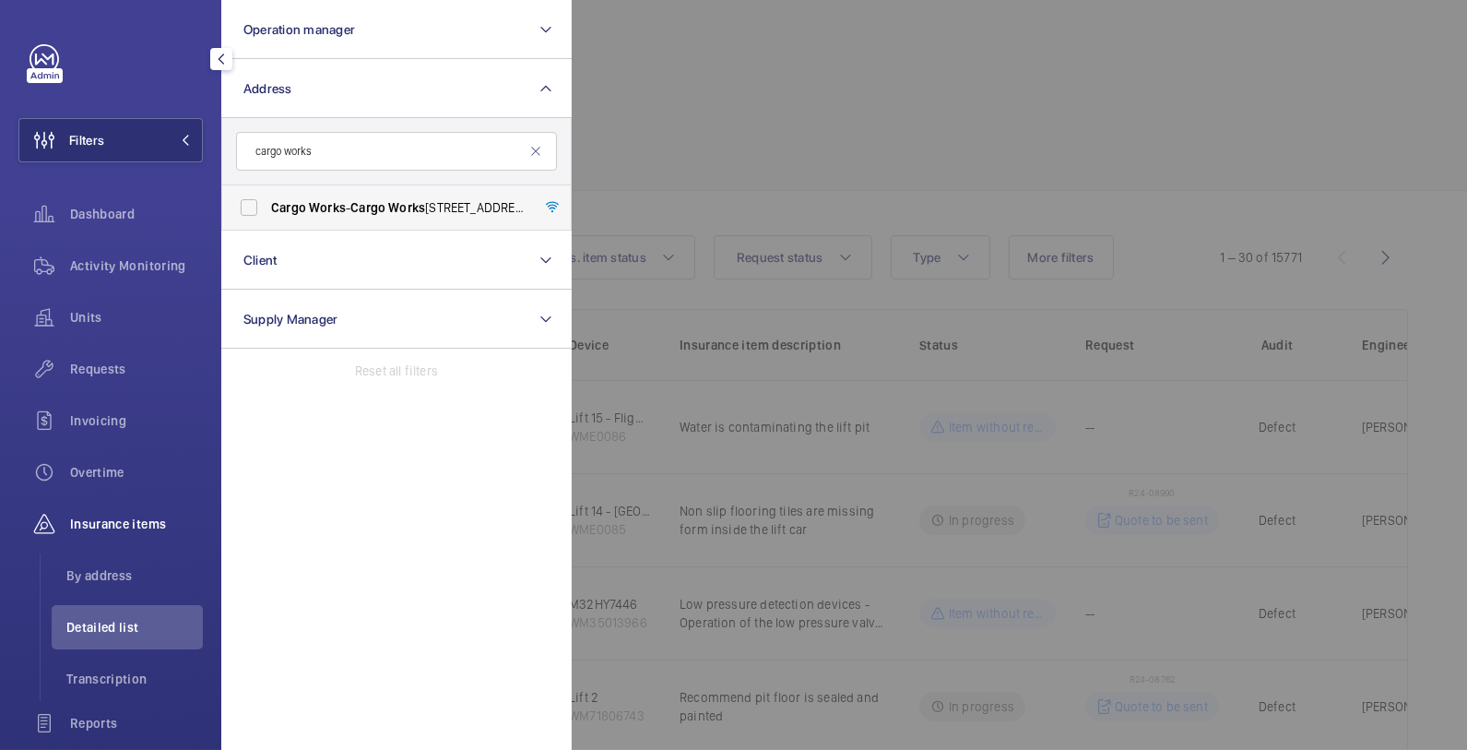
type input "cargo works"
click at [350, 201] on span "Cargo Works - Cargo Works , [STREET_ADDRESS]" at bounding box center [398, 207] width 254 height 18
click at [267, 201] on input "Cargo Works - Cargo Works , [STREET_ADDRESS]" at bounding box center [249, 207] width 37 height 37
checkbox input "true"
click at [715, 213] on div at bounding box center [1305, 375] width 1467 height 750
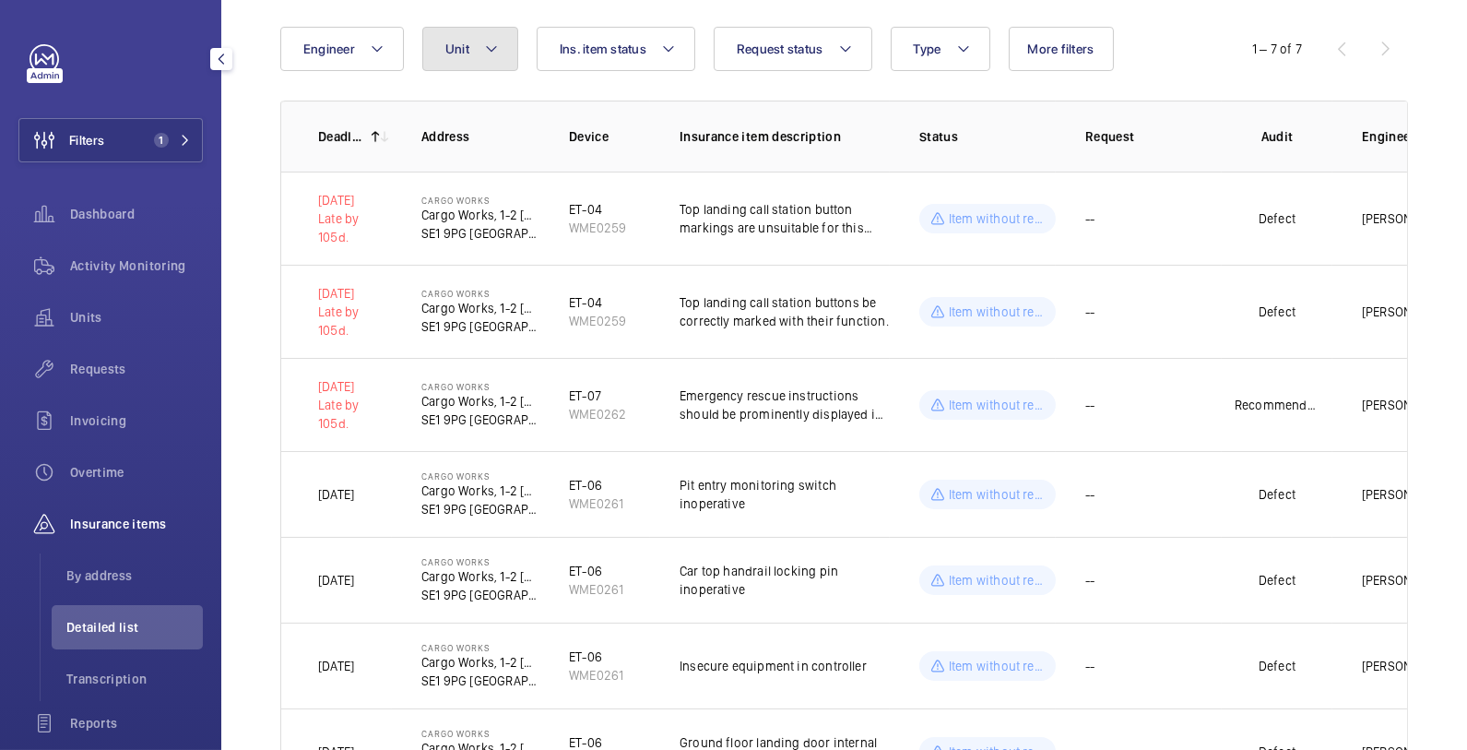
click at [497, 53] on button "Unit" at bounding box center [470, 49] width 96 height 44
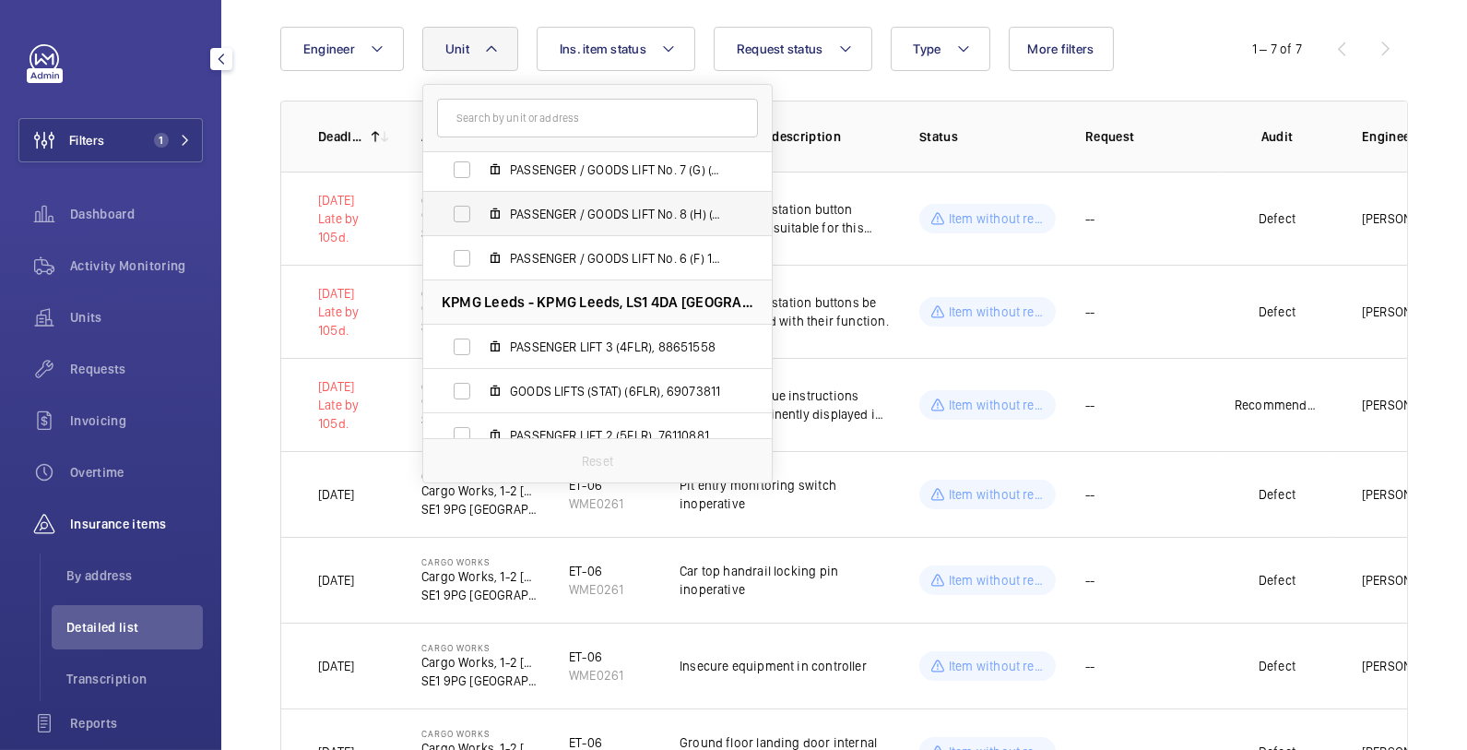
scroll to position [94, 0]
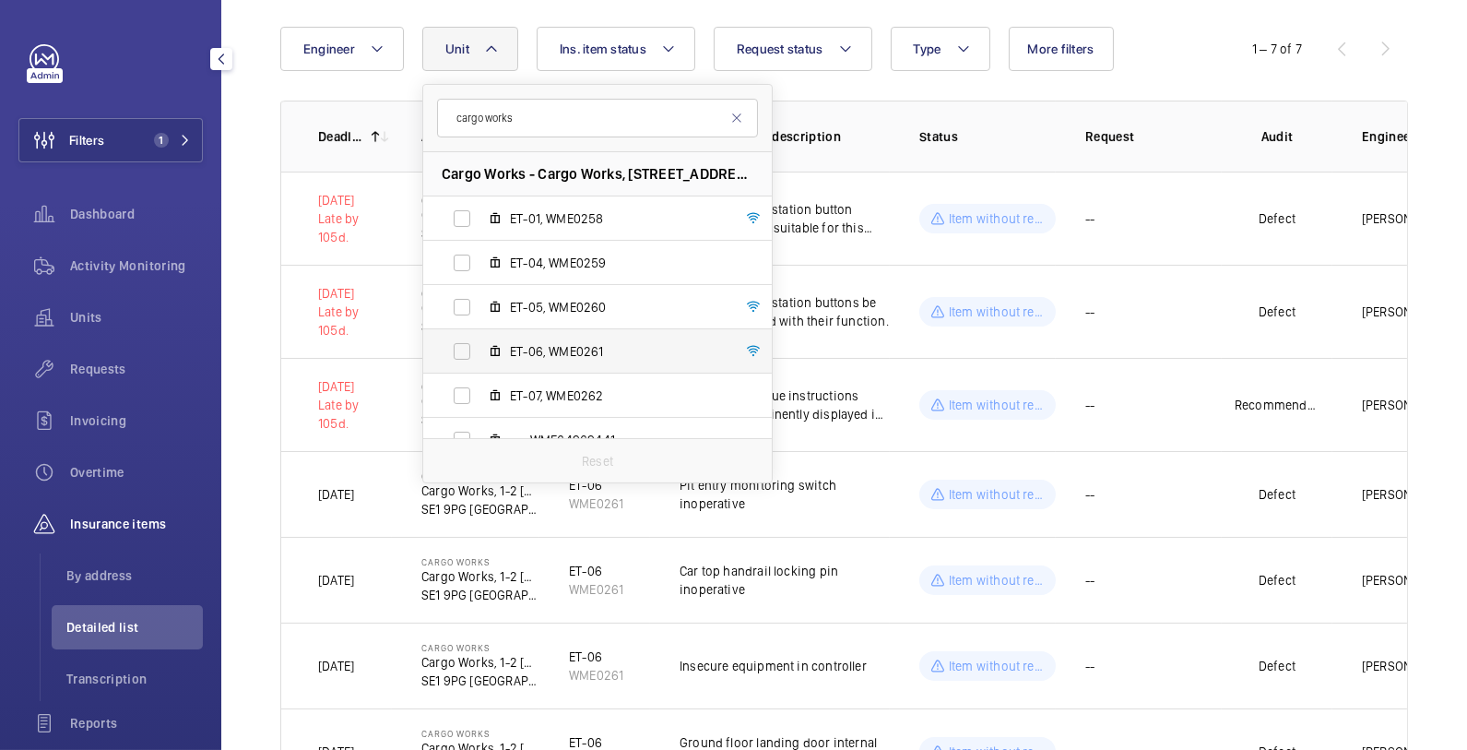
type input "cargo works"
click at [575, 343] on span "ET-06, WME0261" at bounding box center [617, 351] width 214 height 18
click at [481, 343] on input "ET-06, WME0261" at bounding box center [462, 351] width 37 height 37
checkbox input "true"
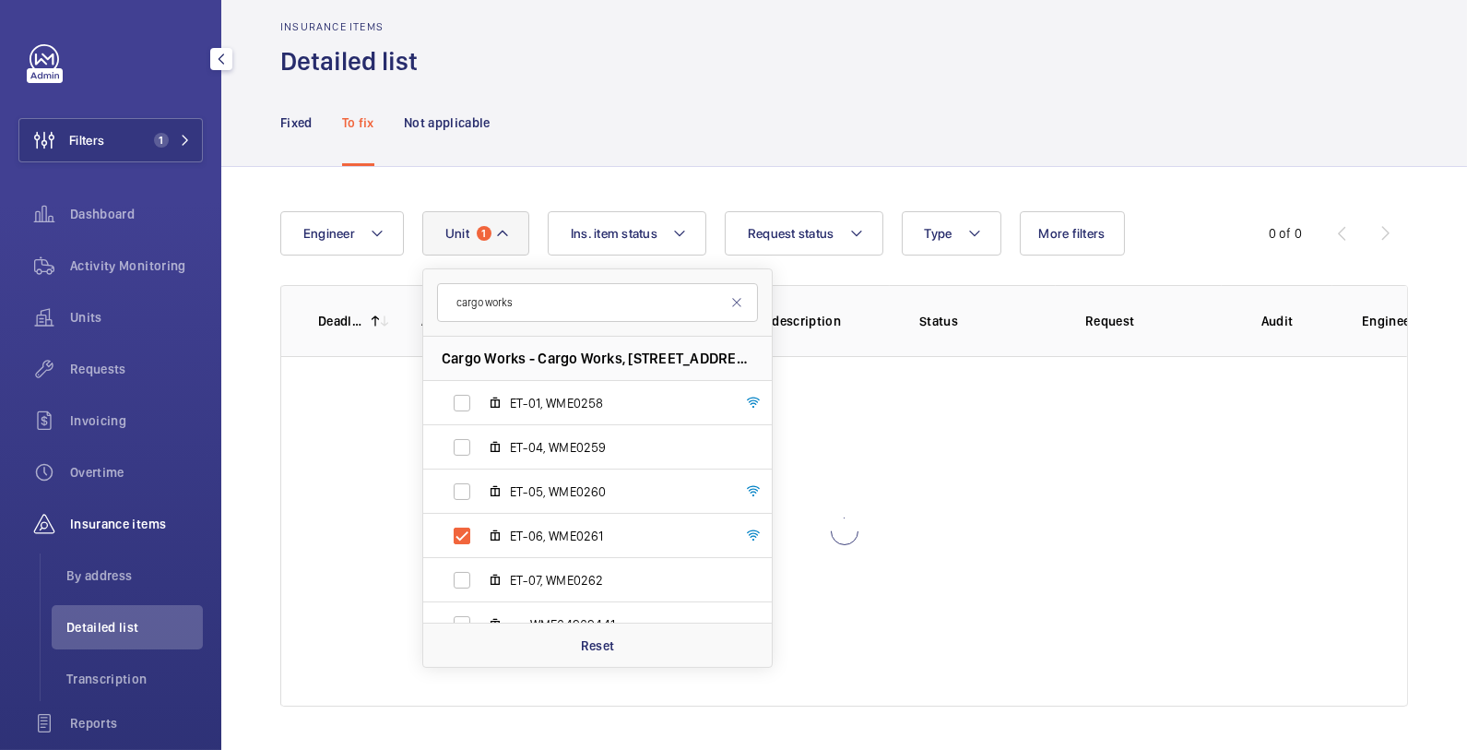
click at [945, 78] on div "Fixed To fix Not applicable" at bounding box center [844, 122] width 1128 height 88
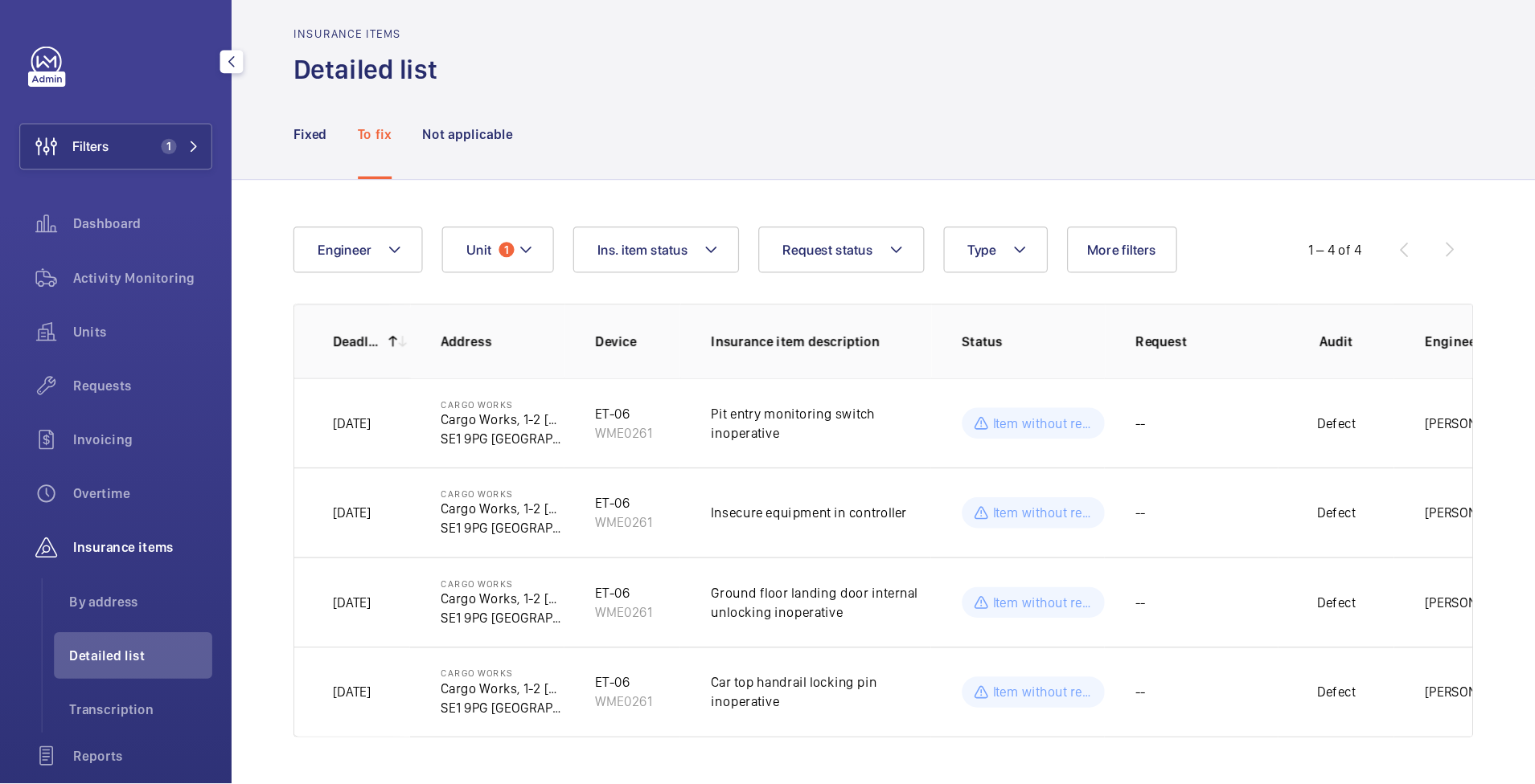
scroll to position [0, 0]
